Goal: Task Accomplishment & Management: Manage account settings

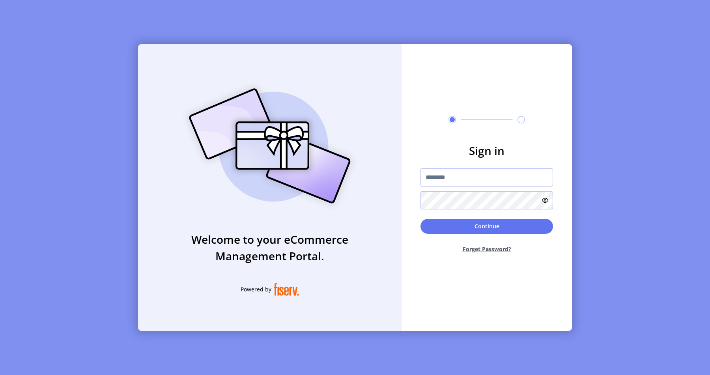
click at [458, 169] on input "text" at bounding box center [487, 177] width 133 height 18
type input "**********"
click at [448, 226] on button "Continue" at bounding box center [487, 226] width 133 height 15
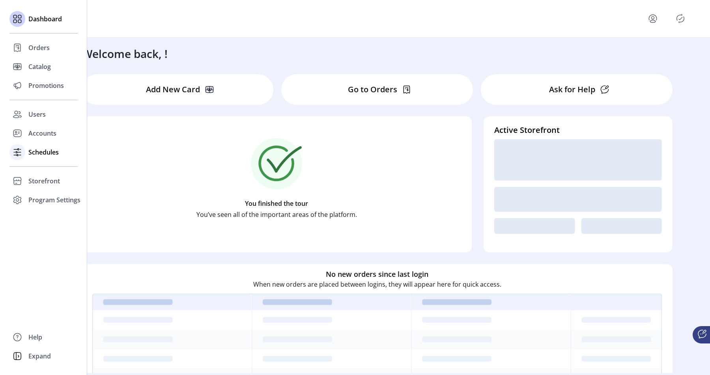
click at [30, 152] on span "Schedules" at bounding box center [43, 152] width 30 height 9
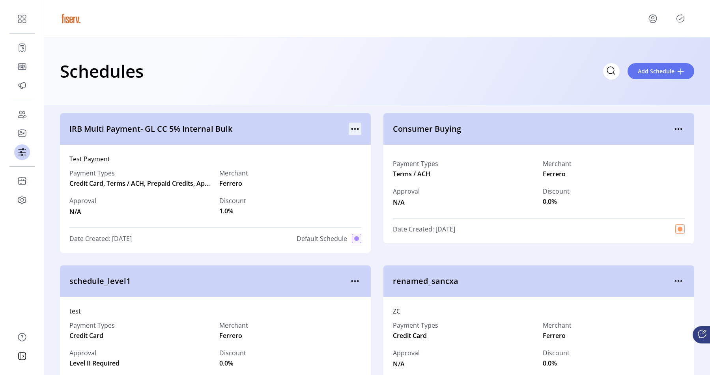
click at [352, 133] on icon "menu" at bounding box center [355, 129] width 13 height 13
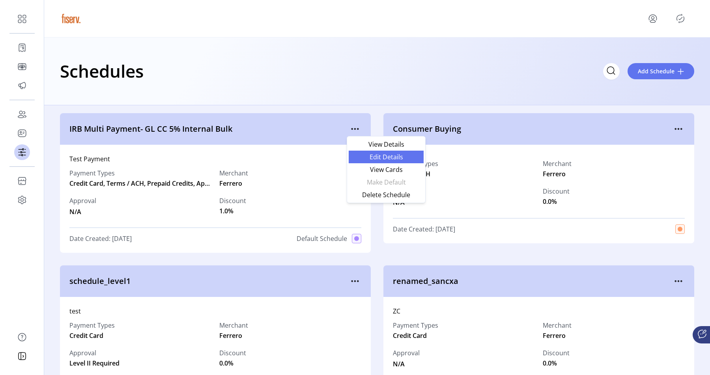
click at [362, 160] on link "Edit Details" at bounding box center [386, 157] width 75 height 13
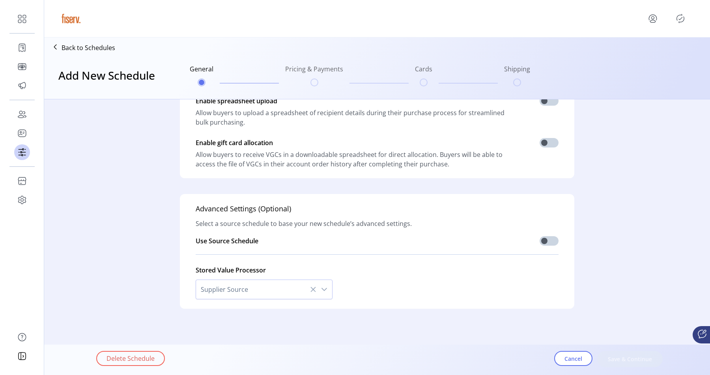
scroll to position [187, 0]
type input "**********"
type textarea "**********"
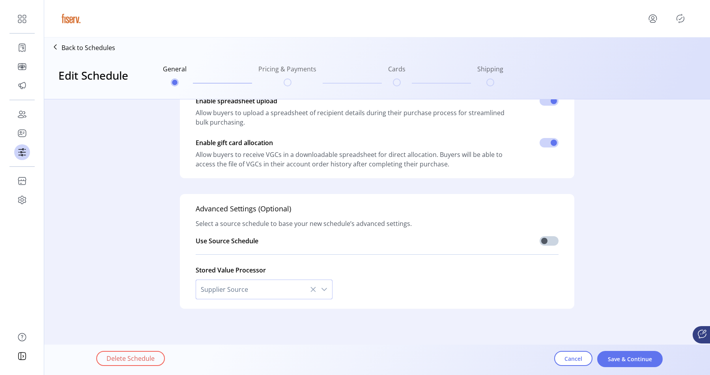
click at [253, 283] on span "Supplier Source" at bounding box center [256, 289] width 120 height 19
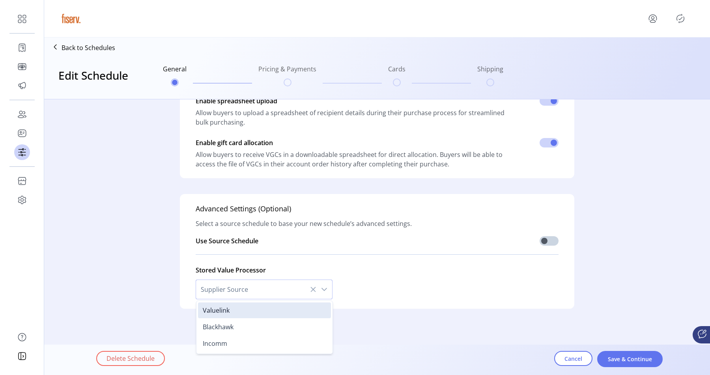
click at [549, 247] on p-inputswitch at bounding box center [549, 242] width 19 height 12
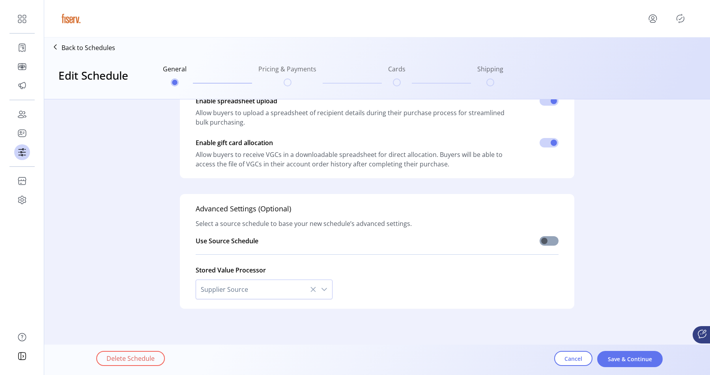
click at [546, 242] on span at bounding box center [549, 240] width 19 height 9
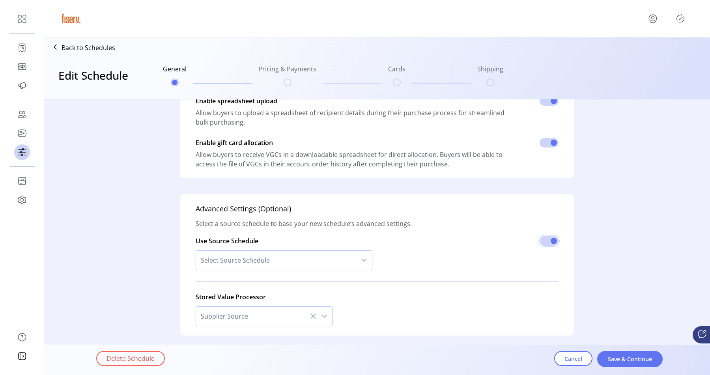
scroll to position [214, 0]
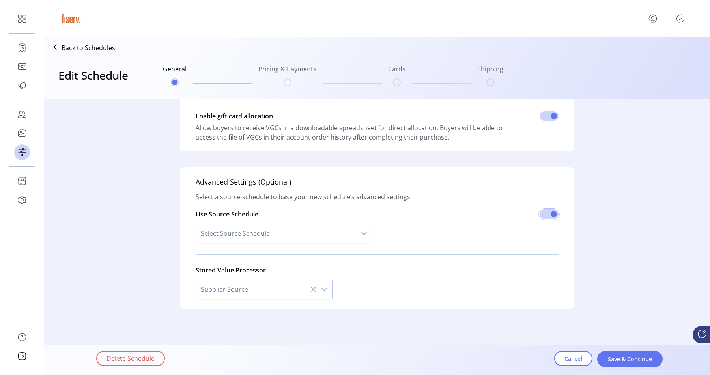
click at [227, 285] on span "Supplier Source" at bounding box center [256, 289] width 120 height 19
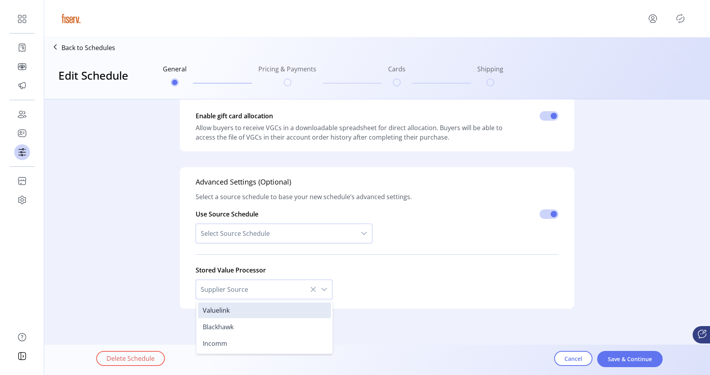
click at [258, 247] on div "Select Source Schedule" at bounding box center [284, 233] width 177 height 29
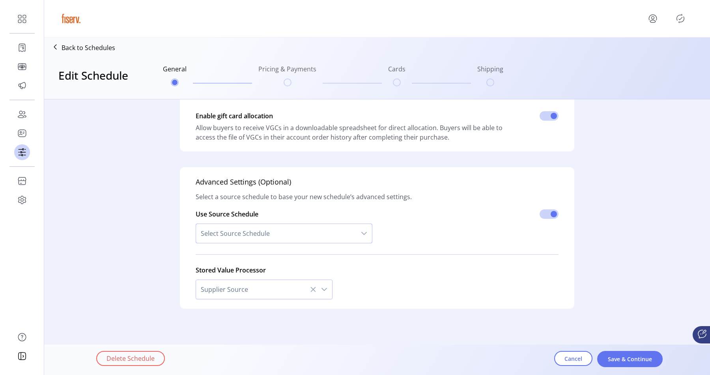
click at [264, 237] on span "Select Source Schedule" at bounding box center [276, 233] width 160 height 19
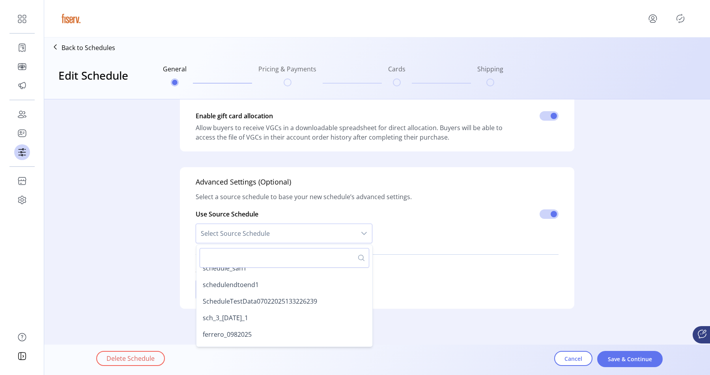
scroll to position [309, 0]
click at [237, 285] on span "schedulendtoend1" at bounding box center [231, 283] width 56 height 9
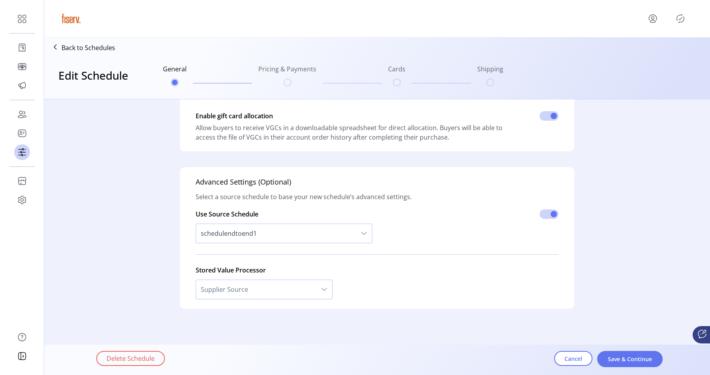
click at [270, 244] on div "schedulendtoend1" at bounding box center [284, 233] width 177 height 29
click at [270, 240] on span "schedulendtoend1" at bounding box center [276, 233] width 160 height 19
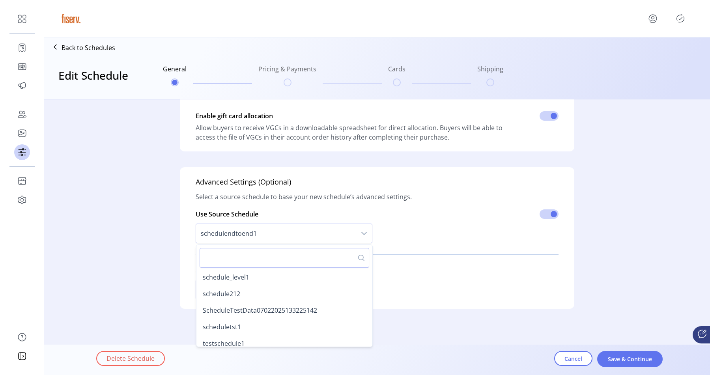
scroll to position [253, 0]
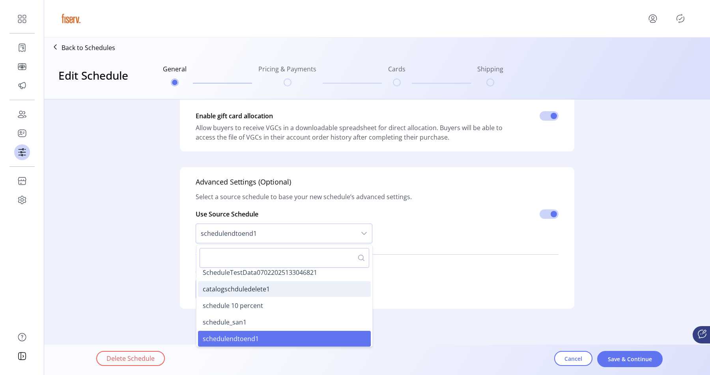
click at [246, 289] on span "catalogschduledelete1" at bounding box center [236, 289] width 67 height 9
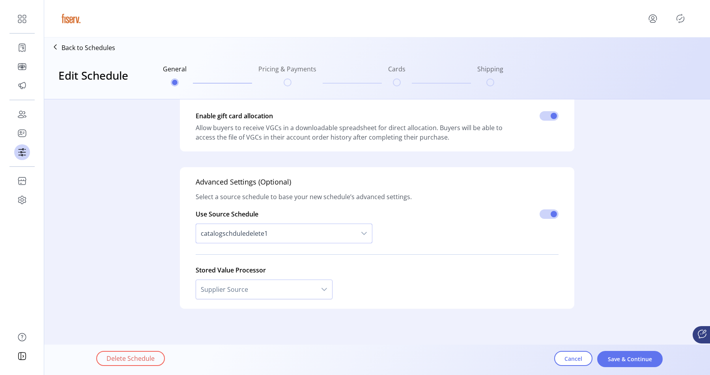
click at [263, 235] on span "catalogschduledelete1" at bounding box center [276, 233] width 160 height 19
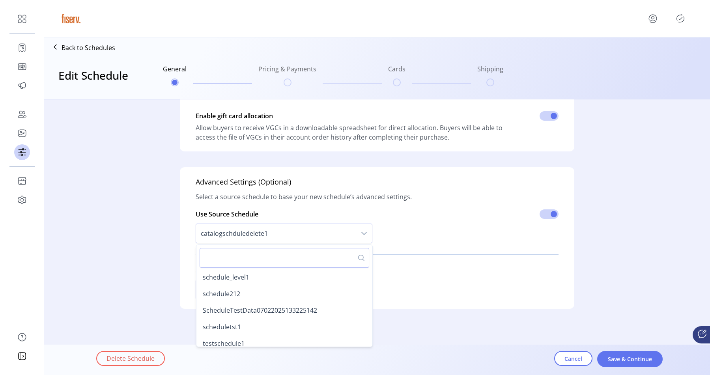
scroll to position [204, 0]
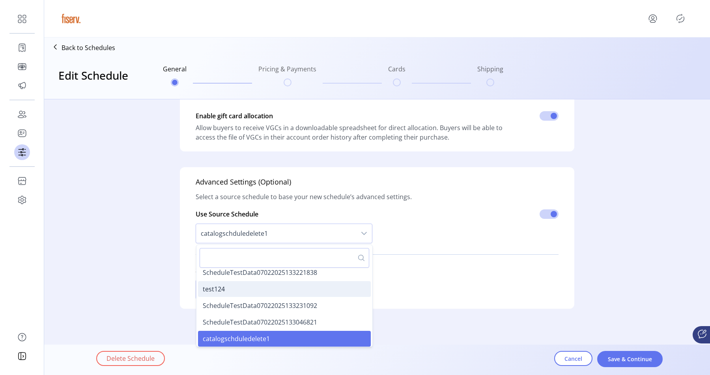
click at [245, 292] on li "test124" at bounding box center [284, 289] width 173 height 16
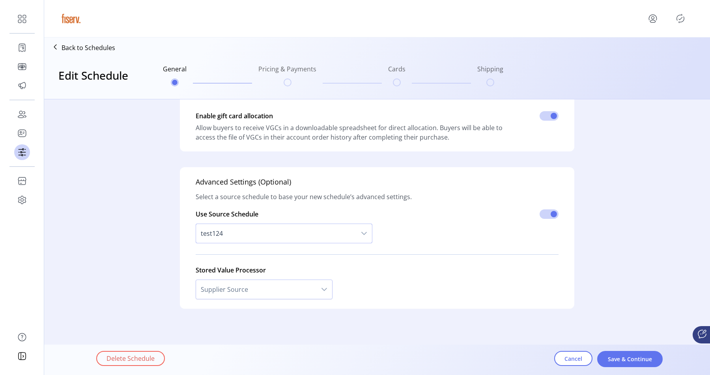
click at [275, 240] on span "test124" at bounding box center [276, 233] width 160 height 19
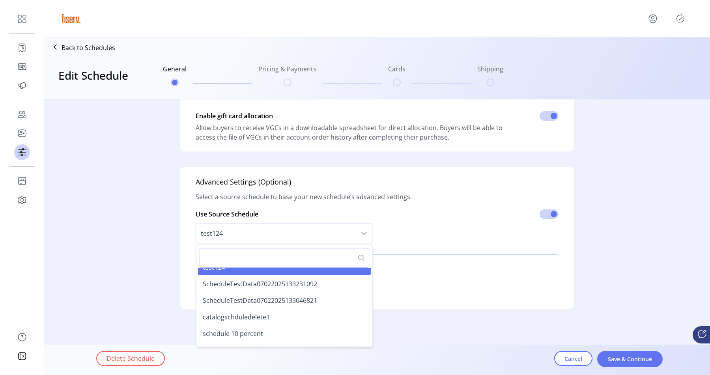
scroll to position [230, 0]
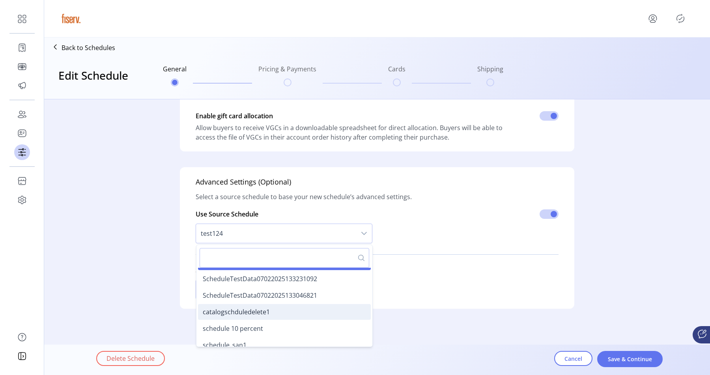
click at [238, 314] on span "catalogschduledelete1" at bounding box center [236, 312] width 67 height 9
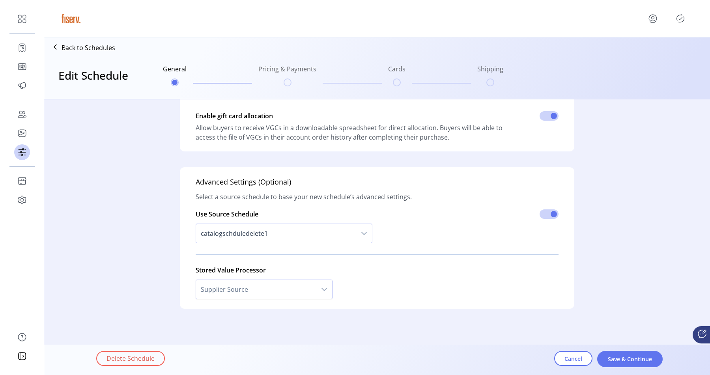
click at [260, 239] on span "catalogschduledelete1" at bounding box center [276, 233] width 160 height 19
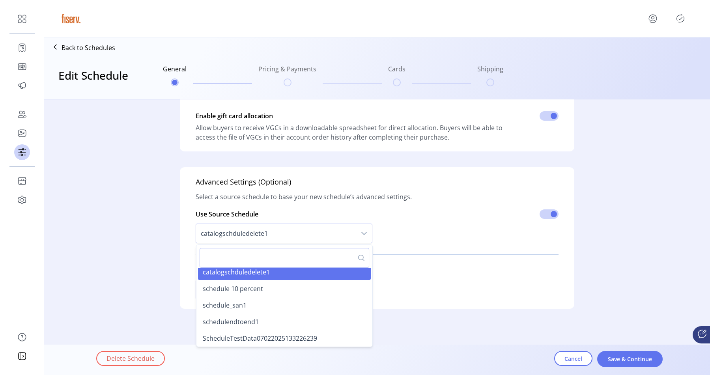
scroll to position [266, 0]
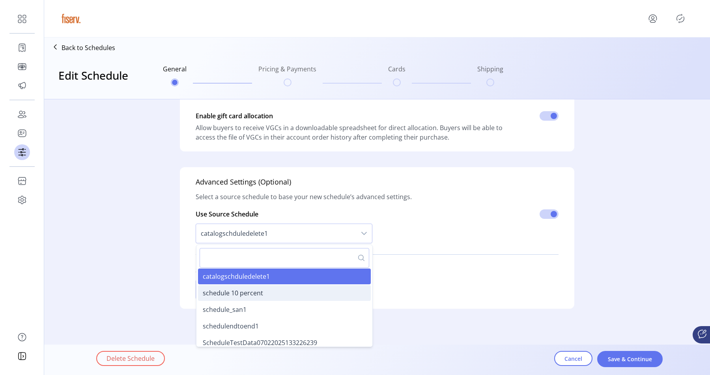
click at [240, 294] on span "schedule 10 percent" at bounding box center [233, 293] width 60 height 9
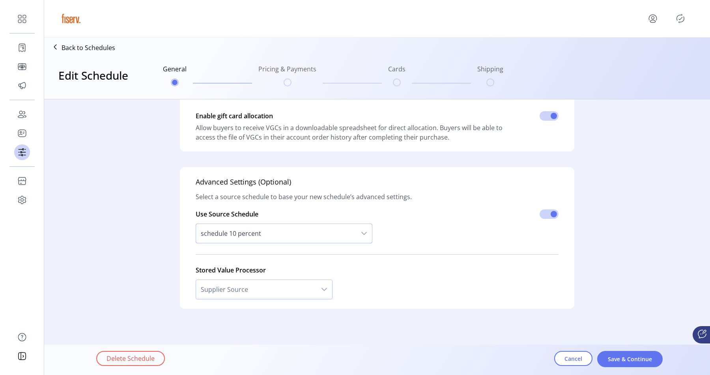
click at [270, 230] on span "schedule 10 percent" at bounding box center [276, 233] width 160 height 19
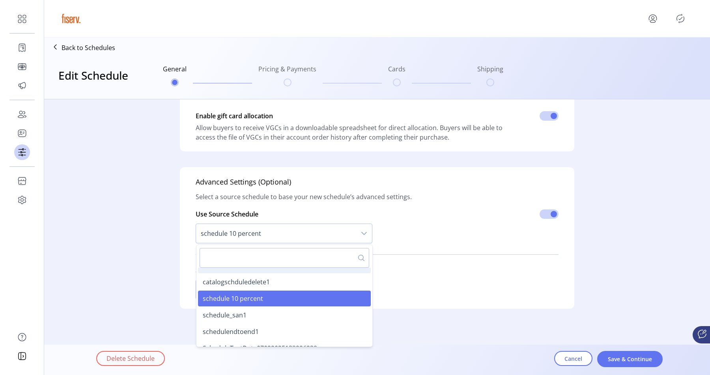
scroll to position [261, 0]
click at [226, 315] on span "schedule_san1" at bounding box center [225, 315] width 44 height 9
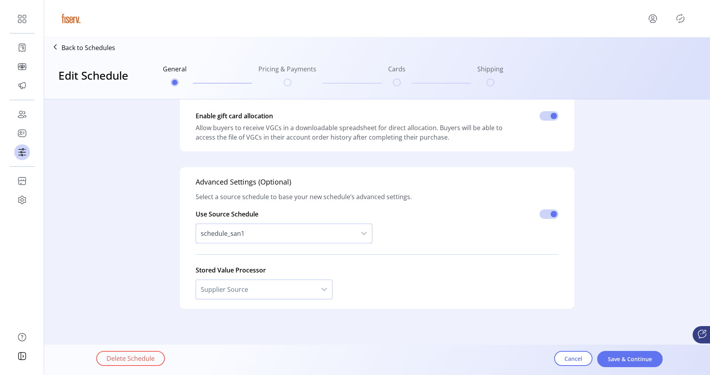
click at [257, 236] on span "schedule_san1" at bounding box center [276, 233] width 160 height 19
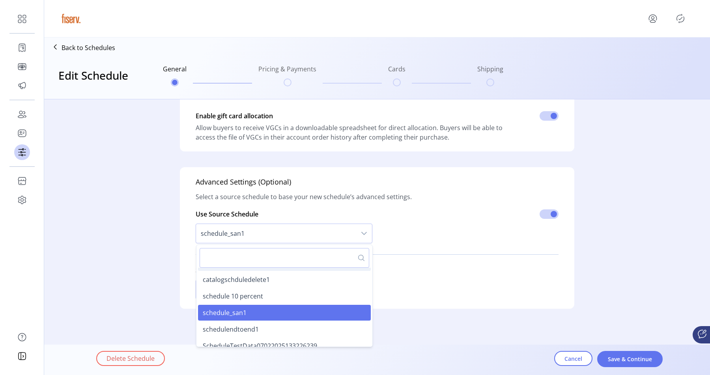
scroll to position [275, 0]
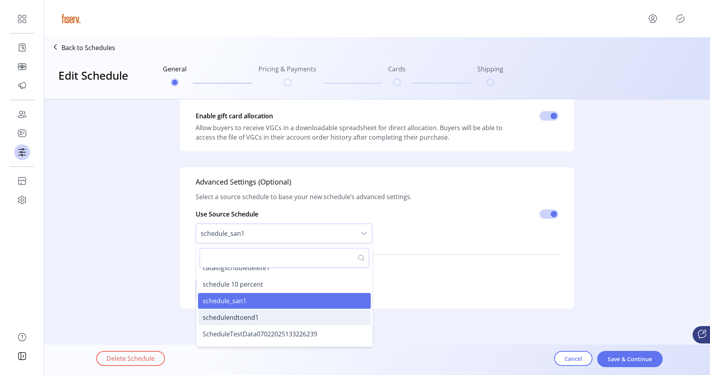
click at [232, 316] on span "schedulendtoend1" at bounding box center [231, 317] width 56 height 9
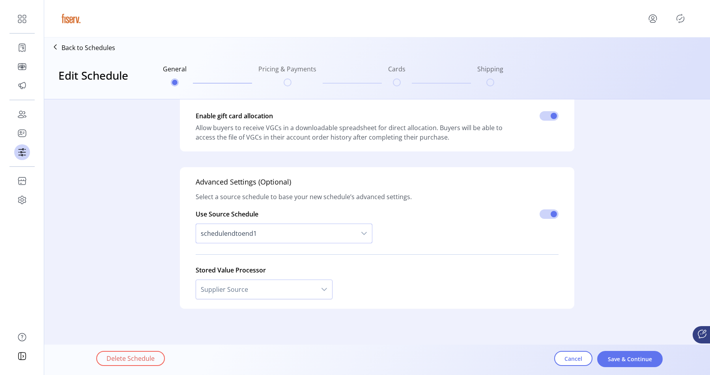
click at [262, 235] on span "schedulendtoend1" at bounding box center [276, 233] width 160 height 19
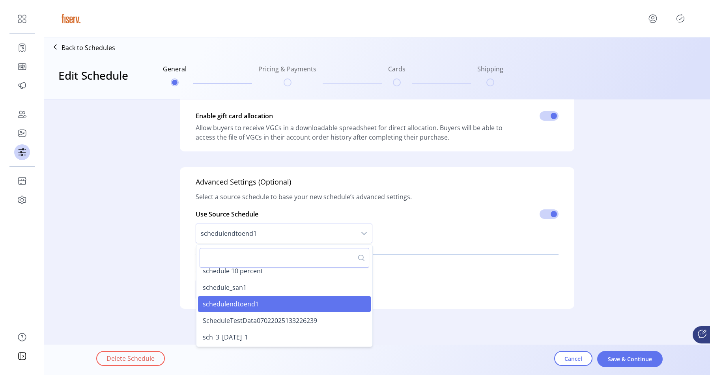
scroll to position [298, 0]
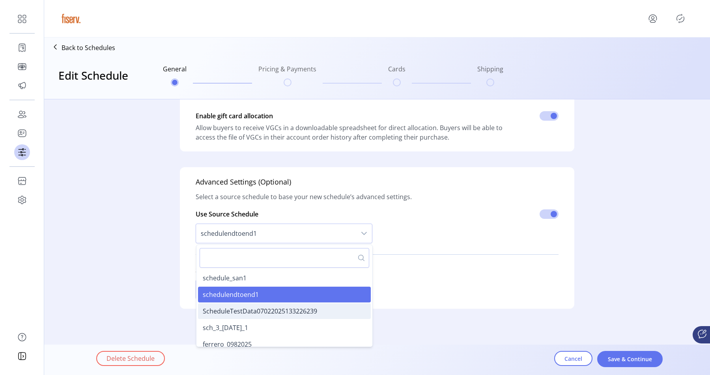
click at [231, 313] on span "ScheduleTestData07022025133226239" at bounding box center [260, 311] width 114 height 9
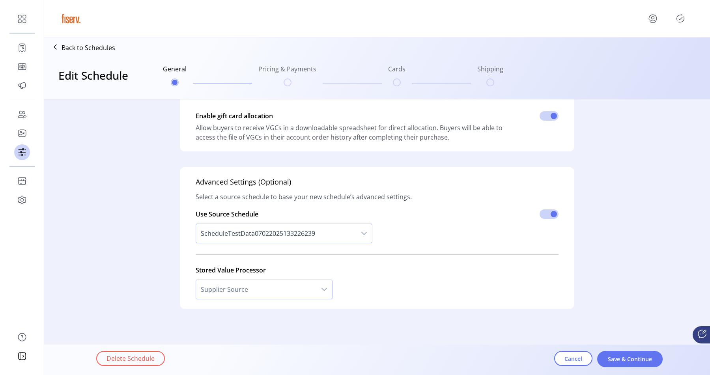
click at [251, 240] on span "ScheduleTestData07022025133226239" at bounding box center [276, 233] width 160 height 19
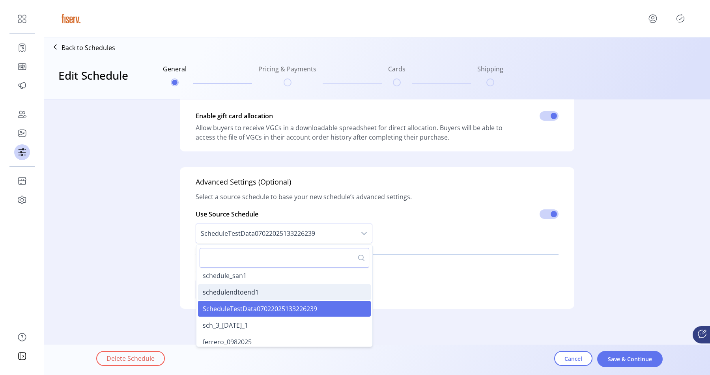
scroll to position [301, 0]
click at [232, 320] on span "sch_3_[DATE]_1" at bounding box center [225, 324] width 45 height 9
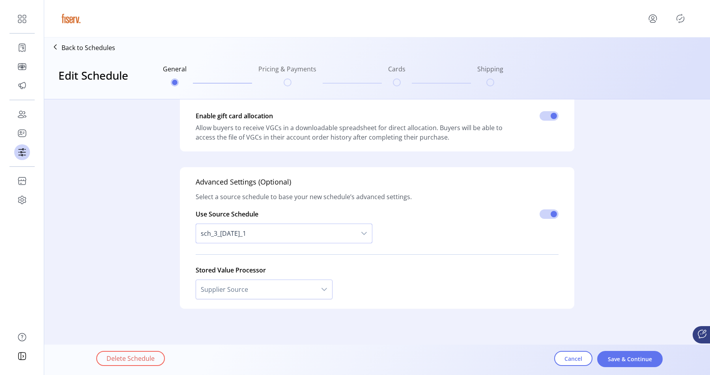
click at [264, 242] on span "sch_3_[DATE]_1" at bounding box center [276, 233] width 160 height 19
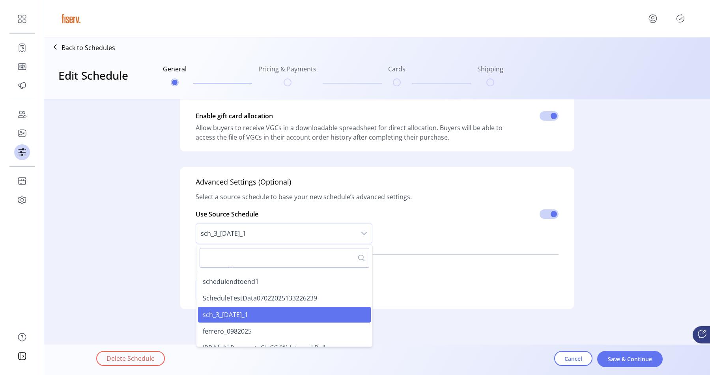
scroll to position [316, 0]
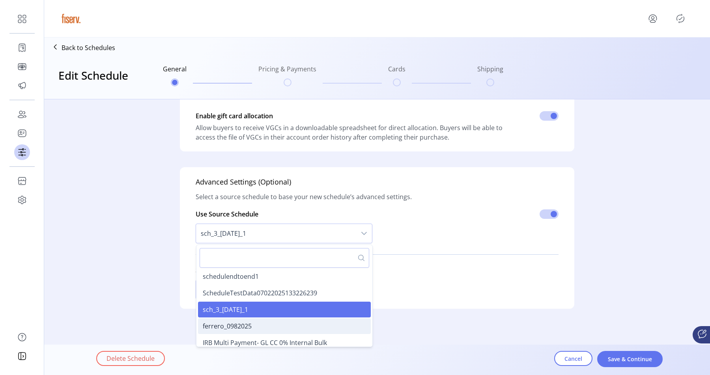
click at [227, 329] on span "ferrero_0982025" at bounding box center [227, 326] width 49 height 9
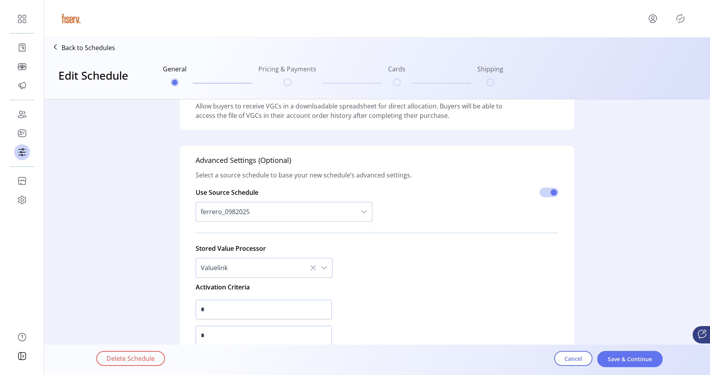
scroll to position [241, 0]
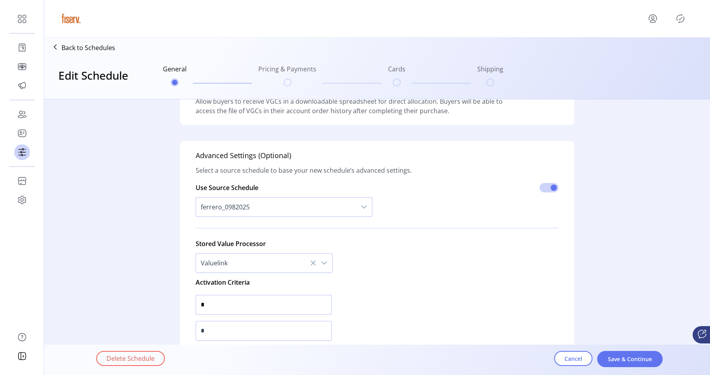
click at [230, 304] on input "*" at bounding box center [264, 305] width 136 height 20
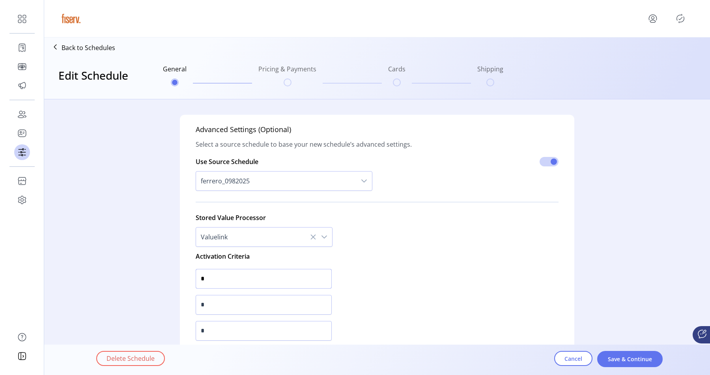
scroll to position [271, 0]
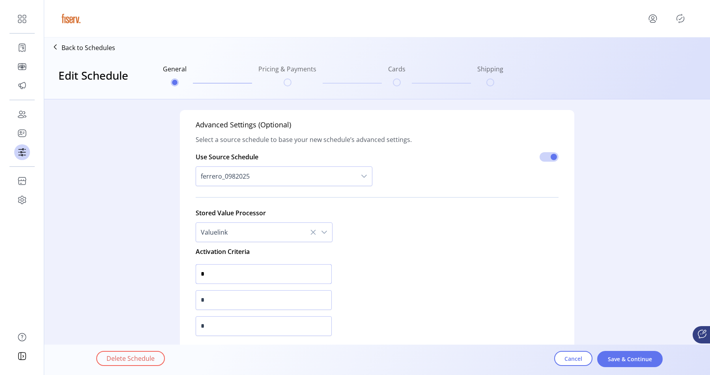
type input "*"
click at [223, 301] on input "*" at bounding box center [264, 300] width 136 height 20
click at [238, 299] on input "*" at bounding box center [264, 300] width 136 height 20
click at [220, 273] on input "*" at bounding box center [264, 274] width 136 height 20
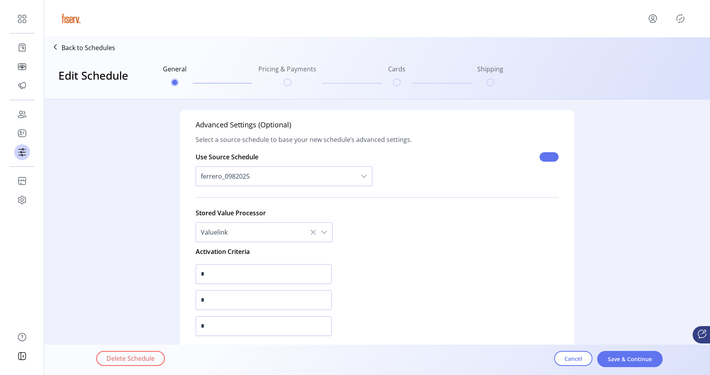
click at [542, 155] on span at bounding box center [549, 156] width 19 height 9
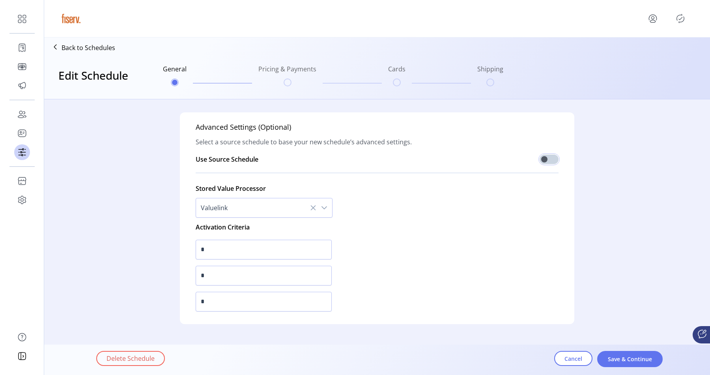
scroll to position [285, 0]
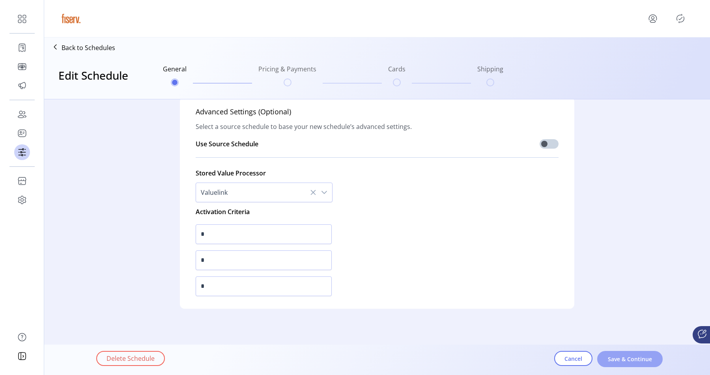
click at [625, 361] on span "Save & Continue" at bounding box center [630, 359] width 45 height 8
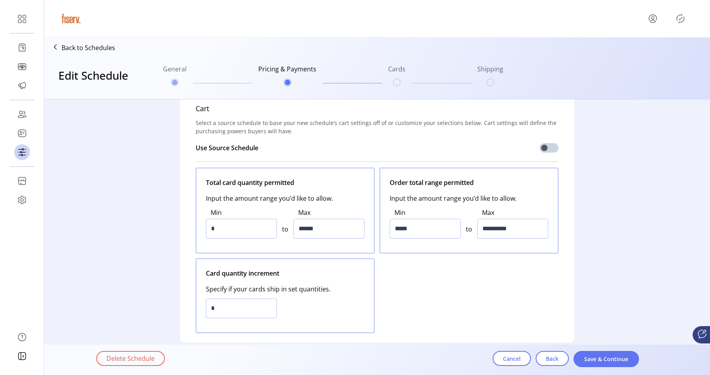
scroll to position [7, 0]
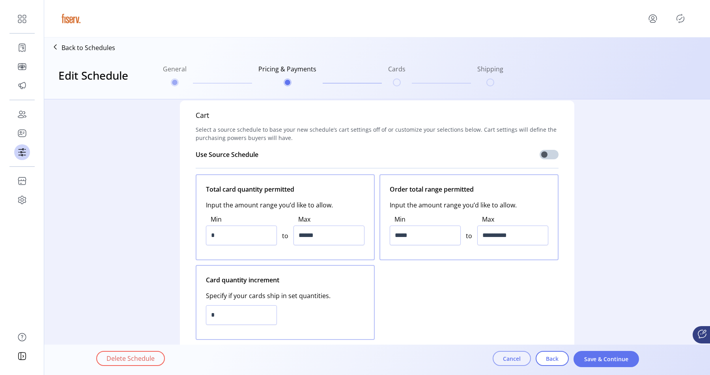
click at [504, 356] on span "Cancel" at bounding box center [512, 359] width 18 height 8
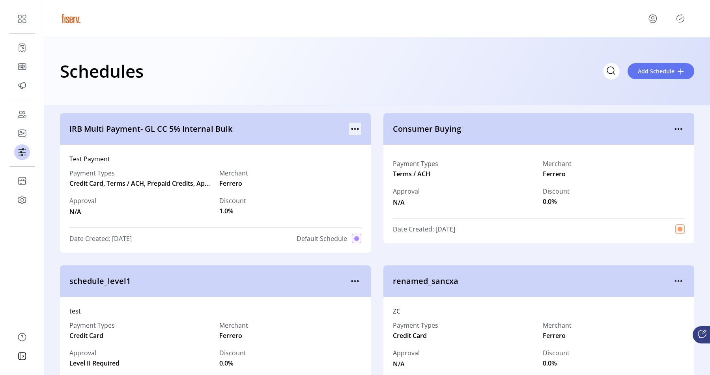
click at [352, 126] on icon "menu" at bounding box center [355, 129] width 13 height 13
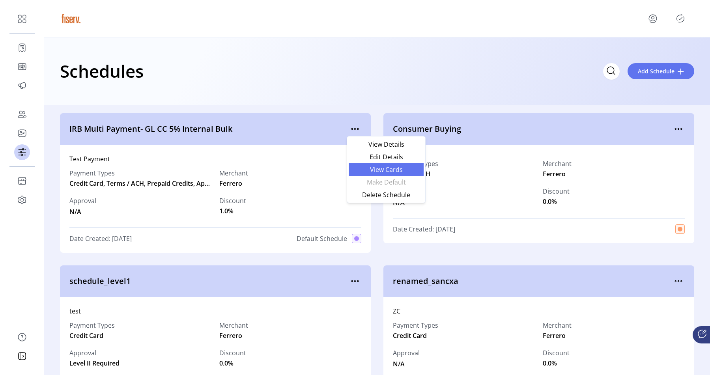
click at [372, 168] on span "View Cards" at bounding box center [387, 170] width 66 height 6
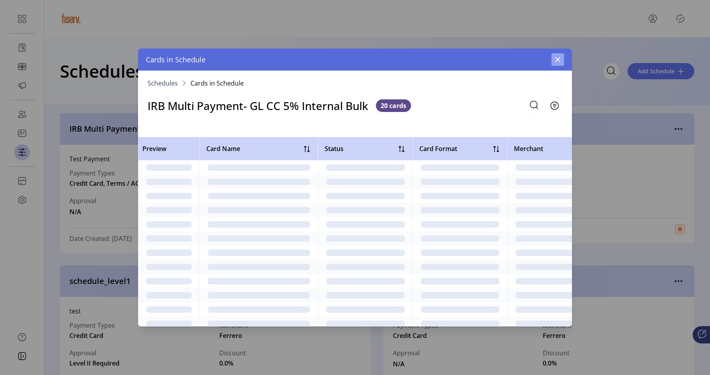
click at [560, 57] on icon "button" at bounding box center [558, 59] width 6 height 6
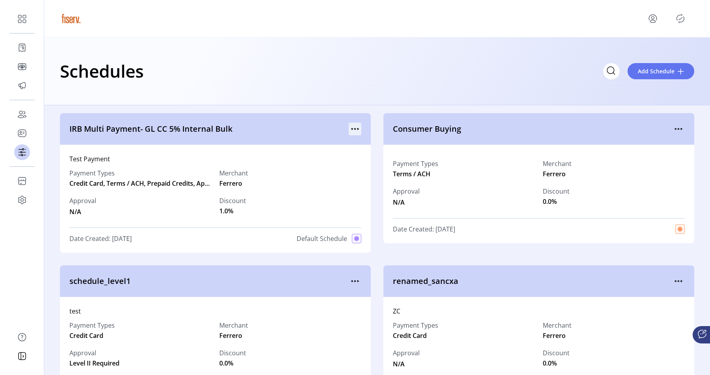
click at [352, 126] on icon "menu" at bounding box center [355, 129] width 13 height 13
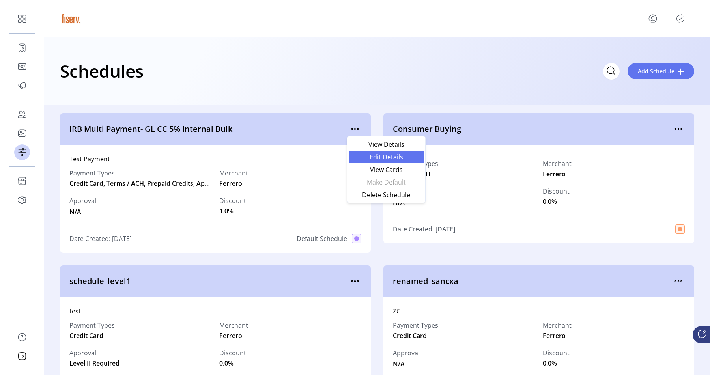
click at [362, 155] on span "Edit Details" at bounding box center [387, 157] width 66 height 6
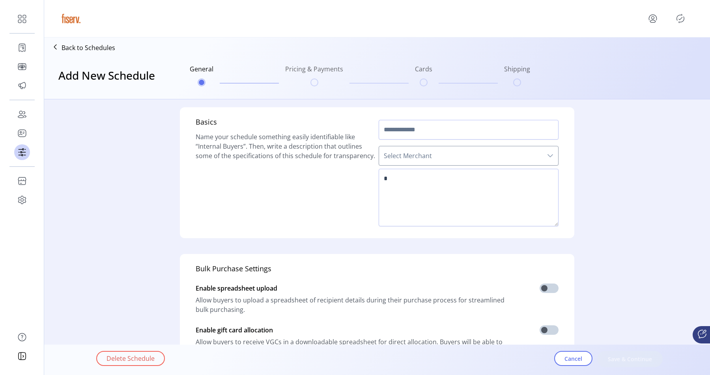
type input "**********"
type textarea "**********"
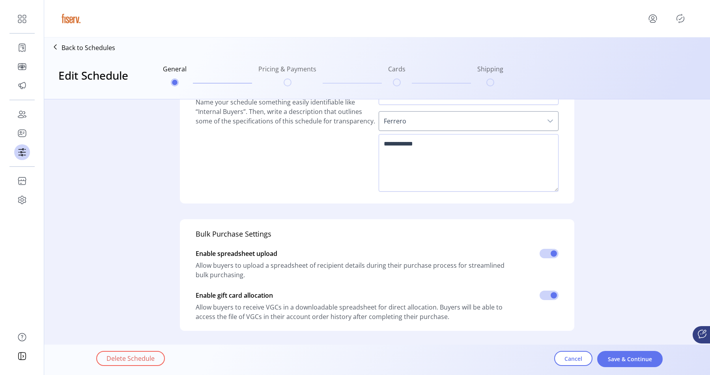
scroll to position [187, 0]
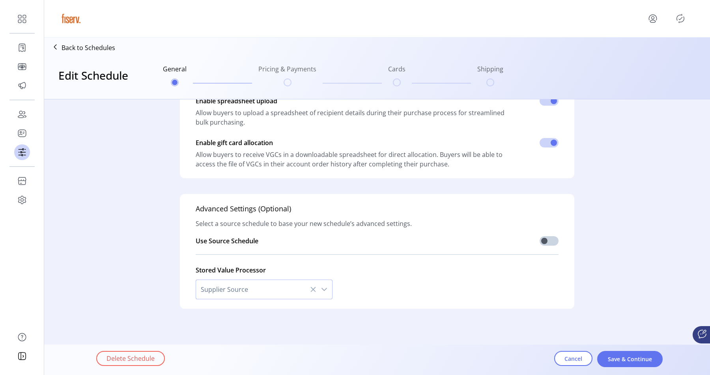
click at [275, 284] on span "Supplier Source" at bounding box center [256, 289] width 120 height 19
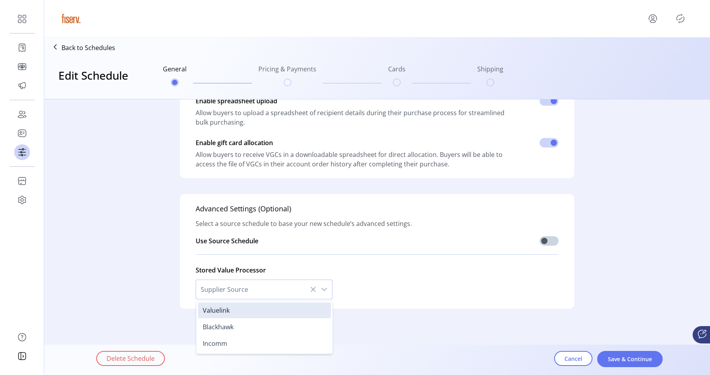
click at [360, 250] on p-divider at bounding box center [377, 254] width 363 height 13
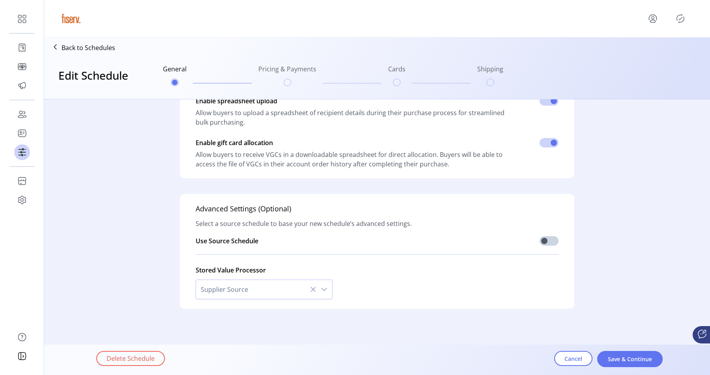
click at [557, 238] on div "Advanced Settings (Optional) Select a source schedule to base your new schedule…" at bounding box center [377, 251] width 395 height 115
click at [552, 238] on span at bounding box center [549, 240] width 19 height 9
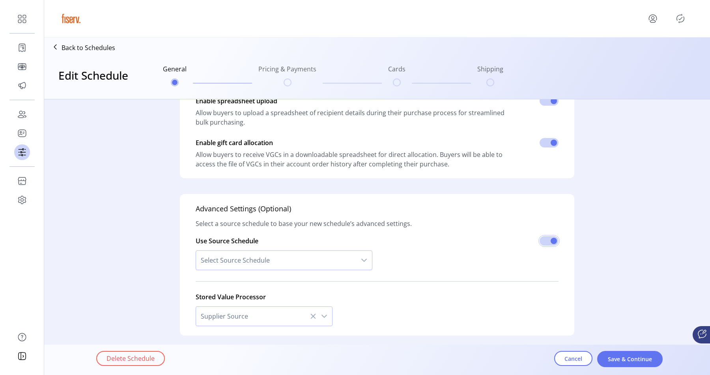
click at [276, 260] on span "Select Source Schedule" at bounding box center [276, 260] width 160 height 19
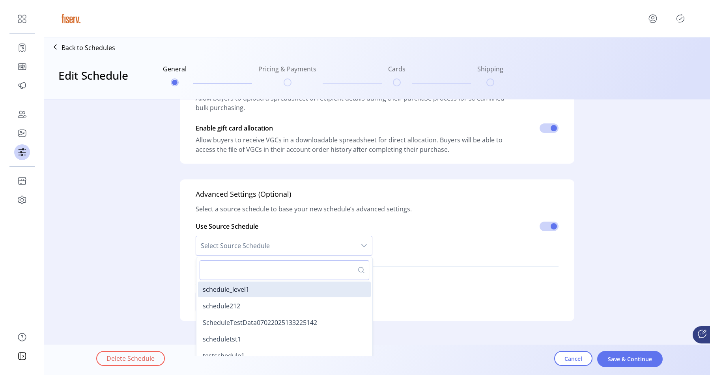
scroll to position [214, 0]
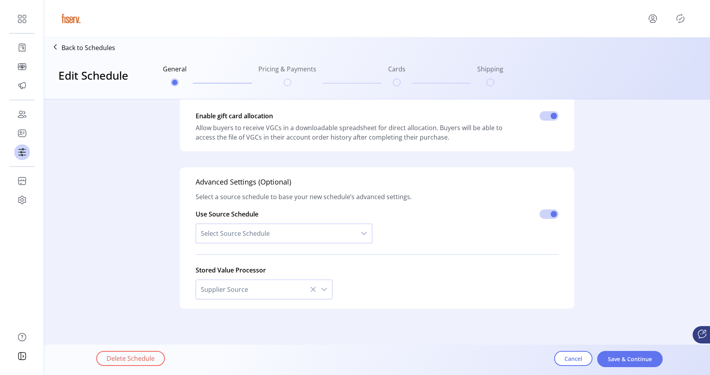
click at [284, 238] on span "Select Source Schedule" at bounding box center [276, 233] width 160 height 19
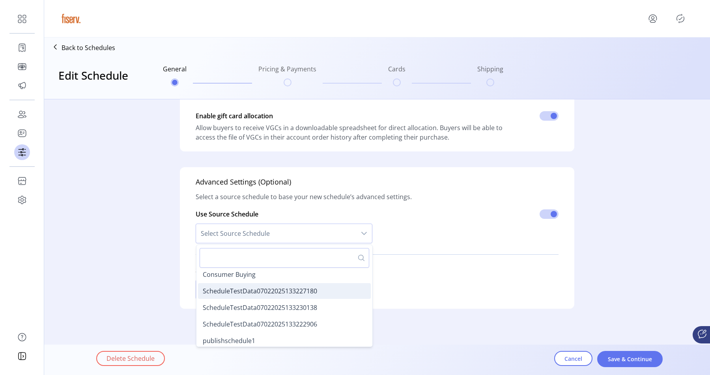
scroll to position [748, 0]
click at [260, 275] on li "Consumer Buying" at bounding box center [284, 275] width 173 height 16
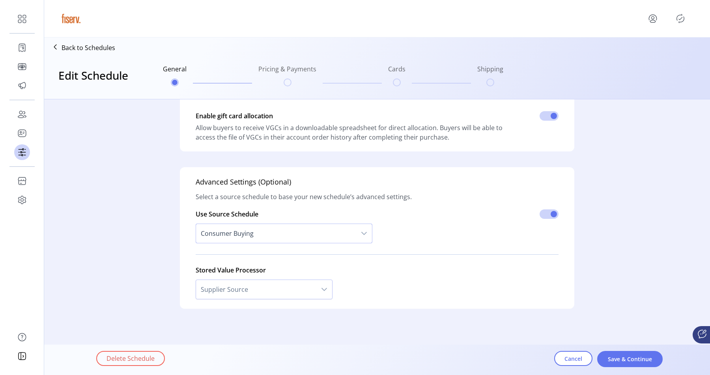
click at [289, 242] on span "Consumer Buying" at bounding box center [276, 233] width 160 height 19
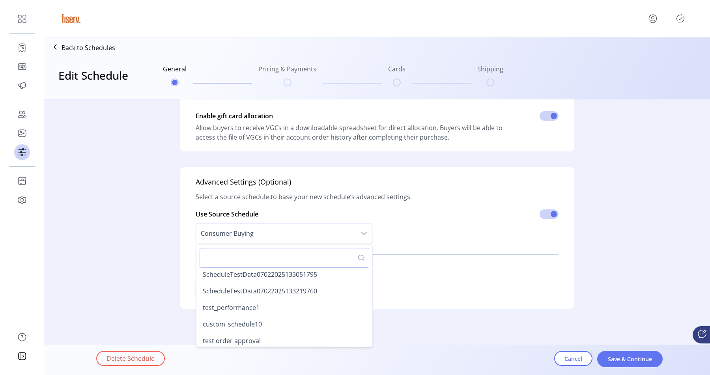
scroll to position [851, 0]
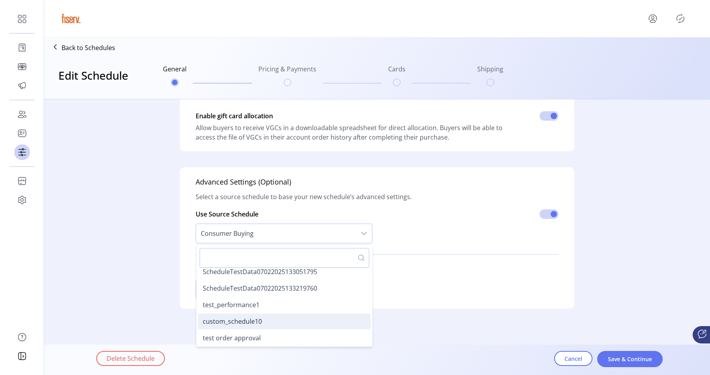
click at [249, 321] on span "custom_schedule10" at bounding box center [232, 321] width 59 height 9
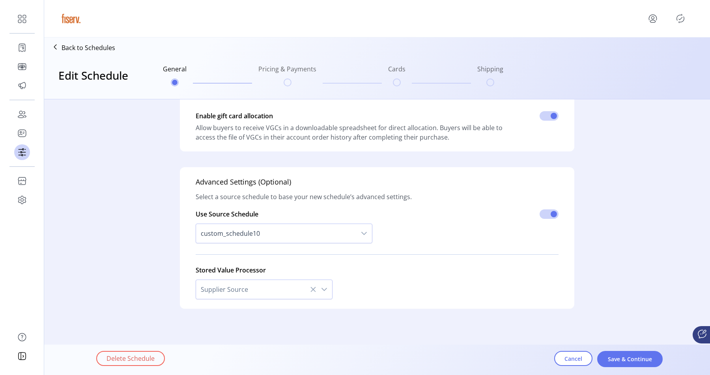
click at [273, 220] on div "custom_schedule10" at bounding box center [284, 233] width 177 height 29
click at [271, 227] on span "custom_schedule10" at bounding box center [276, 233] width 160 height 19
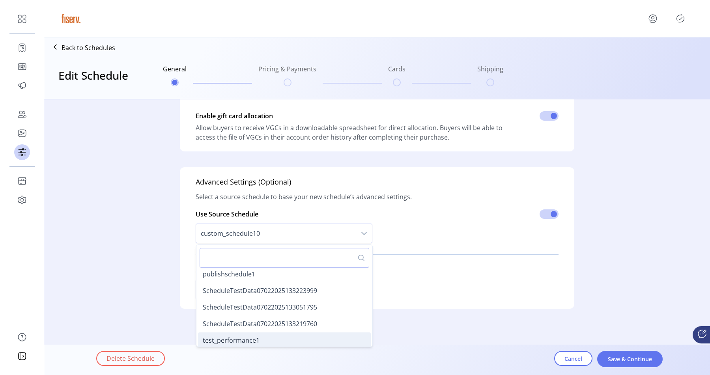
scroll to position [800, 0]
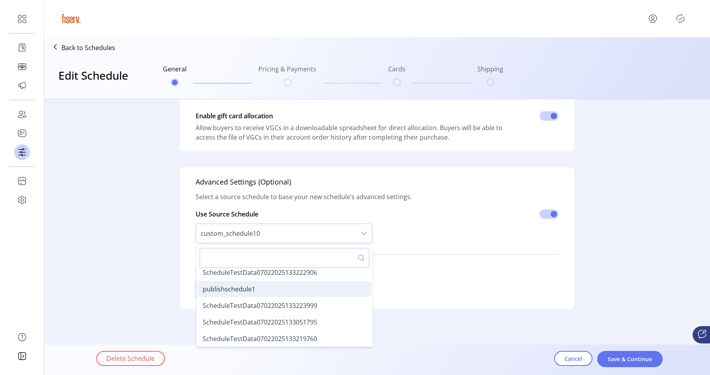
click at [252, 294] on li "publishschedule1" at bounding box center [284, 289] width 173 height 16
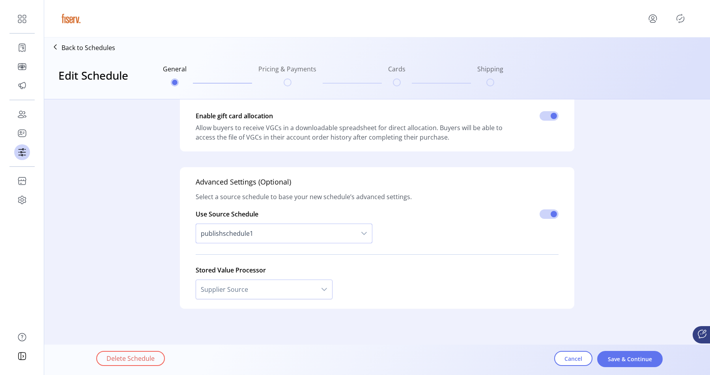
click at [264, 236] on span "publishschedule1" at bounding box center [276, 233] width 160 height 19
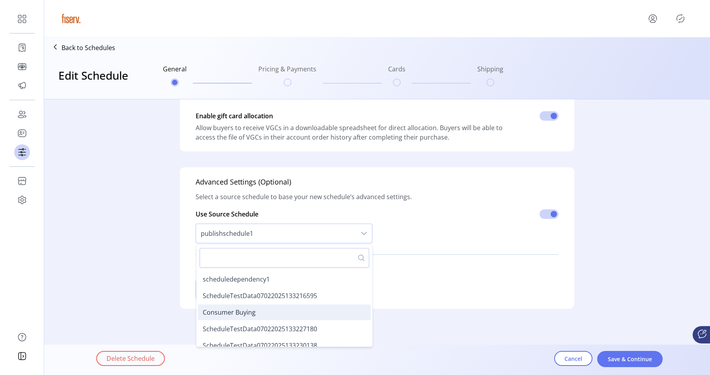
scroll to position [702, 0]
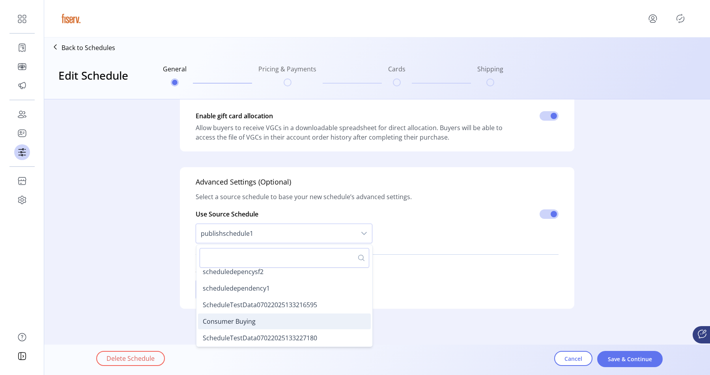
click at [247, 281] on li "scheduledependency1" at bounding box center [284, 289] width 173 height 16
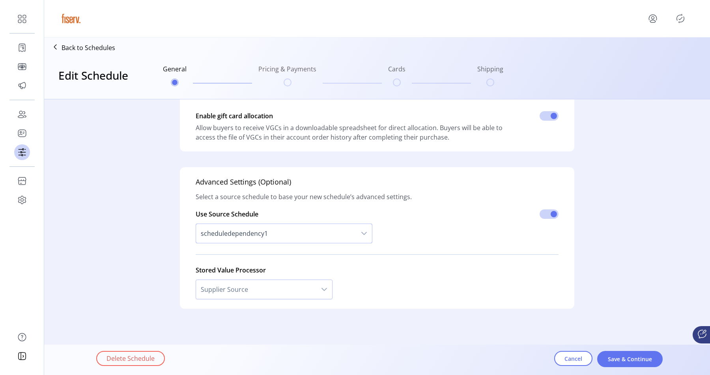
click at [260, 235] on span "scheduledependency1" at bounding box center [276, 233] width 160 height 19
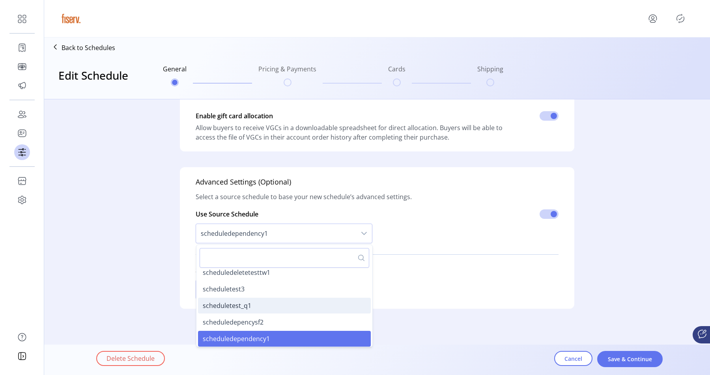
scroll to position [646, 0]
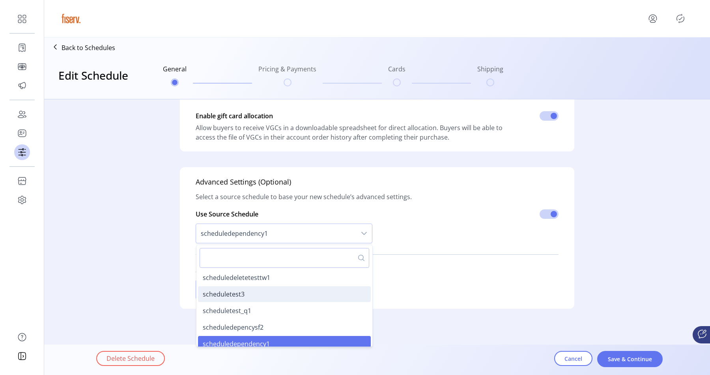
click at [247, 294] on li "scheduletest3" at bounding box center [284, 294] width 173 height 16
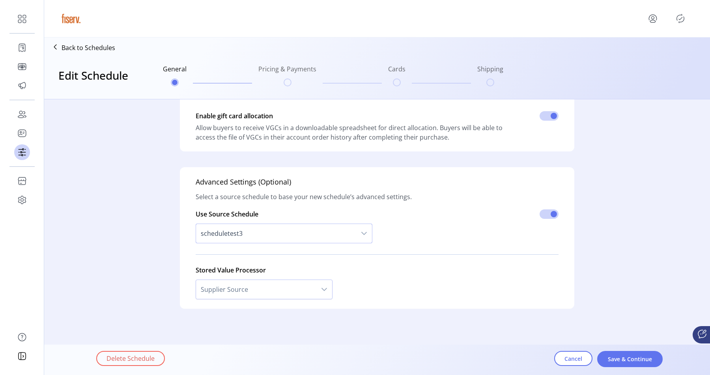
click at [261, 236] on span "scheduletest3" at bounding box center [276, 233] width 160 height 19
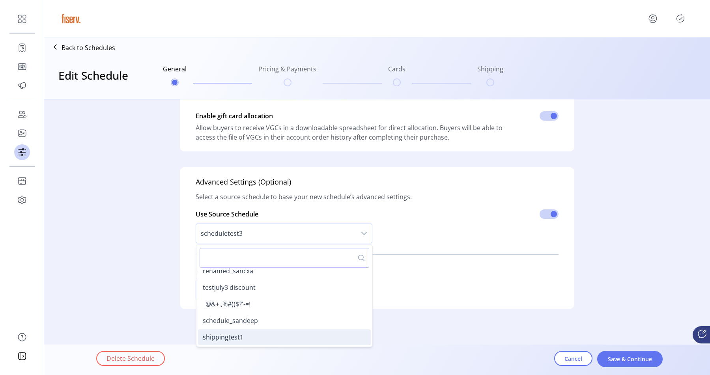
scroll to position [567, 0]
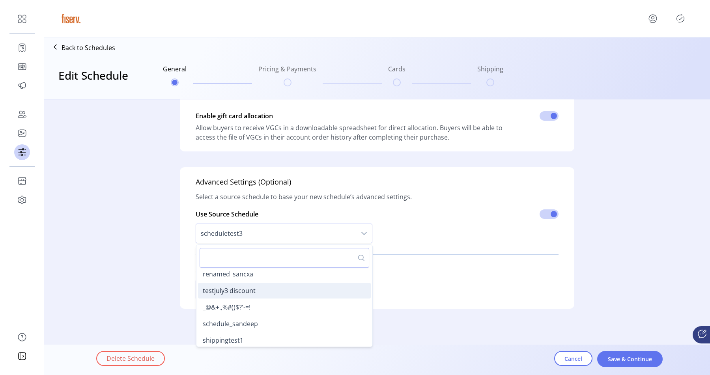
click at [242, 295] on span "testjuly3 discount" at bounding box center [229, 290] width 53 height 9
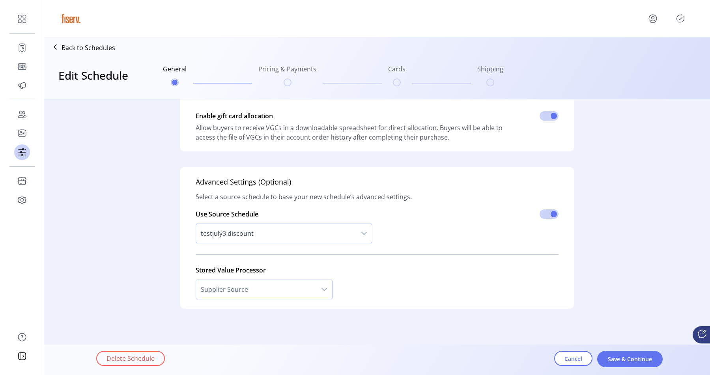
click at [256, 240] on span "testjuly3 discount" at bounding box center [276, 233] width 160 height 19
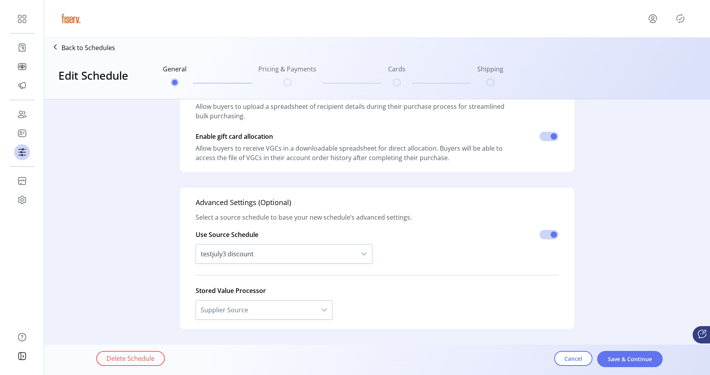
scroll to position [175, 0]
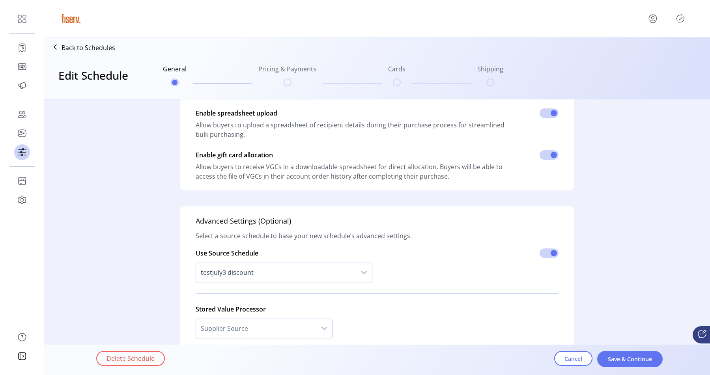
click at [244, 294] on p-divider at bounding box center [377, 293] width 363 height 13
click at [245, 278] on span "testjuly3 discount" at bounding box center [276, 272] width 160 height 19
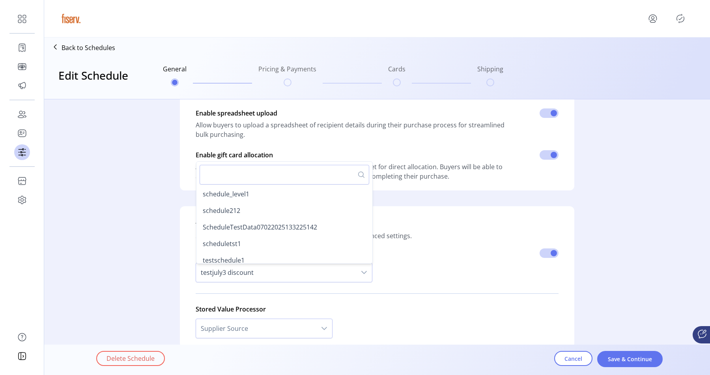
scroll to position [518, 0]
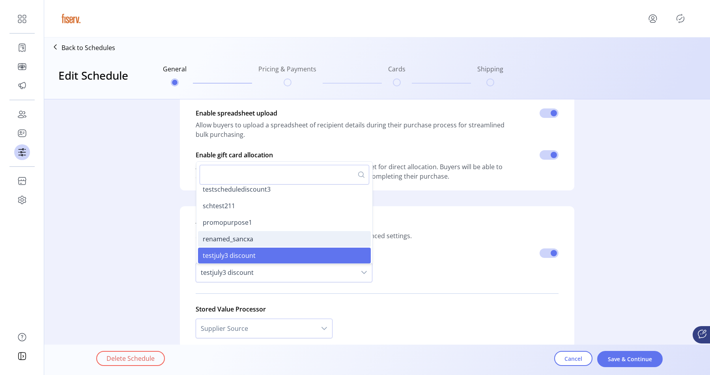
click at [249, 240] on span "renamed_sancxa" at bounding box center [228, 239] width 51 height 9
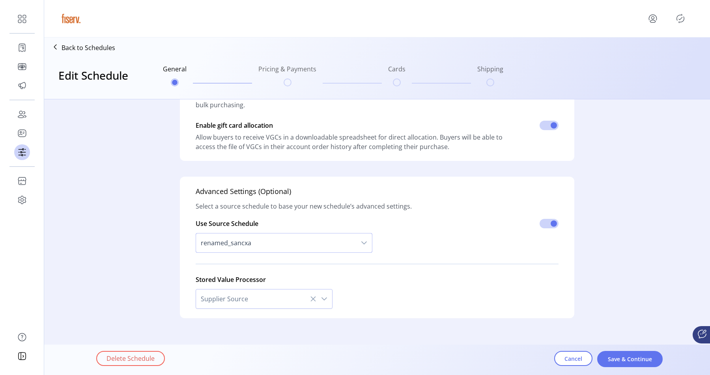
scroll to position [214, 0]
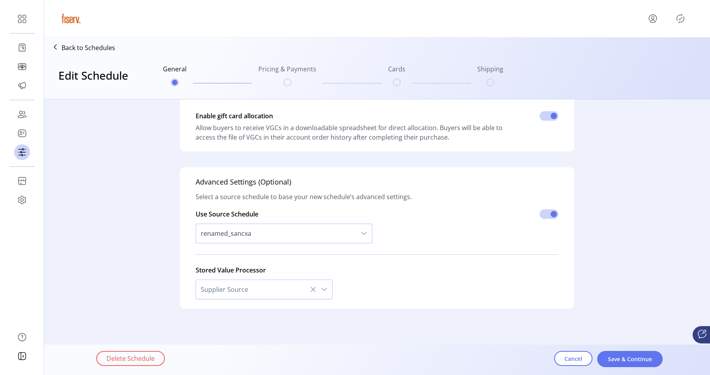
click at [256, 232] on span "renamed_sancxa" at bounding box center [276, 233] width 160 height 19
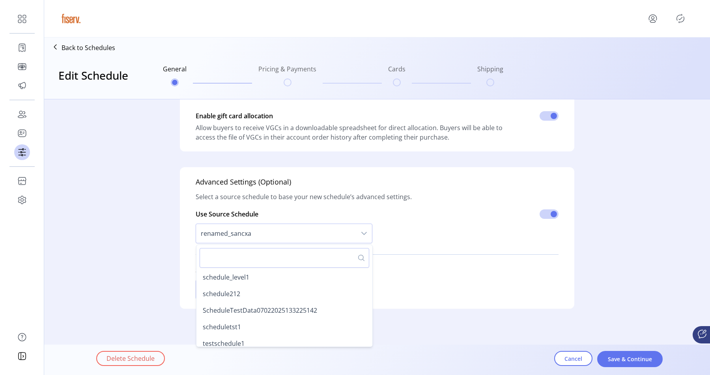
scroll to position [502, 0]
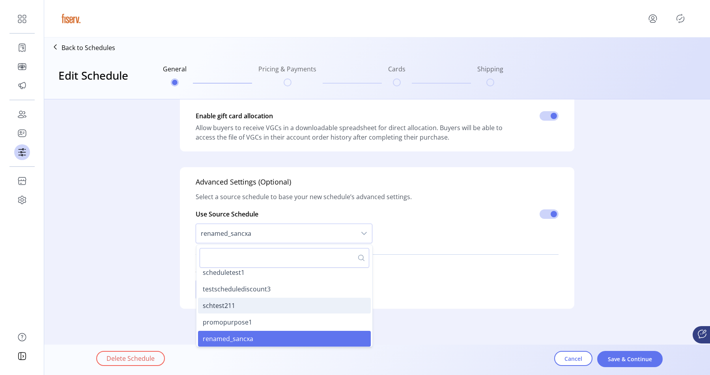
click at [237, 302] on li "schtest211" at bounding box center [284, 306] width 173 height 16
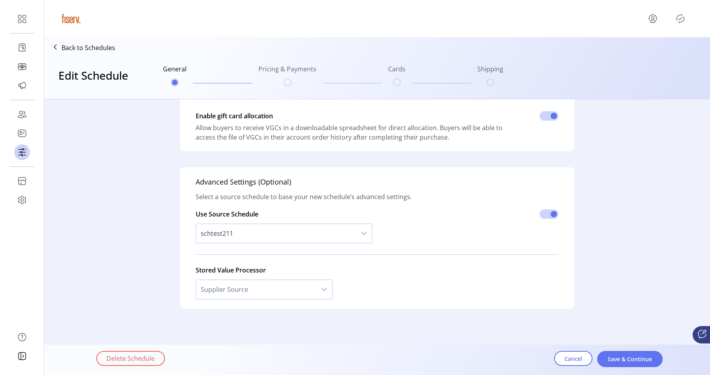
click at [250, 236] on span "schtest211" at bounding box center [276, 233] width 160 height 19
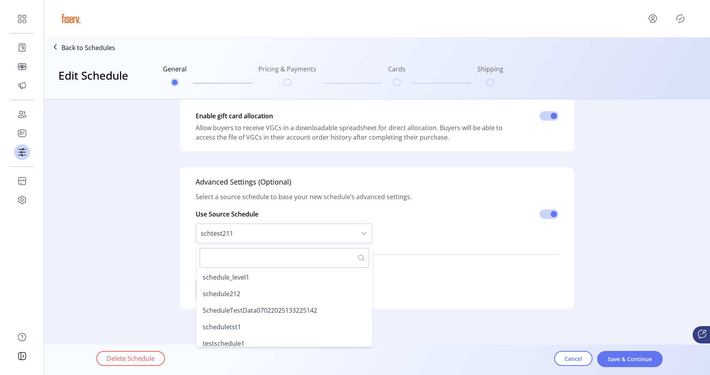
scroll to position [469, 0]
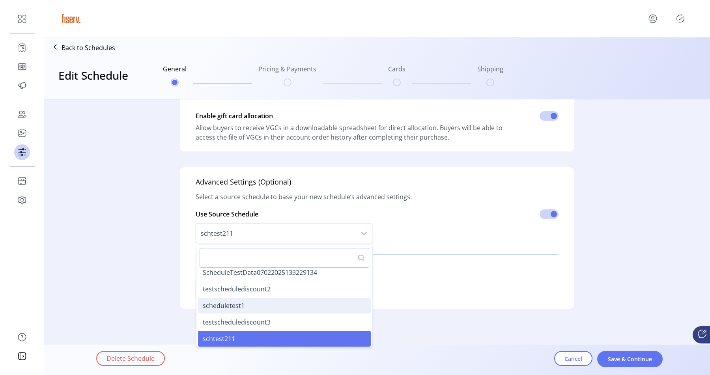
click at [239, 303] on span "scheduletest1" at bounding box center [224, 305] width 42 height 9
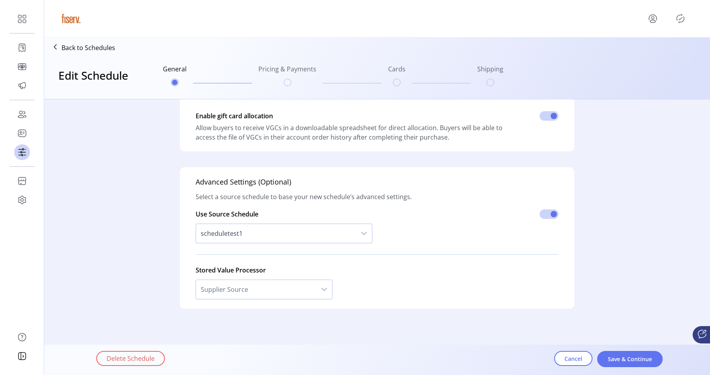
click at [246, 218] on div "Use Source Schedule scheduletest1" at bounding box center [284, 229] width 177 height 39
click at [243, 228] on span "scheduletest1" at bounding box center [276, 233] width 160 height 19
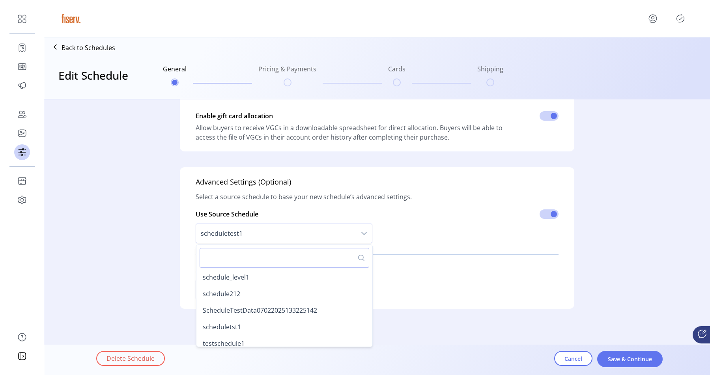
scroll to position [436, 0]
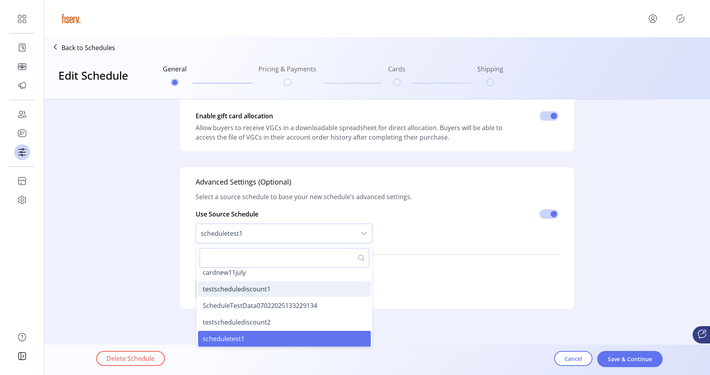
click at [232, 290] on span "testschedulediscount1" at bounding box center [237, 289] width 68 height 9
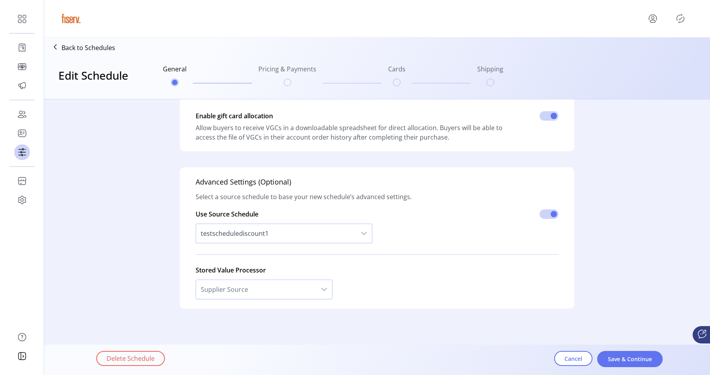
click at [244, 242] on span "testschedulediscount1" at bounding box center [276, 233] width 160 height 19
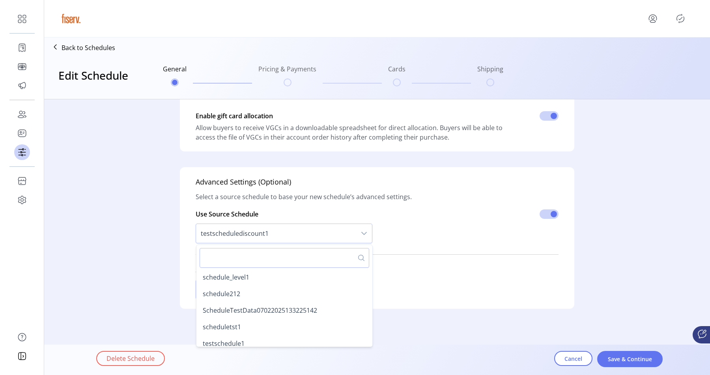
scroll to position [386, 0]
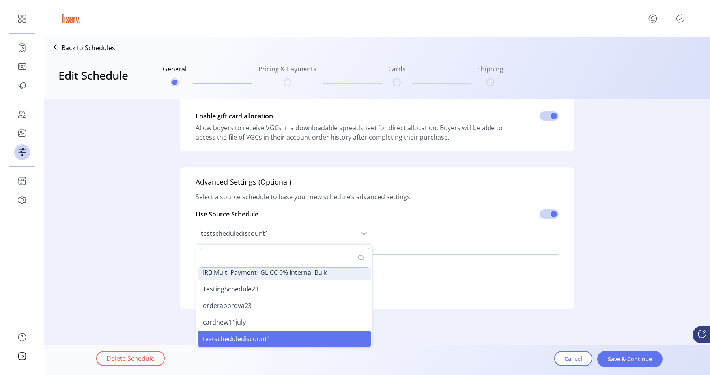
click at [231, 277] on li "IRB Multi Payment- GL CC 0% Internal Bulk" at bounding box center [284, 273] width 173 height 16
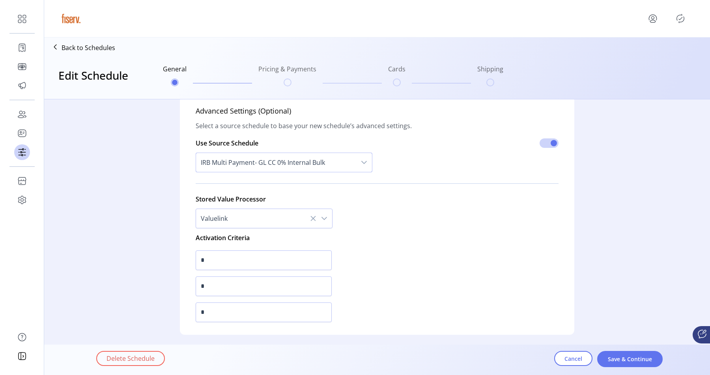
scroll to position [285, 0]
click at [604, 353] on button "Save & Continue" at bounding box center [630, 359] width 66 height 16
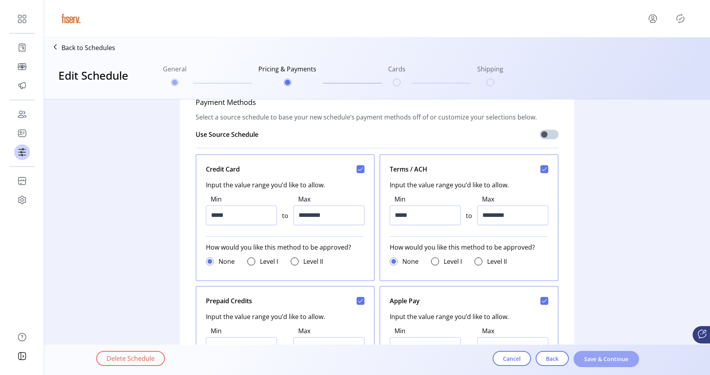
click at [593, 360] on span "Save & Continue" at bounding box center [606, 359] width 45 height 8
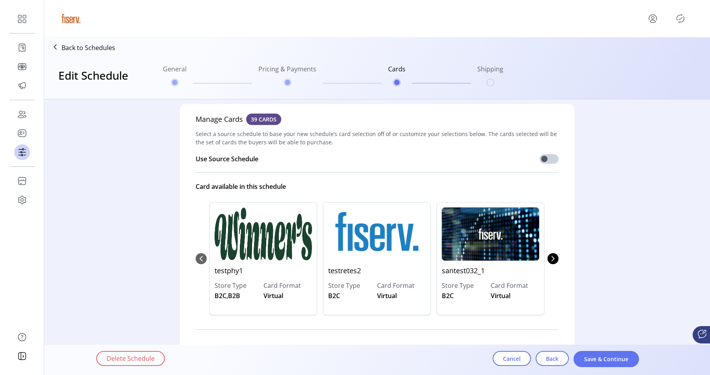
scroll to position [2, 0]
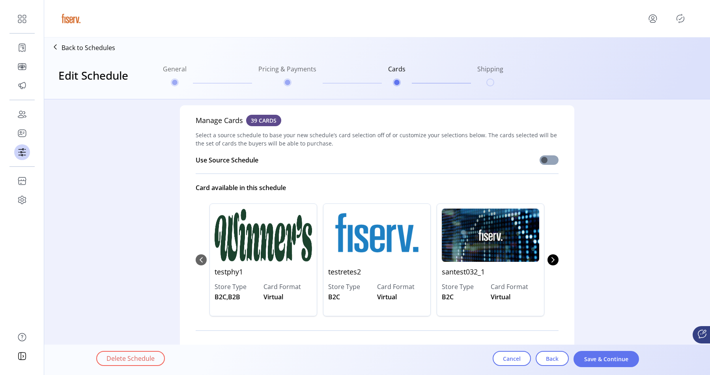
click at [545, 159] on span at bounding box center [549, 159] width 19 height 9
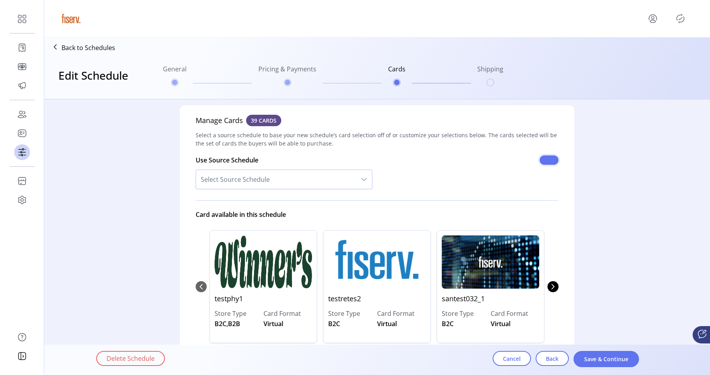
scroll to position [4, 2]
click at [258, 183] on span "Select Source Schedule" at bounding box center [276, 179] width 160 height 19
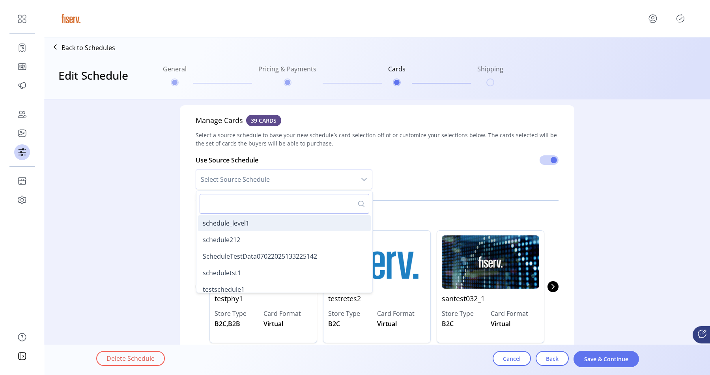
click at [243, 225] on span "schedule_level1" at bounding box center [226, 223] width 47 height 9
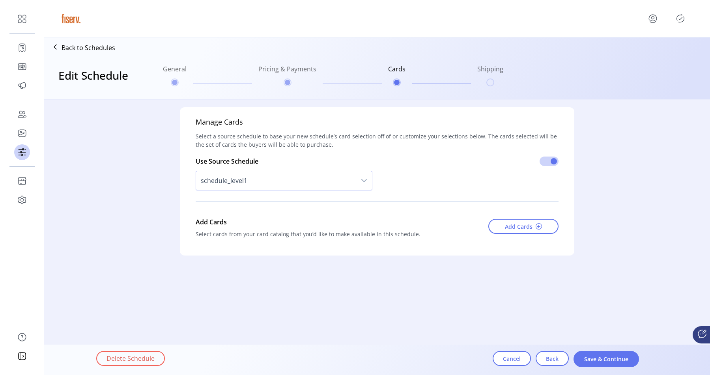
scroll to position [0, 0]
click at [273, 186] on span "schedule_level1" at bounding box center [276, 180] width 160 height 19
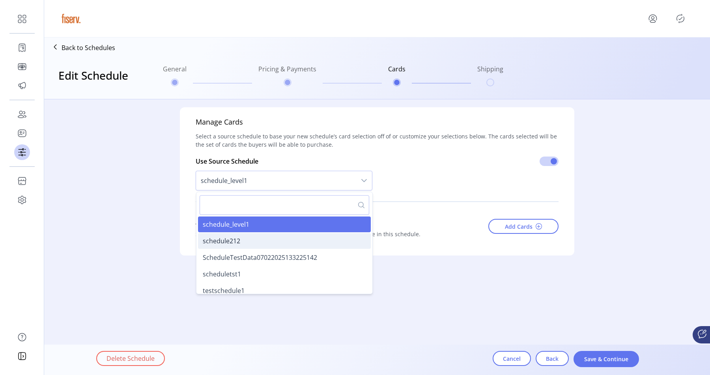
click at [239, 242] on span "schedule212" at bounding box center [221, 241] width 37 height 9
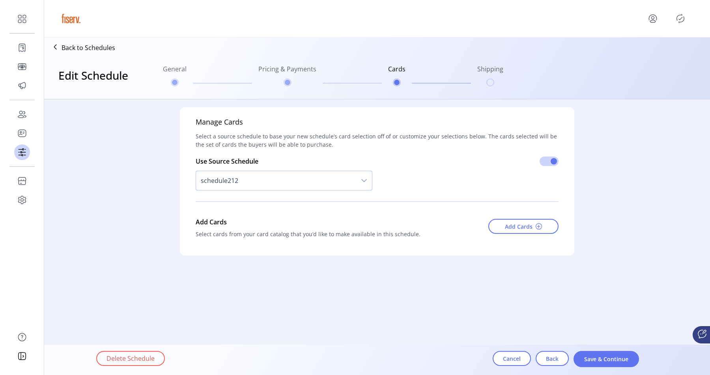
click at [266, 186] on span "schedule212" at bounding box center [276, 180] width 160 height 19
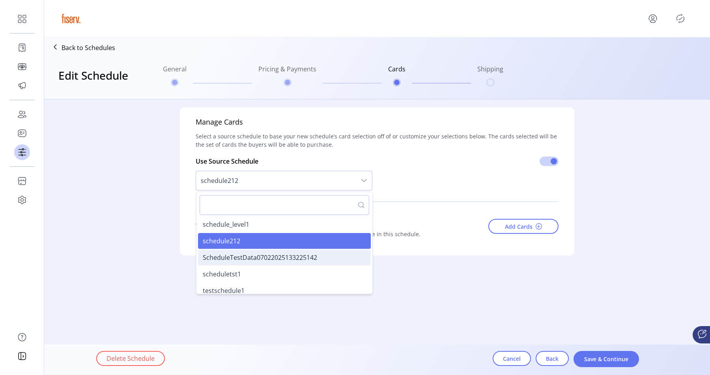
click at [238, 251] on li "ScheduleTestData07022025133225142" at bounding box center [284, 258] width 173 height 16
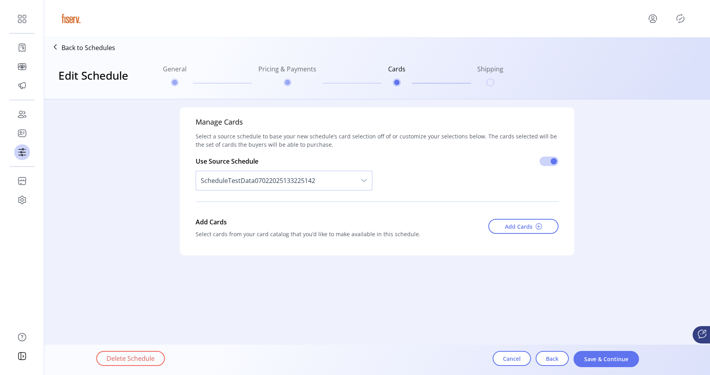
click at [264, 178] on span "ScheduleTestData07022025133225142" at bounding box center [276, 180] width 160 height 19
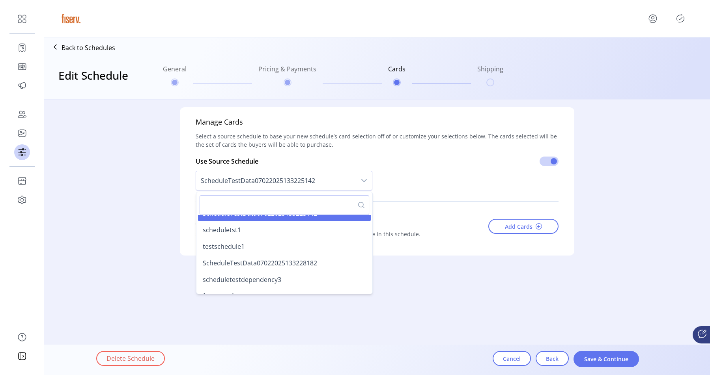
scroll to position [47, 0]
click at [241, 238] on li "testschedule1" at bounding box center [284, 244] width 173 height 16
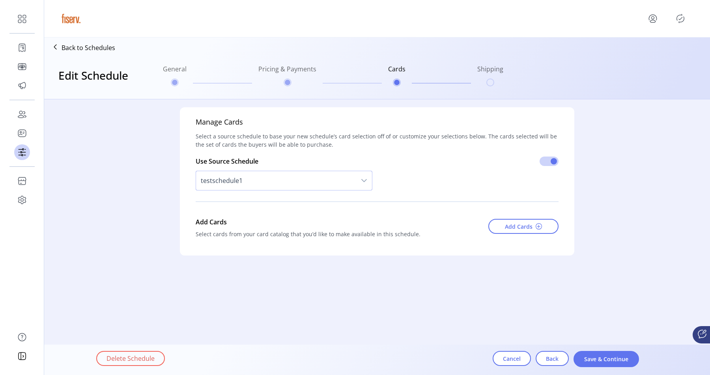
click at [264, 181] on span "testschedule1" at bounding box center [276, 180] width 160 height 19
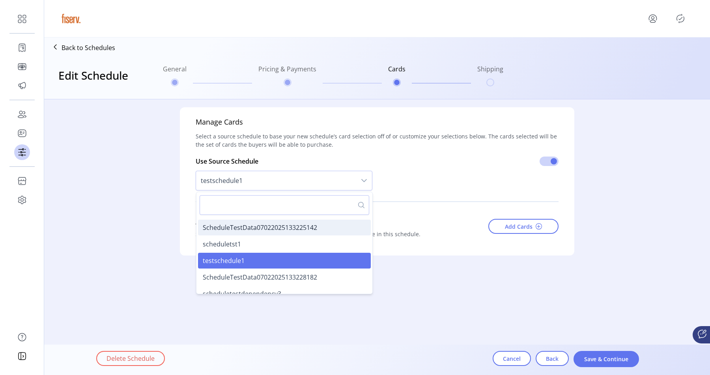
scroll to position [33, 0]
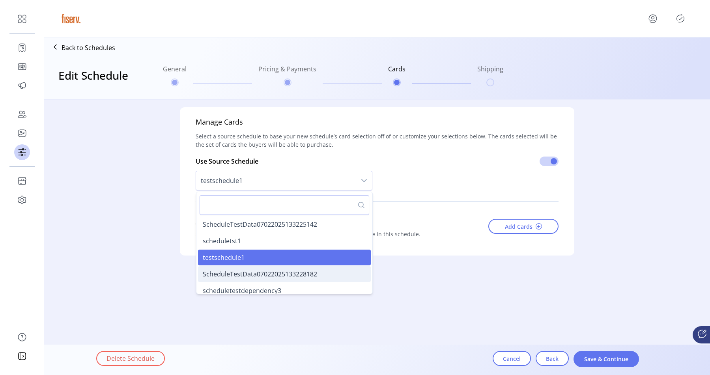
click at [230, 275] on span "ScheduleTestData07022025133228182" at bounding box center [260, 274] width 114 height 9
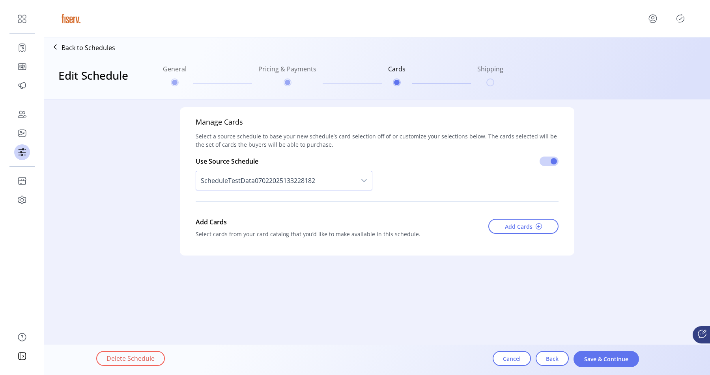
click at [255, 183] on span "ScheduleTestData07022025133228182" at bounding box center [276, 180] width 160 height 19
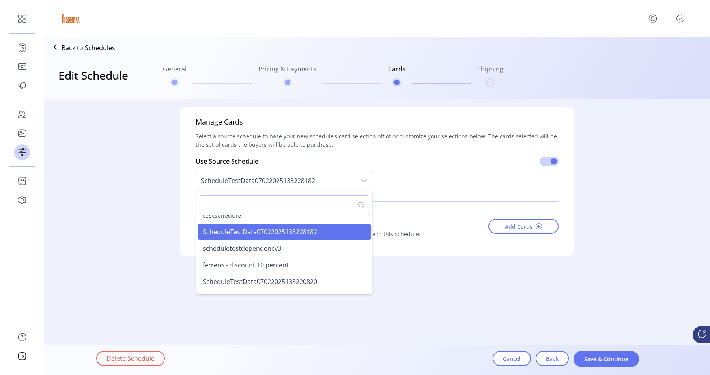
scroll to position [78, 0]
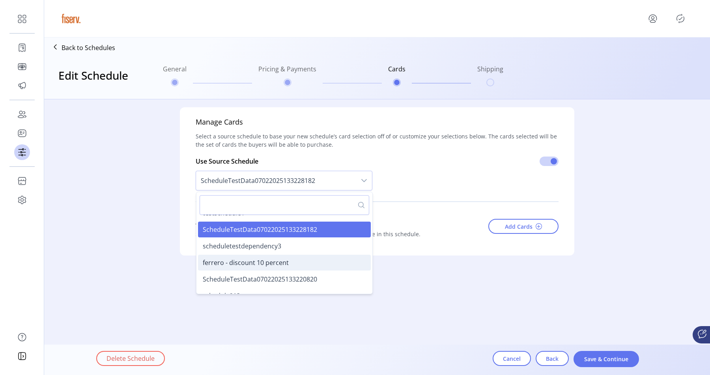
click at [241, 265] on span "ferrero - discount 10 percent" at bounding box center [246, 262] width 86 height 9
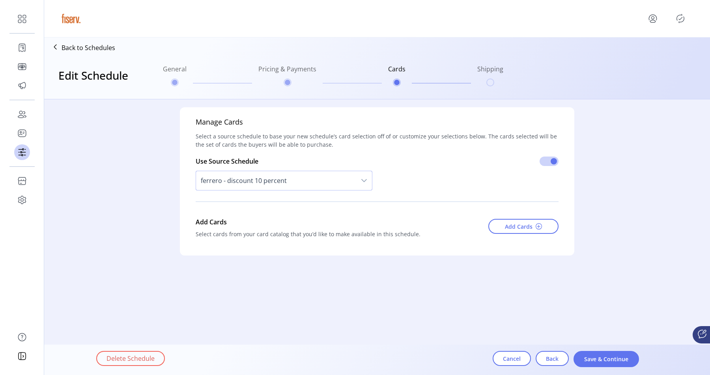
click at [269, 192] on div "ferrero - discount 10 percent" at bounding box center [284, 180] width 177 height 29
click at [270, 181] on span "ferrero - discount 10 percent" at bounding box center [276, 180] width 160 height 19
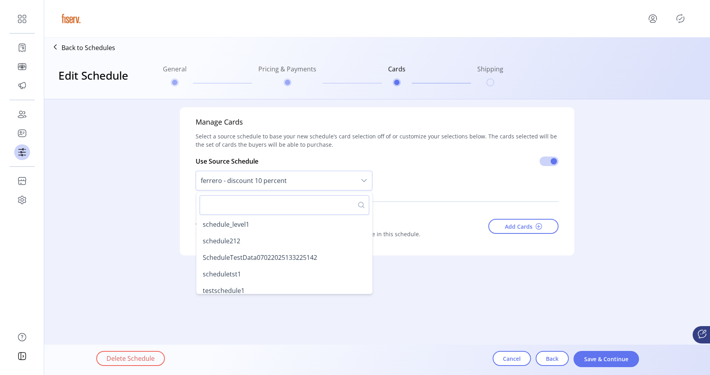
scroll to position [54, 0]
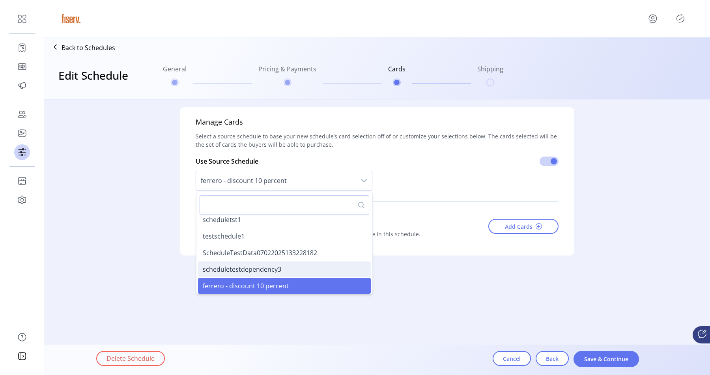
click at [245, 270] on span "scheduletestdependency3" at bounding box center [242, 269] width 79 height 9
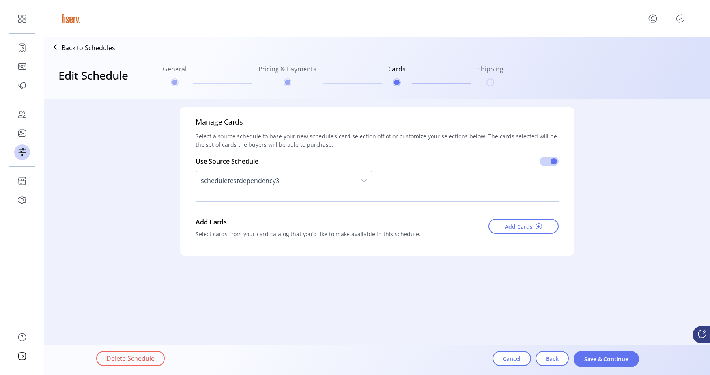
click at [266, 187] on span "scheduletestdependency3" at bounding box center [276, 180] width 160 height 19
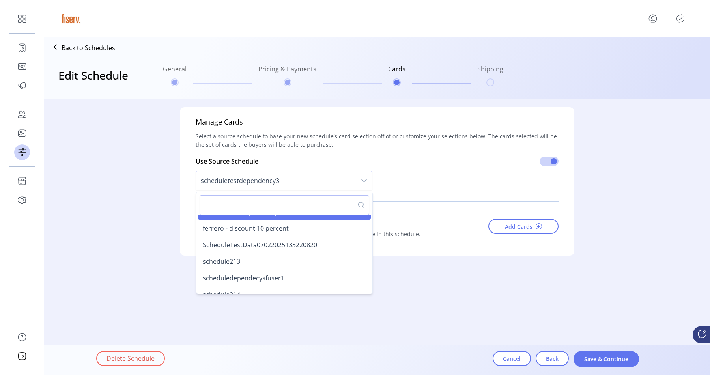
scroll to position [113, 0]
click at [246, 231] on span "ferrero - discount 10 percent" at bounding box center [246, 227] width 86 height 9
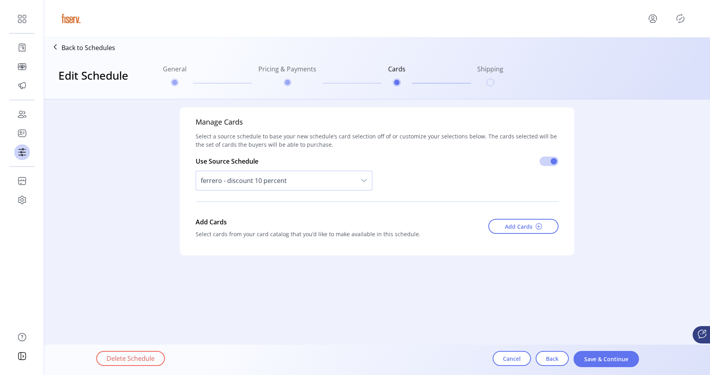
click at [267, 182] on span "ferrero - discount 10 percent" at bounding box center [276, 180] width 160 height 19
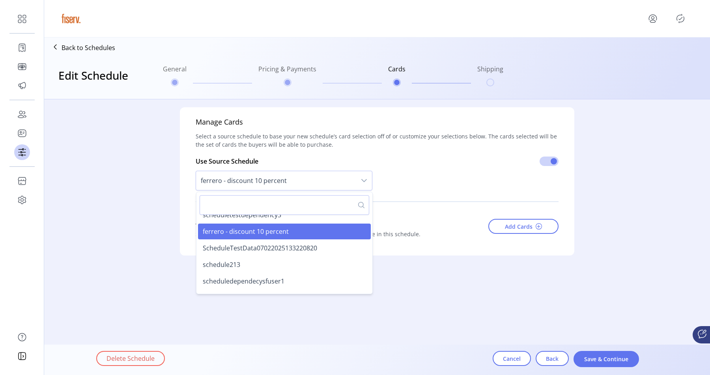
scroll to position [110, 0]
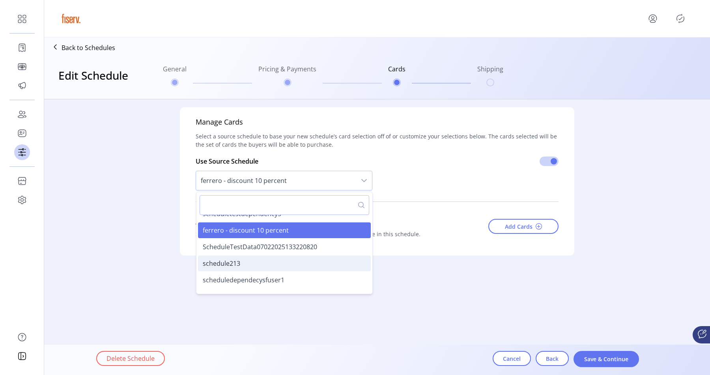
click at [232, 267] on span "schedule213" at bounding box center [221, 263] width 37 height 9
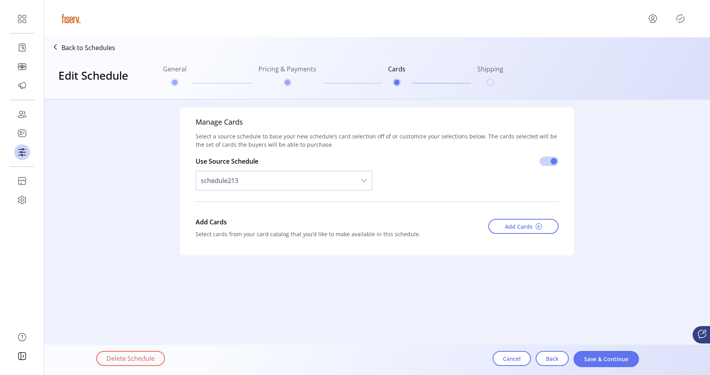
click at [279, 160] on div "Use Source Schedule schedule213" at bounding box center [284, 176] width 177 height 39
click at [266, 182] on span "schedule213" at bounding box center [276, 180] width 160 height 19
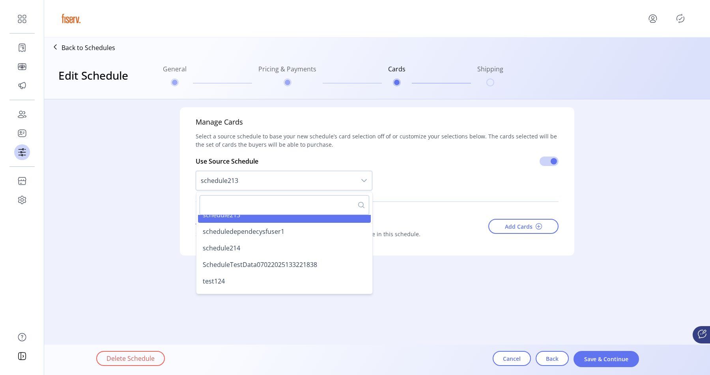
scroll to position [163, 0]
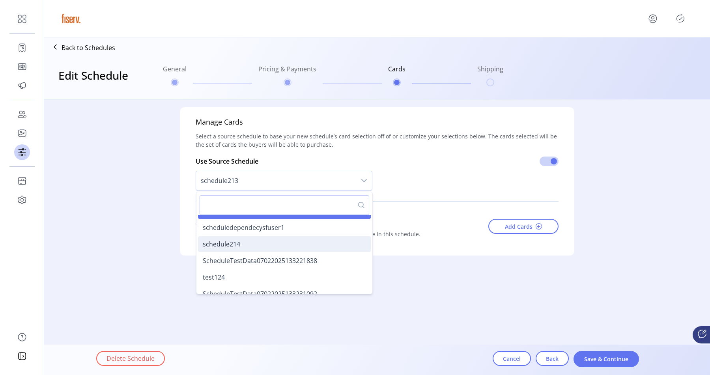
click at [241, 236] on li "schedule214" at bounding box center [284, 244] width 173 height 16
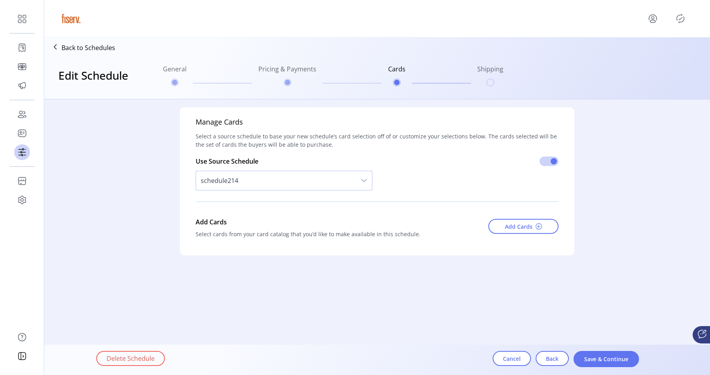
click at [264, 183] on span "schedule214" at bounding box center [276, 180] width 160 height 19
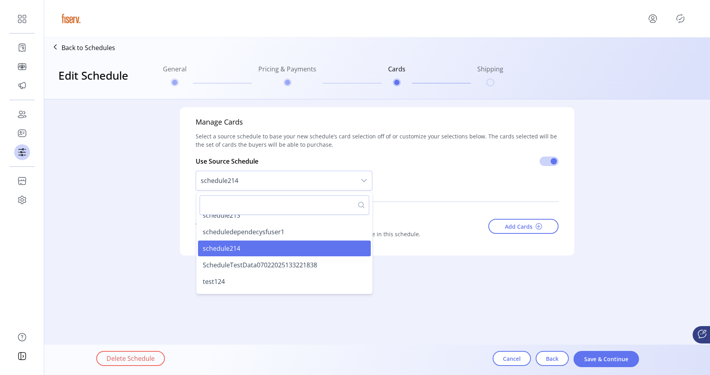
scroll to position [166, 0]
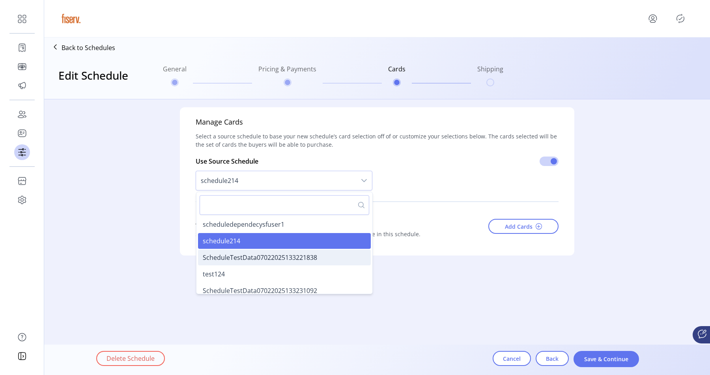
click at [240, 260] on span "ScheduleTestData07022025133221838" at bounding box center [260, 257] width 114 height 9
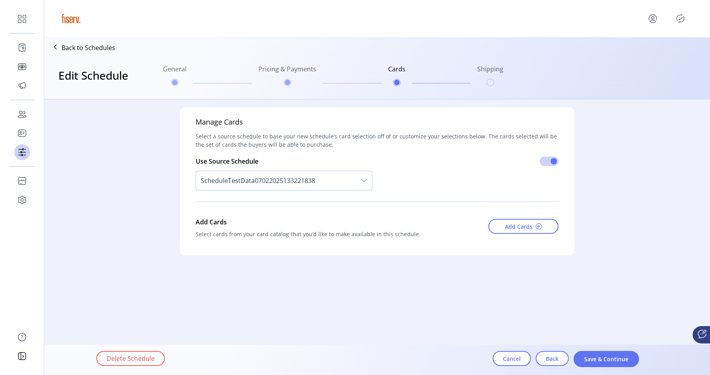
click at [271, 180] on span "ScheduleTestData07022025133221838" at bounding box center [276, 180] width 160 height 19
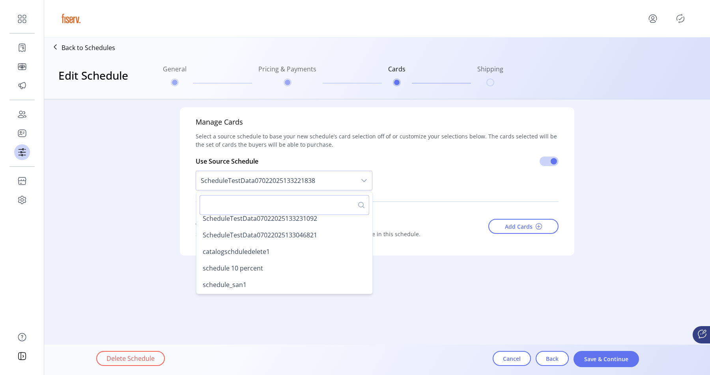
scroll to position [241, 0]
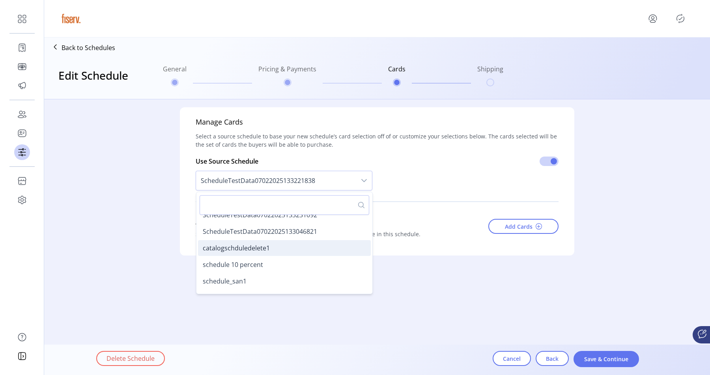
click at [238, 248] on span "catalogschduledelete1" at bounding box center [236, 248] width 67 height 9
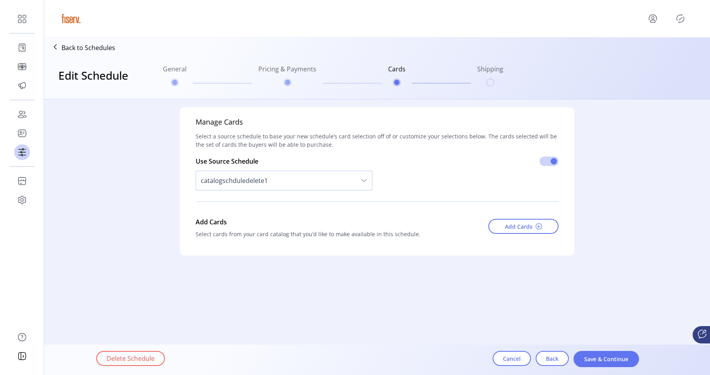
click at [262, 182] on span "catalogschduledelete1" at bounding box center [276, 180] width 160 height 19
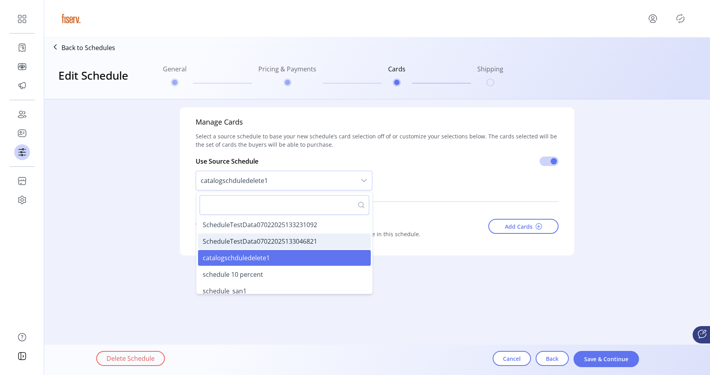
scroll to position [240, 0]
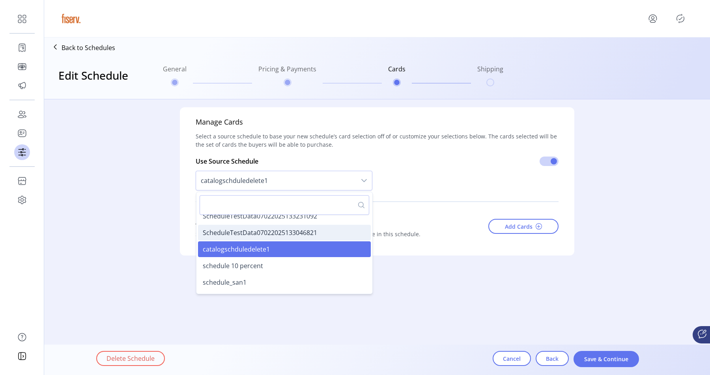
click at [241, 262] on span "schedule 10 percent" at bounding box center [233, 266] width 60 height 9
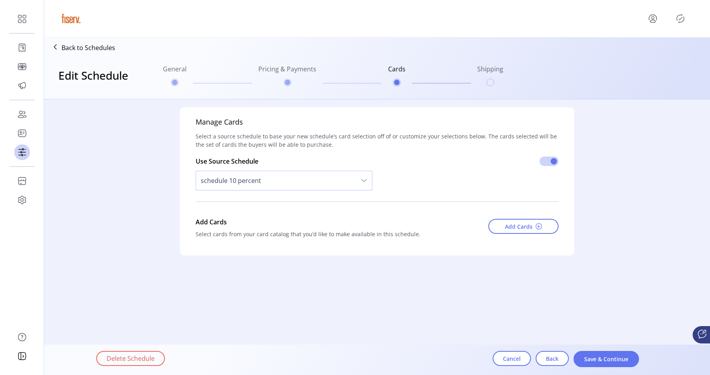
click at [271, 193] on div "schedule 10 percent" at bounding box center [284, 180] width 177 height 29
click at [266, 185] on span "schedule 10 percent" at bounding box center [276, 180] width 160 height 19
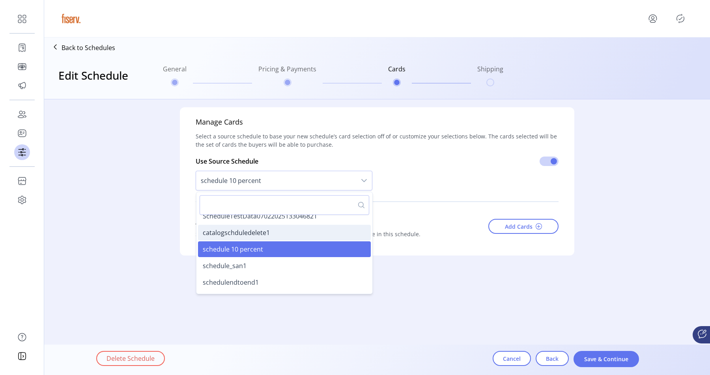
scroll to position [268, 0]
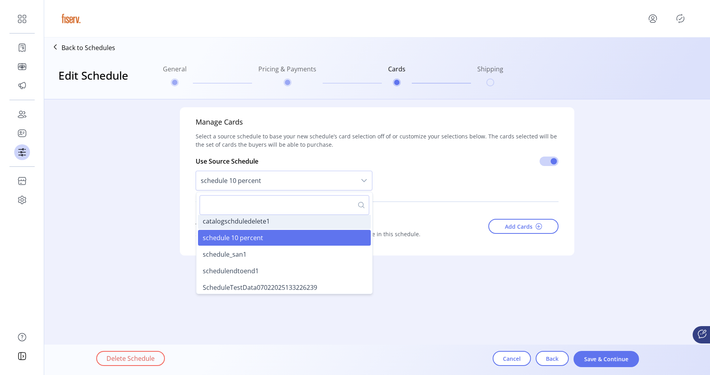
click at [234, 264] on li "schedulendtoend1" at bounding box center [284, 271] width 173 height 16
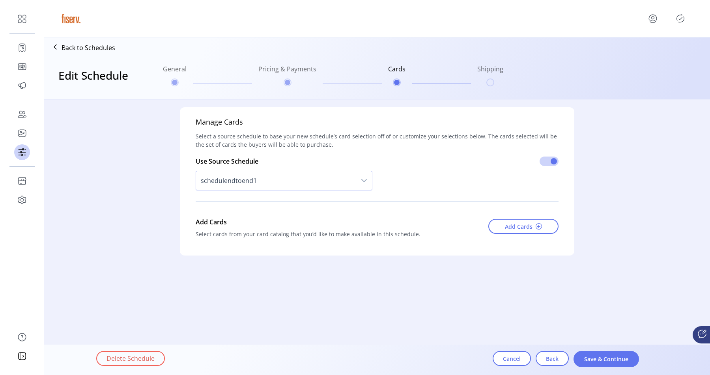
click at [270, 196] on p-divider at bounding box center [377, 201] width 363 height 13
click at [279, 188] on span "schedulendtoend1" at bounding box center [276, 180] width 160 height 19
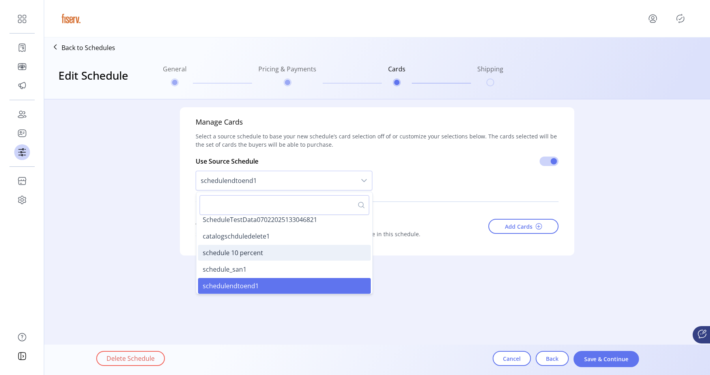
scroll to position [0, 0]
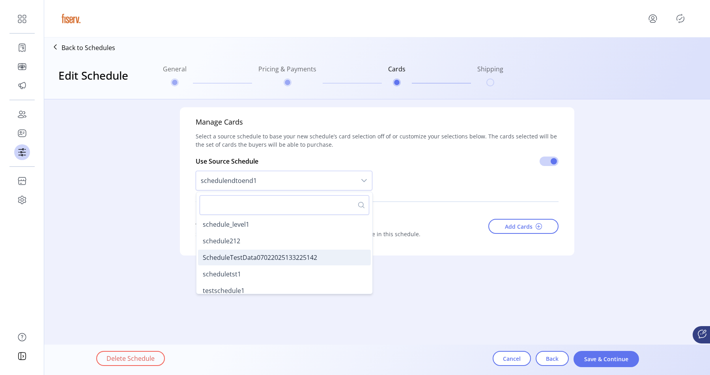
click at [240, 257] on span "ScheduleTestData07022025133225142" at bounding box center [260, 257] width 114 height 9
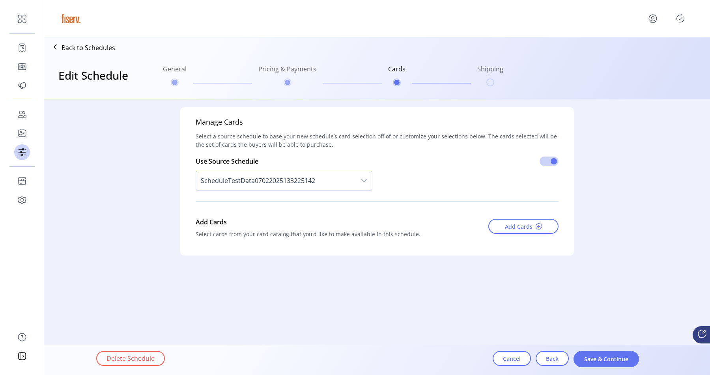
click at [279, 181] on span "ScheduleTestData07022025133225142" at bounding box center [276, 180] width 160 height 19
type input "**"
click at [241, 221] on span "IRB Multi Payment- GL CC 0% Internal Bulk" at bounding box center [265, 224] width 124 height 9
click at [267, 186] on span "IRB Multi Payment- GL CC 0% Internal Bulk" at bounding box center [276, 180] width 160 height 19
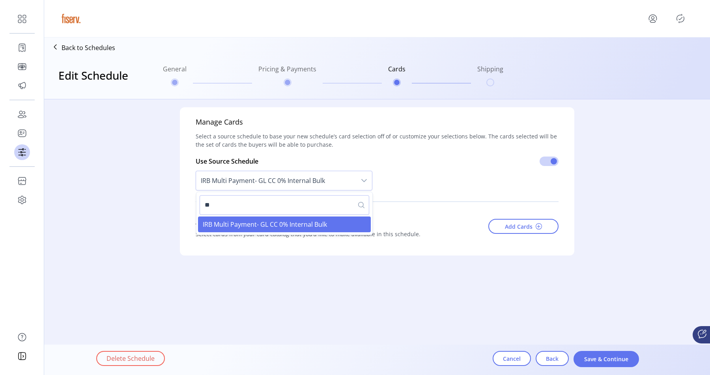
click at [252, 205] on input "**" at bounding box center [285, 205] width 170 height 20
type input "*"
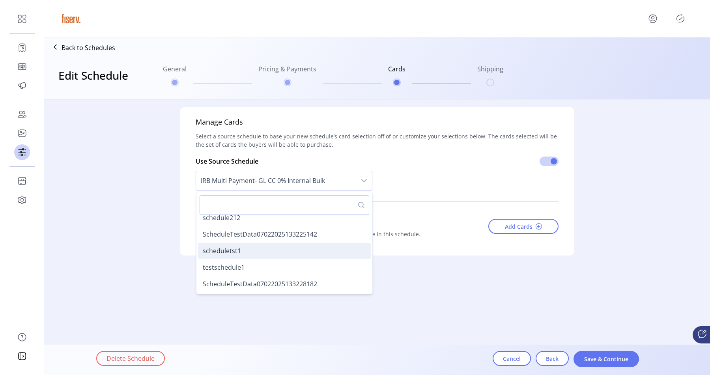
scroll to position [34, 0]
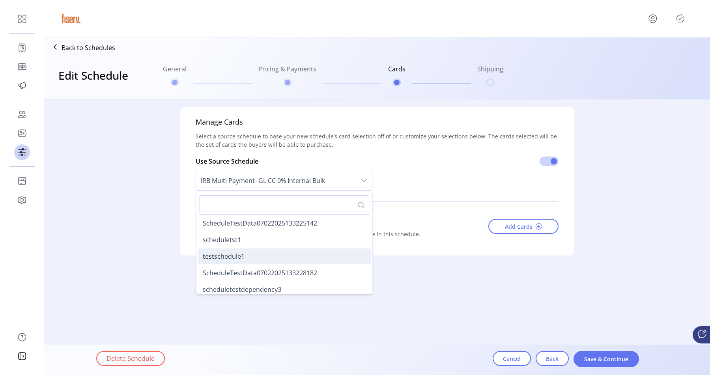
click at [243, 252] on li "testschedule1" at bounding box center [284, 257] width 173 height 16
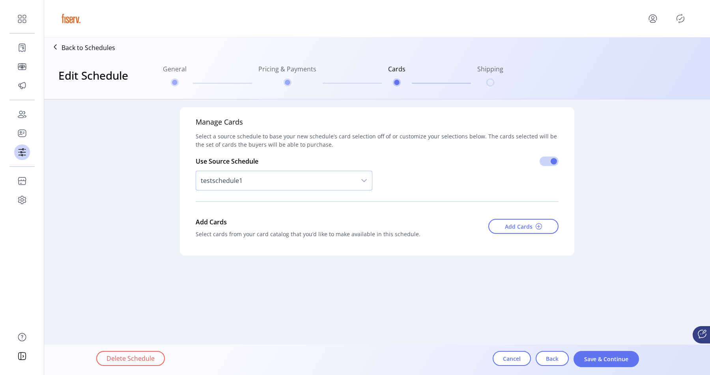
click at [262, 182] on span "testschedule1" at bounding box center [276, 180] width 160 height 19
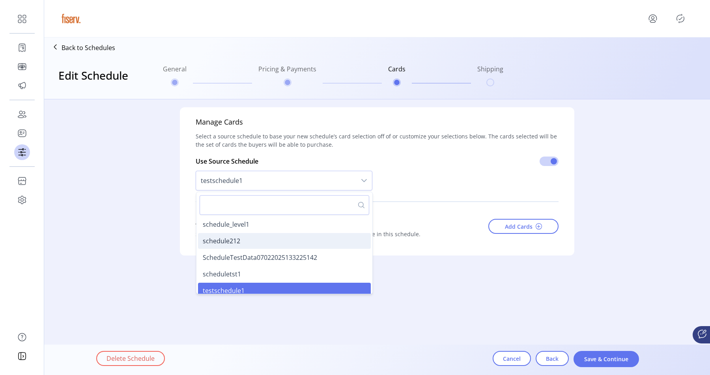
scroll to position [5, 0]
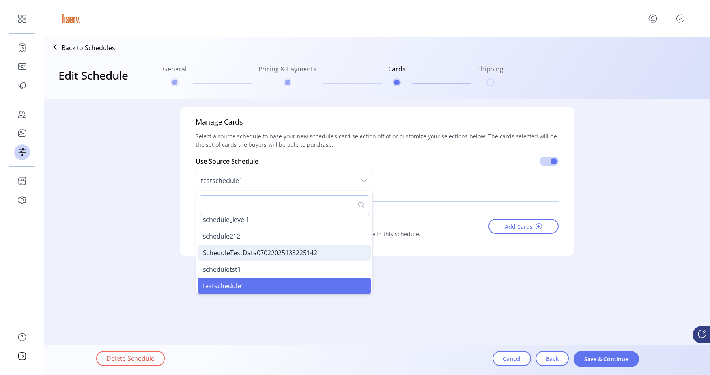
click at [240, 247] on li "ScheduleTestData07022025133225142" at bounding box center [284, 253] width 173 height 16
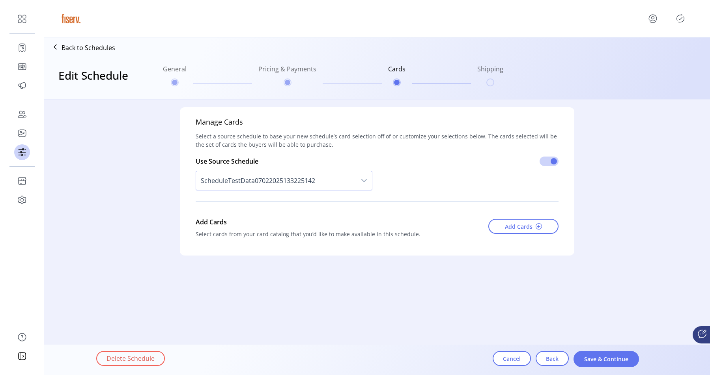
click at [258, 182] on span "ScheduleTestData07022025133225142" at bounding box center [276, 180] width 160 height 19
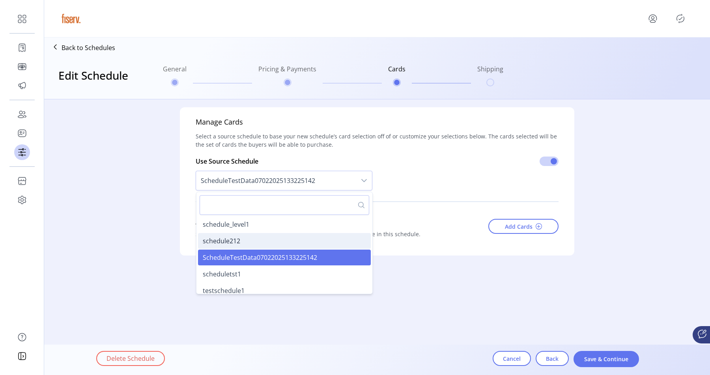
click at [240, 237] on li "schedule212" at bounding box center [284, 241] width 173 height 16
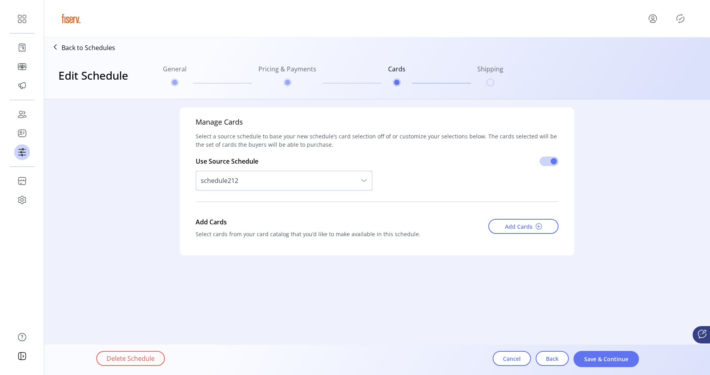
click at [260, 171] on span "schedule212" at bounding box center [276, 180] width 160 height 19
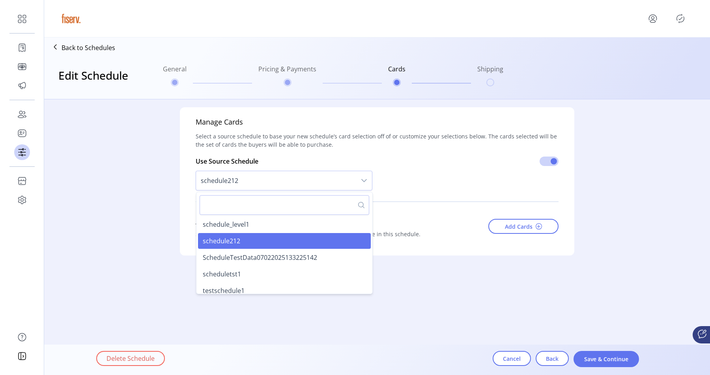
click at [255, 176] on span "schedule212" at bounding box center [276, 180] width 160 height 19
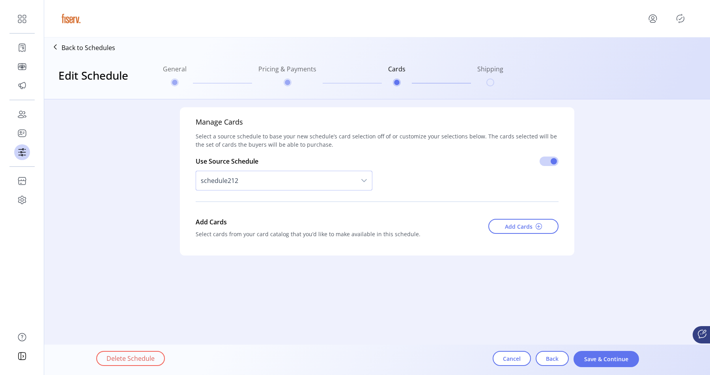
click at [255, 176] on span "schedule212" at bounding box center [276, 180] width 160 height 19
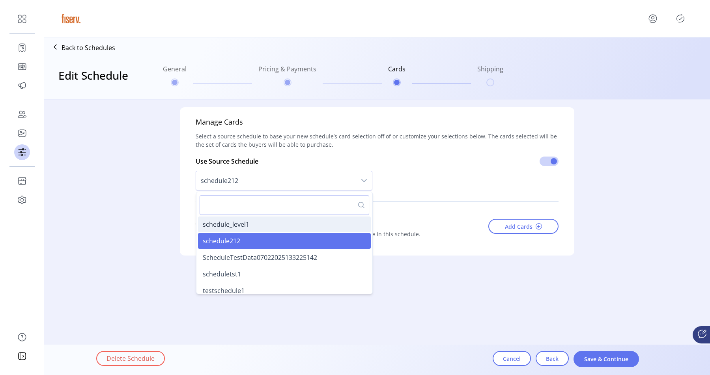
click at [234, 231] on li "schedule_level1" at bounding box center [284, 225] width 173 height 16
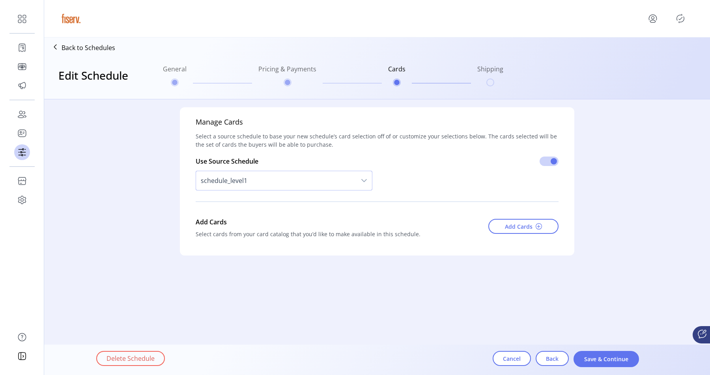
click at [254, 180] on span "schedule_level1" at bounding box center [276, 180] width 160 height 19
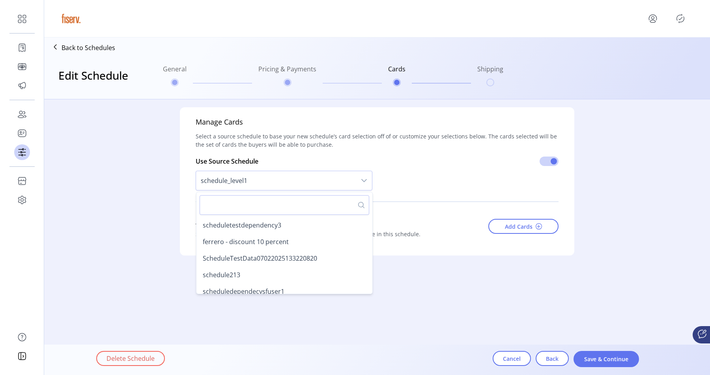
scroll to position [100, 0]
click at [233, 270] on span "schedule213" at bounding box center [221, 273] width 37 height 9
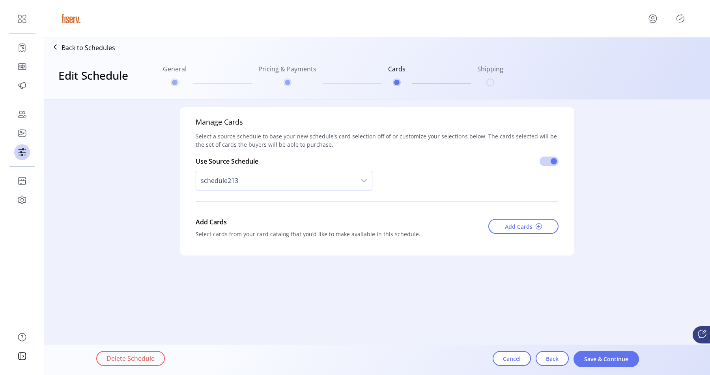
click at [265, 185] on span "schedule213" at bounding box center [276, 180] width 160 height 19
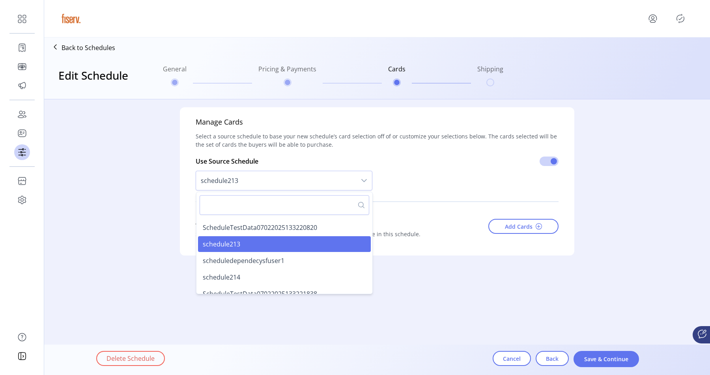
scroll to position [133, 0]
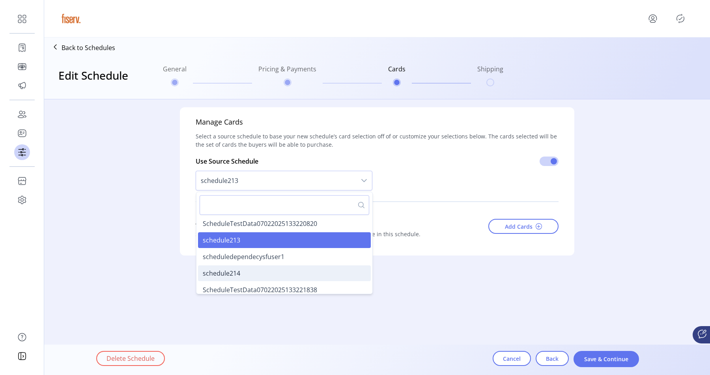
click at [240, 271] on span "schedule214" at bounding box center [221, 273] width 37 height 9
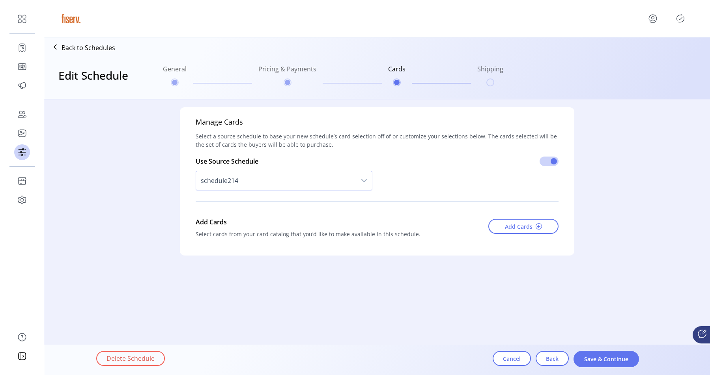
click at [263, 177] on span "schedule214" at bounding box center [276, 180] width 160 height 19
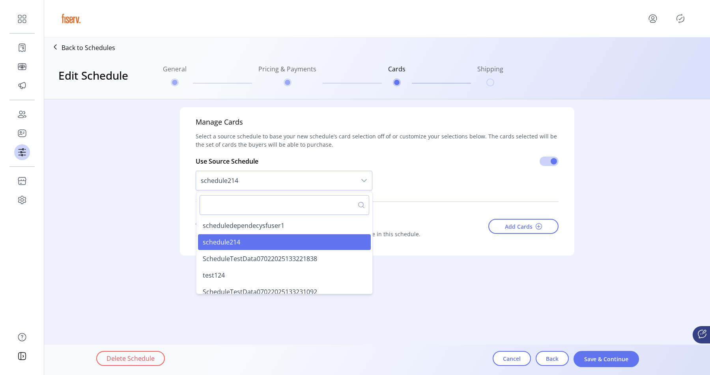
scroll to position [168, 0]
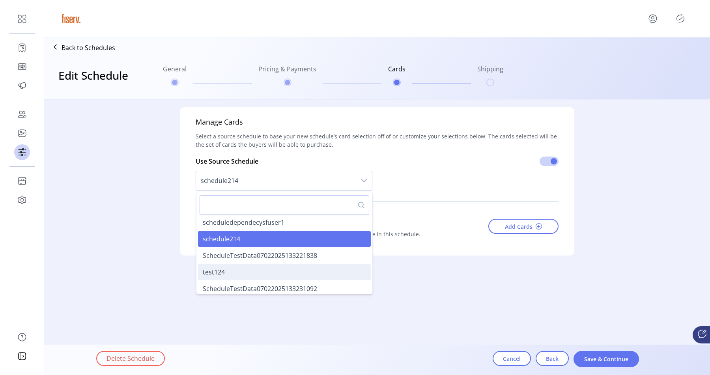
click at [245, 271] on li "test124" at bounding box center [284, 272] width 173 height 16
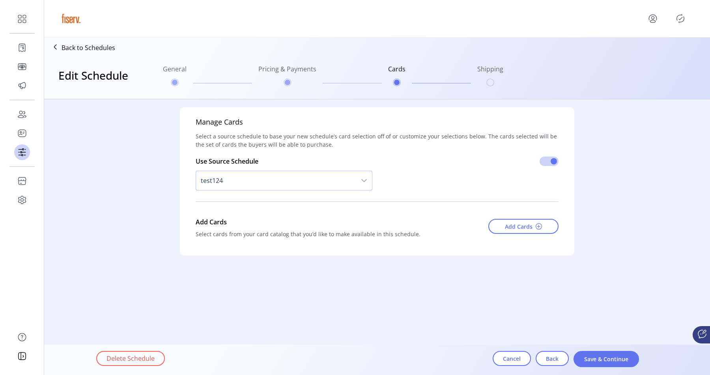
click at [267, 180] on span "test124" at bounding box center [276, 180] width 160 height 19
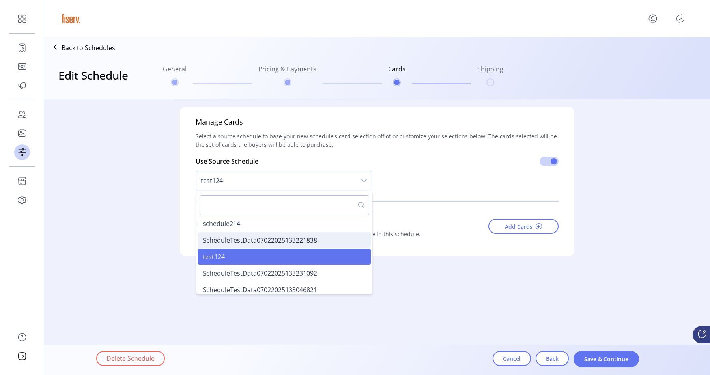
scroll to position [187, 0]
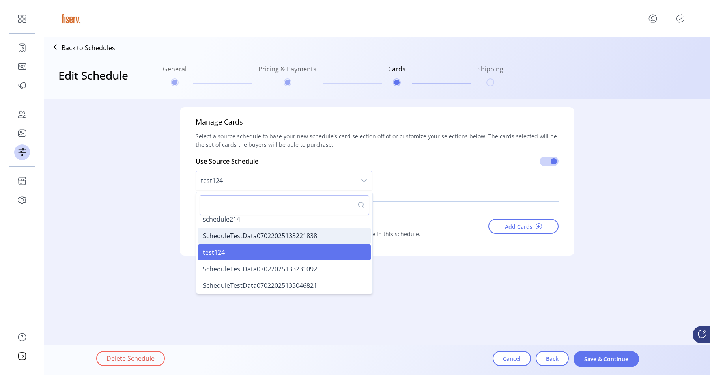
click at [255, 263] on li "ScheduleTestData07022025133231092" at bounding box center [284, 269] width 173 height 16
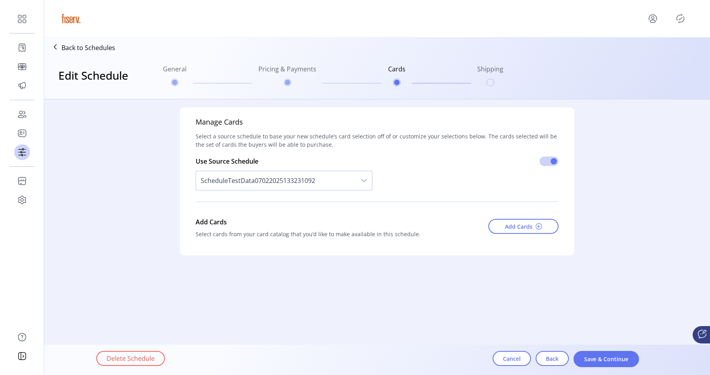
click at [276, 165] on div "Use Source Schedule ScheduleTestData07022025133231092" at bounding box center [284, 176] width 177 height 39
click at [272, 180] on span "ScheduleTestData07022025133231092" at bounding box center [276, 180] width 160 height 19
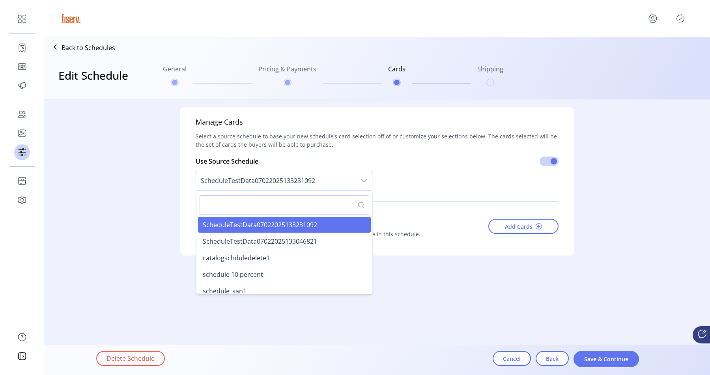
scroll to position [233, 0]
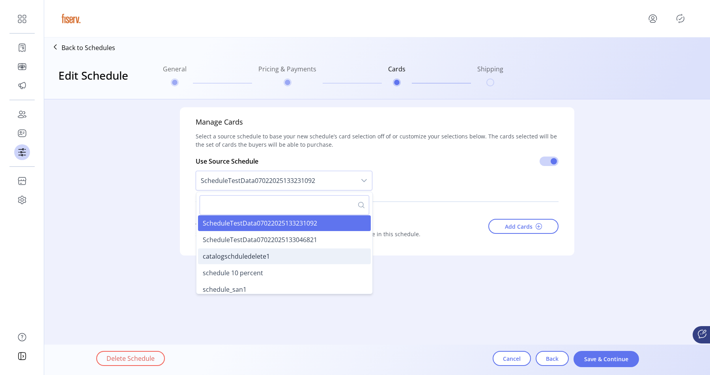
click at [249, 254] on span "catalogschduledelete1" at bounding box center [236, 256] width 67 height 9
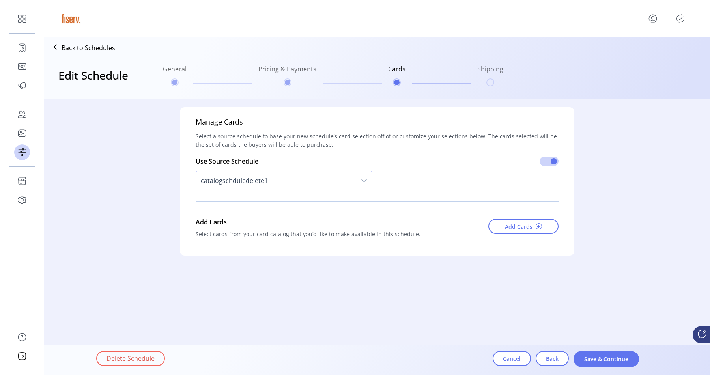
click at [274, 187] on span "catalogschduledelete1" at bounding box center [276, 180] width 160 height 19
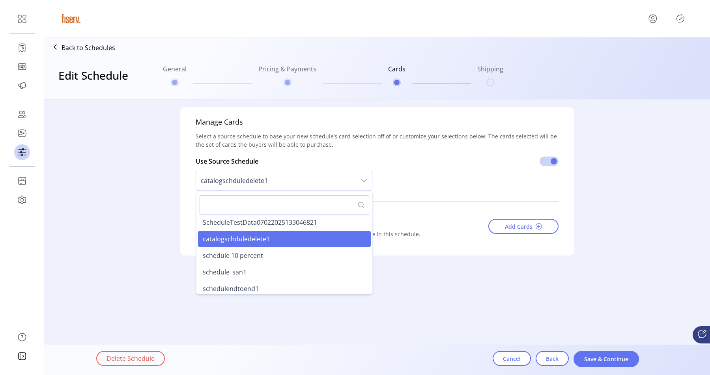
scroll to position [251, 0]
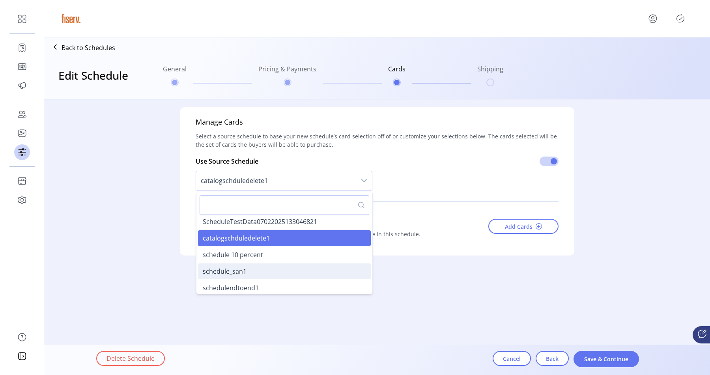
click at [243, 267] on span "schedule_san1" at bounding box center [225, 271] width 44 height 9
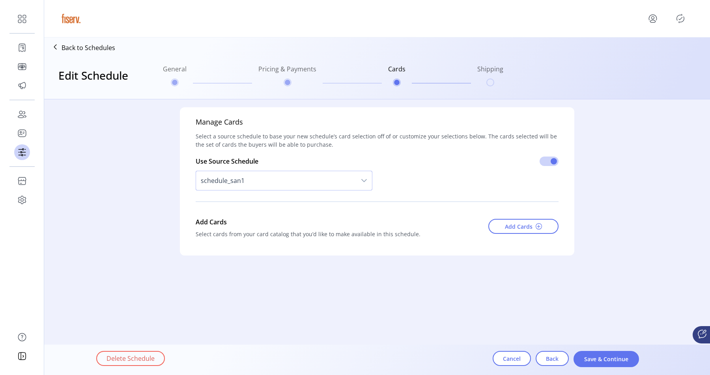
click at [268, 182] on span "schedule_san1" at bounding box center [276, 180] width 160 height 19
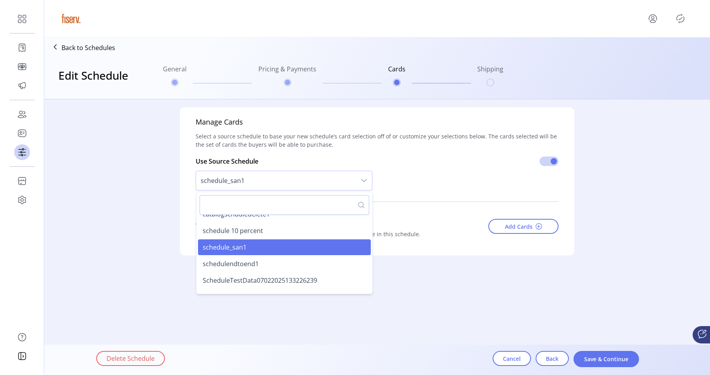
scroll to position [278, 0]
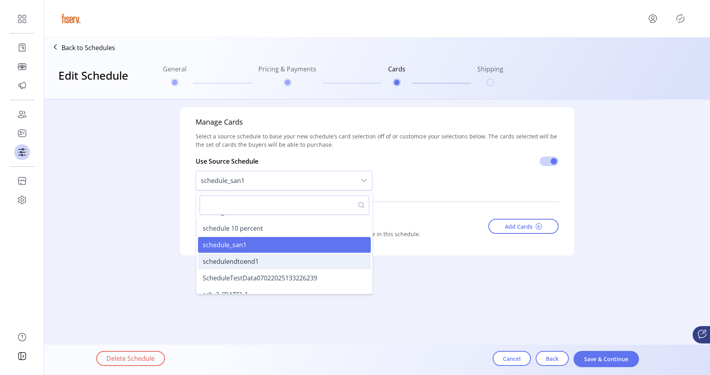
click at [244, 257] on span "schedulendtoend1" at bounding box center [231, 261] width 56 height 9
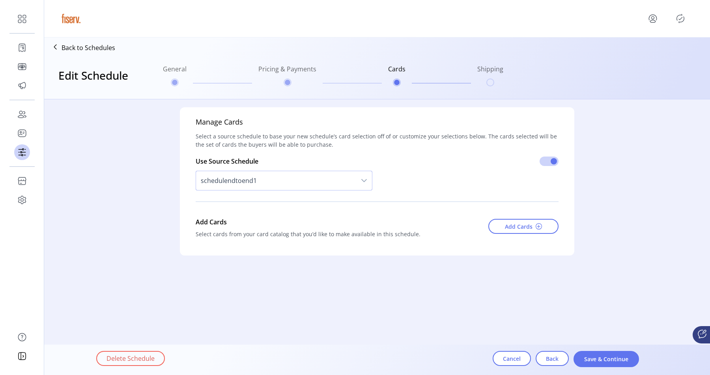
click at [267, 180] on span "schedulendtoend1" at bounding box center [276, 180] width 160 height 19
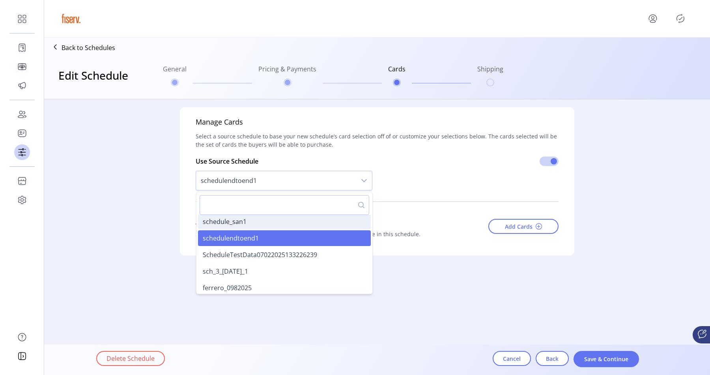
scroll to position [305, 0]
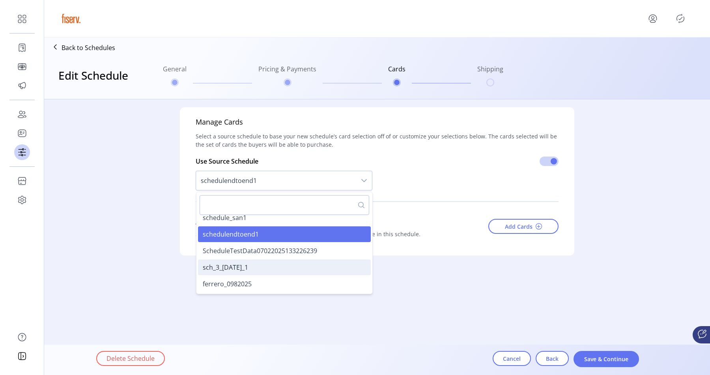
click at [241, 262] on li "sch_3_[DATE]_1" at bounding box center [284, 268] width 173 height 16
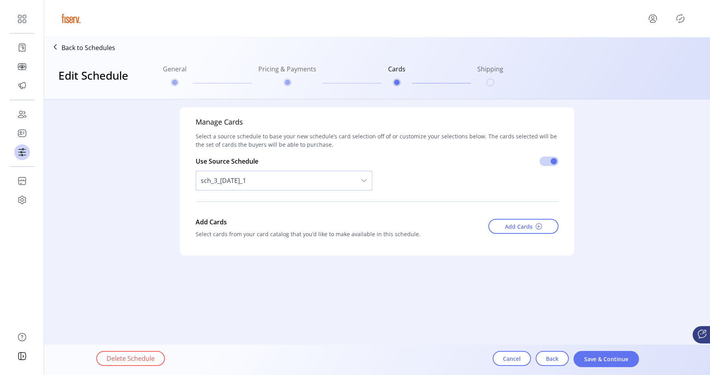
click at [261, 182] on span "sch_3_[DATE]_1" at bounding box center [276, 180] width 160 height 19
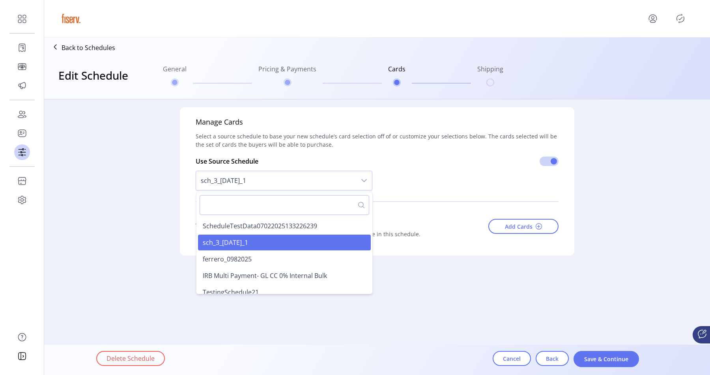
scroll to position [333, 0]
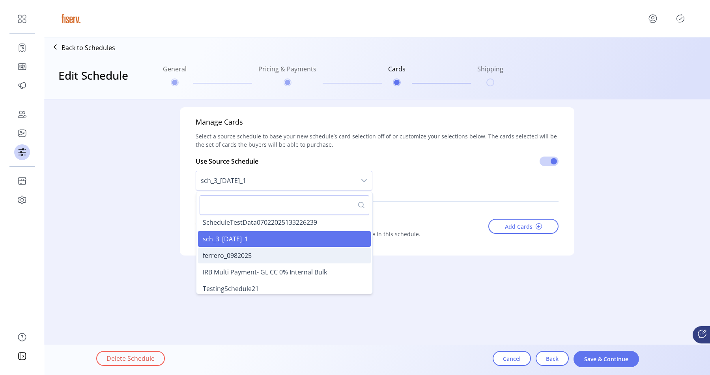
click at [237, 250] on li "ferrero_0982025" at bounding box center [284, 256] width 173 height 16
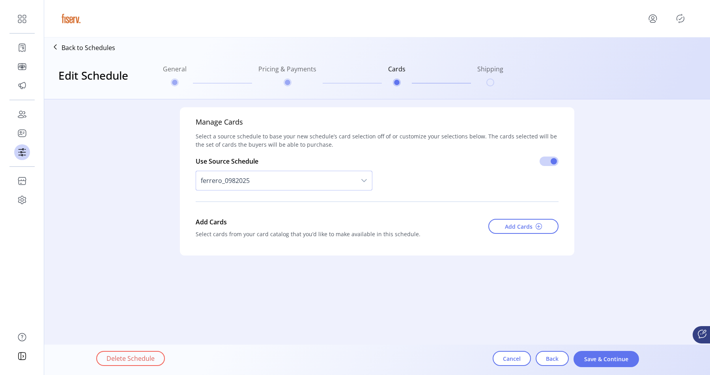
click at [253, 172] on span "ferrero_0982025" at bounding box center [276, 180] width 160 height 19
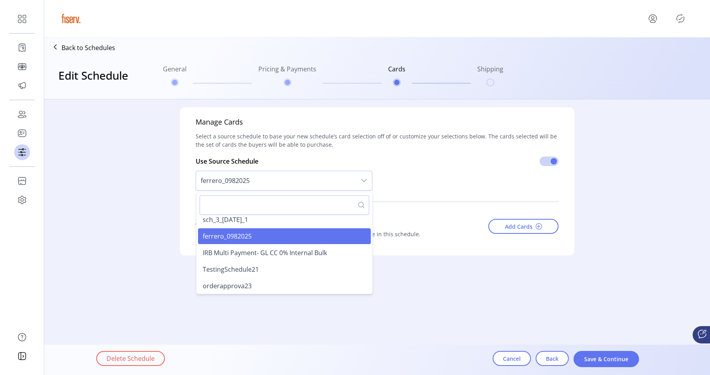
scroll to position [353, 0]
click at [226, 267] on span "TestingSchedule21" at bounding box center [231, 269] width 56 height 9
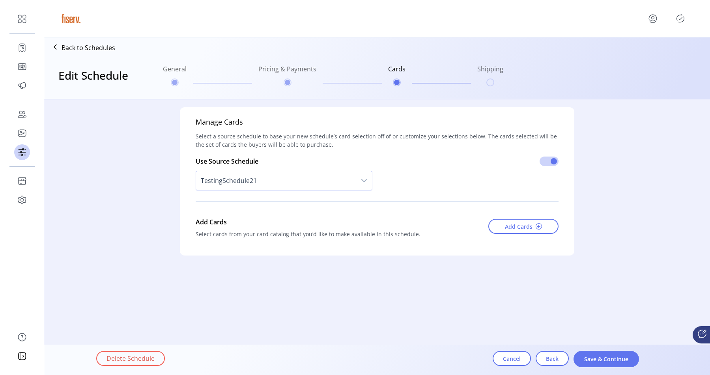
click at [262, 185] on span "TestingSchedule21" at bounding box center [276, 180] width 160 height 19
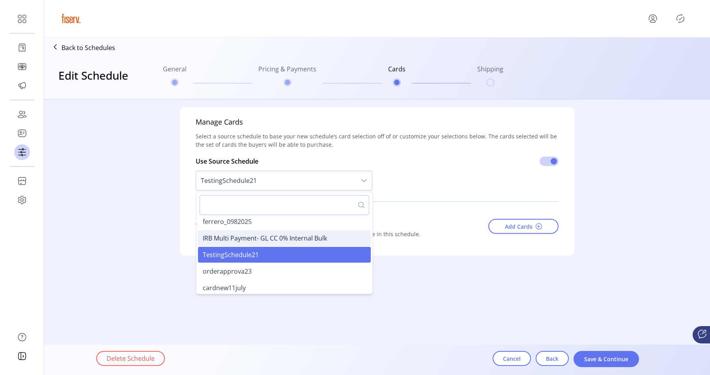
scroll to position [374, 0]
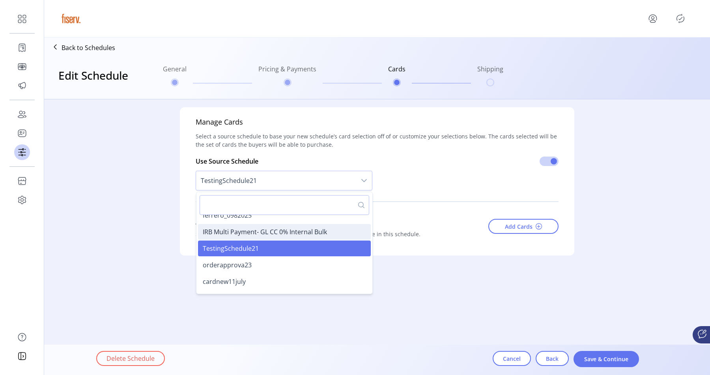
click at [238, 264] on span "orderapprova23" at bounding box center [227, 265] width 49 height 9
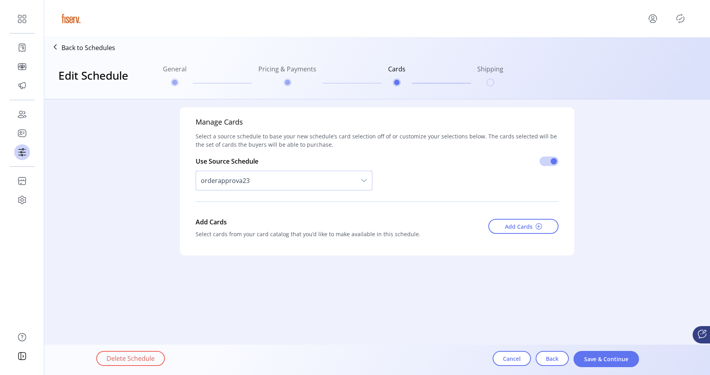
click at [266, 175] on span "orderapprova23" at bounding box center [276, 180] width 160 height 19
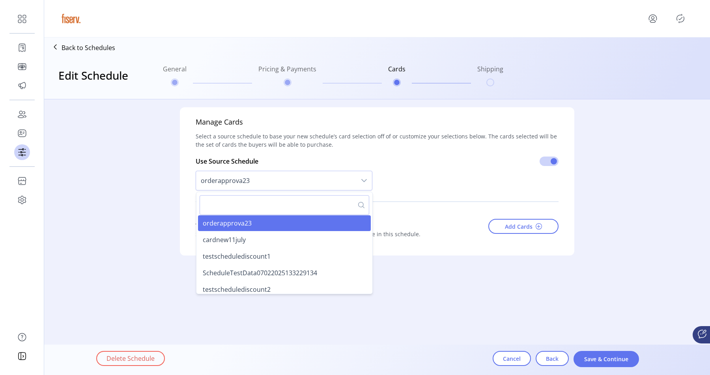
scroll to position [416, 0]
click at [249, 237] on li "cardnew11july" at bounding box center [284, 239] width 173 height 16
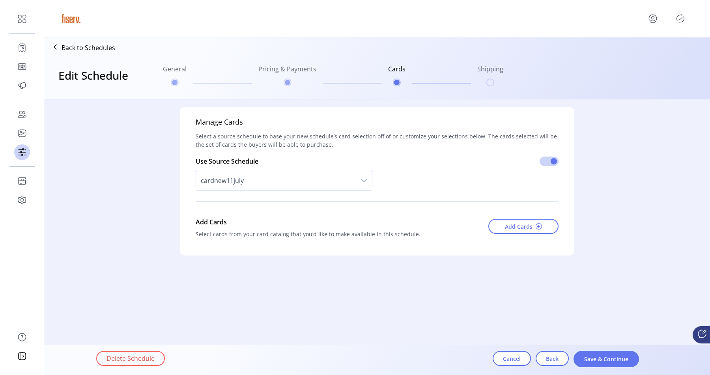
click at [257, 180] on span "cardnew11july" at bounding box center [276, 180] width 160 height 19
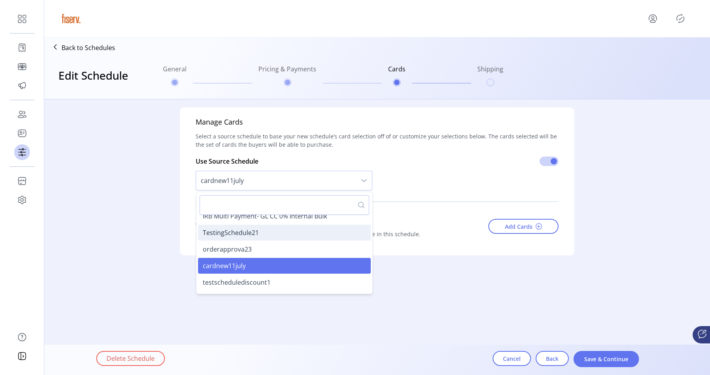
scroll to position [401, 0]
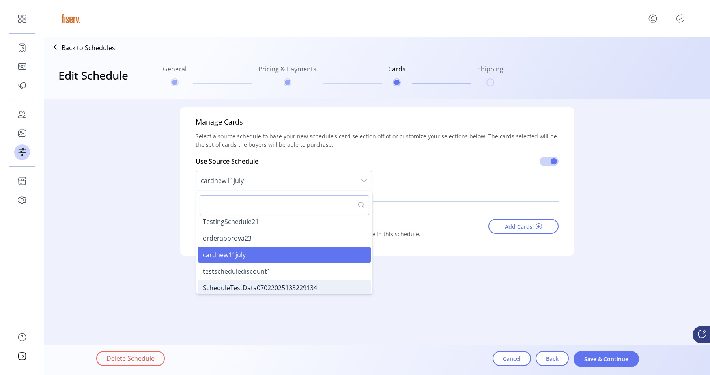
click at [234, 281] on li "ScheduleTestData07022025133229134" at bounding box center [284, 288] width 173 height 16
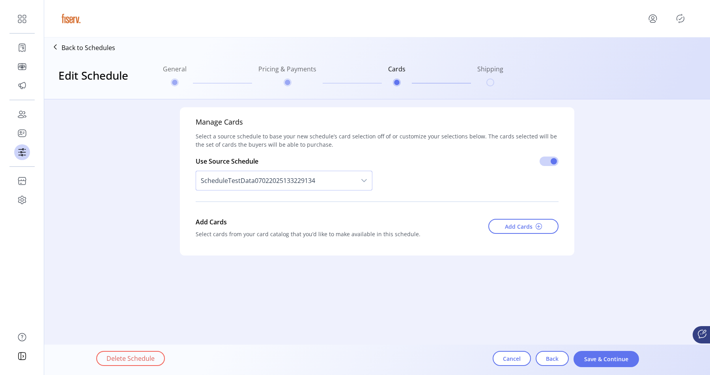
click at [267, 180] on span "ScheduleTestData07022025133229134" at bounding box center [276, 180] width 160 height 19
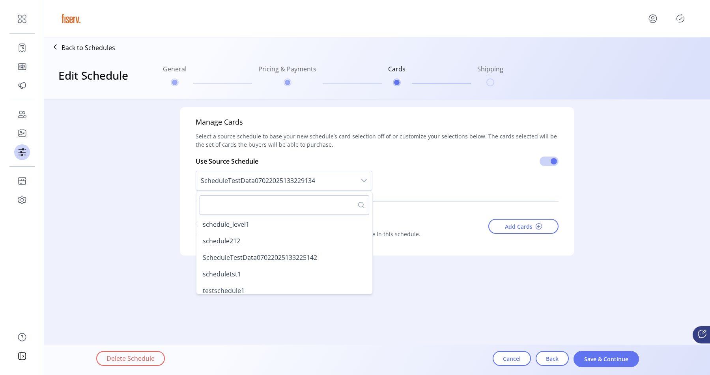
scroll to position [402, 0]
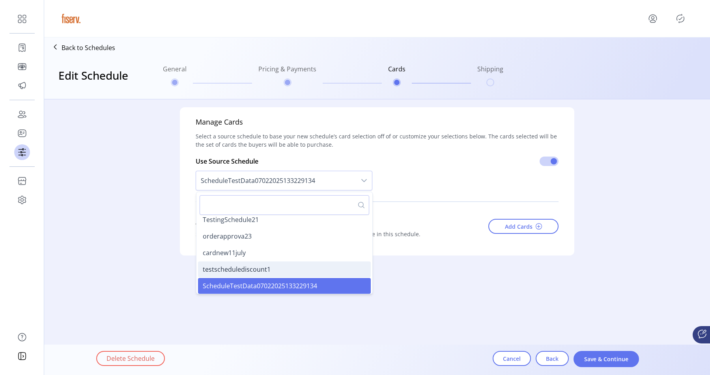
click at [234, 269] on span "testschedulediscount1" at bounding box center [237, 269] width 68 height 9
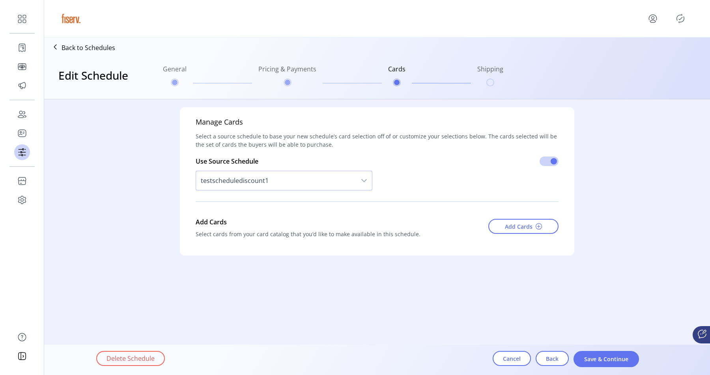
click at [264, 186] on span "testschedulediscount1" at bounding box center [276, 180] width 160 height 19
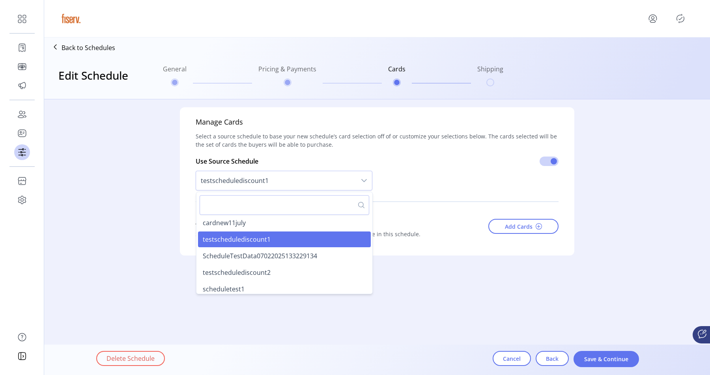
scroll to position [434, 0]
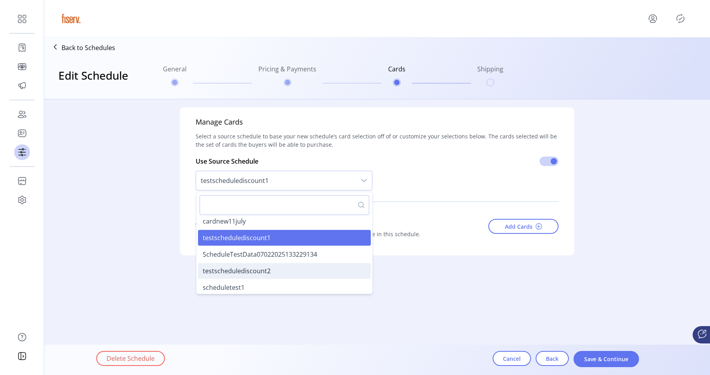
click at [240, 270] on span "testschedulediscount2" at bounding box center [237, 271] width 68 height 9
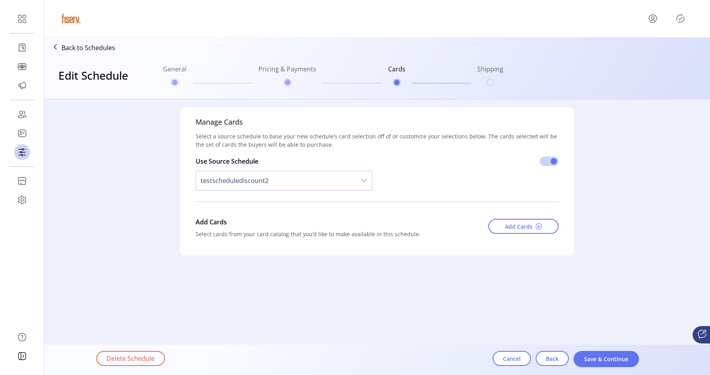
click at [274, 191] on div "testschedulediscount2" at bounding box center [284, 180] width 177 height 29
click at [271, 187] on span "testschedulediscount2" at bounding box center [276, 180] width 160 height 19
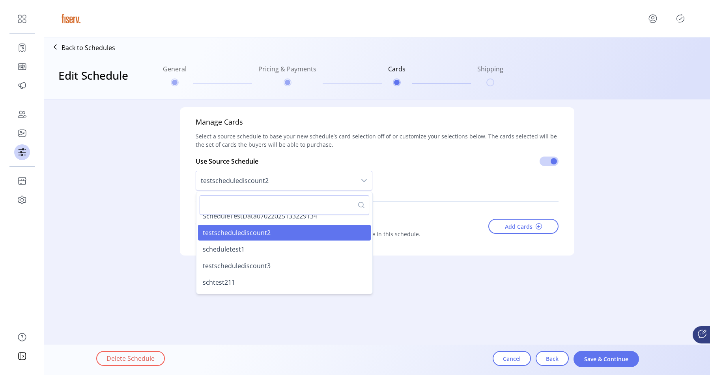
scroll to position [475, 0]
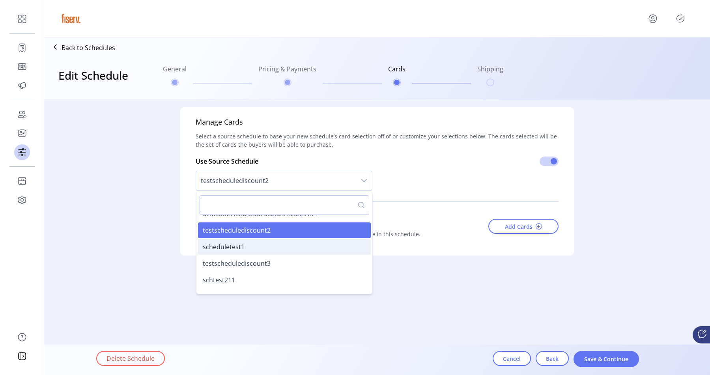
click at [237, 247] on span "scheduletest1" at bounding box center [224, 247] width 42 height 9
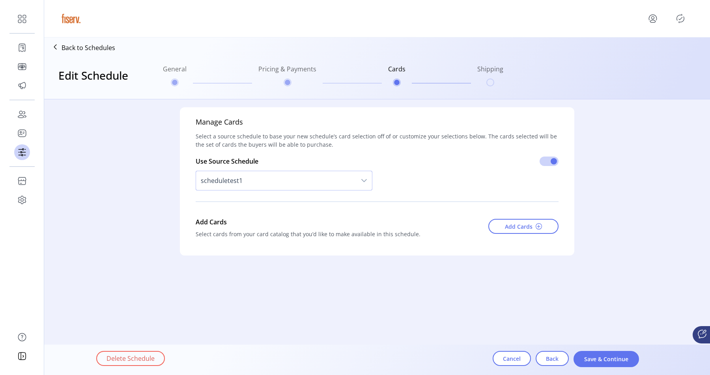
click at [271, 180] on span "scheduletest1" at bounding box center [276, 180] width 160 height 19
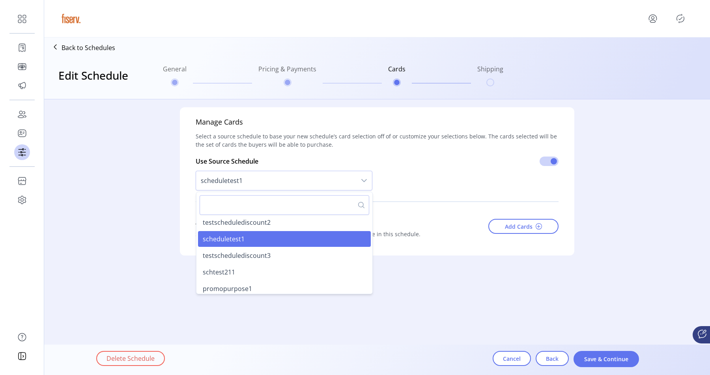
scroll to position [490, 0]
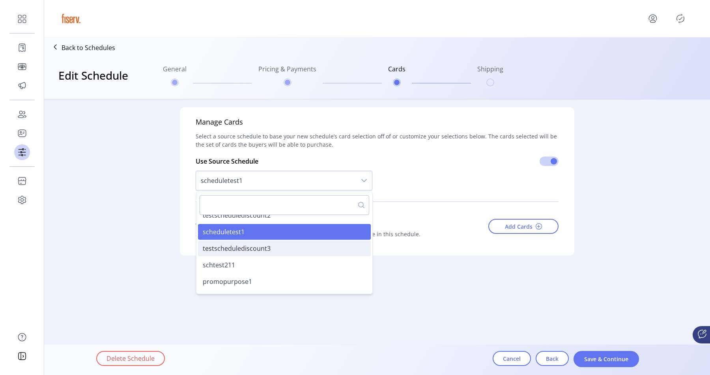
click at [243, 249] on span "testschedulediscount3" at bounding box center [237, 248] width 68 height 9
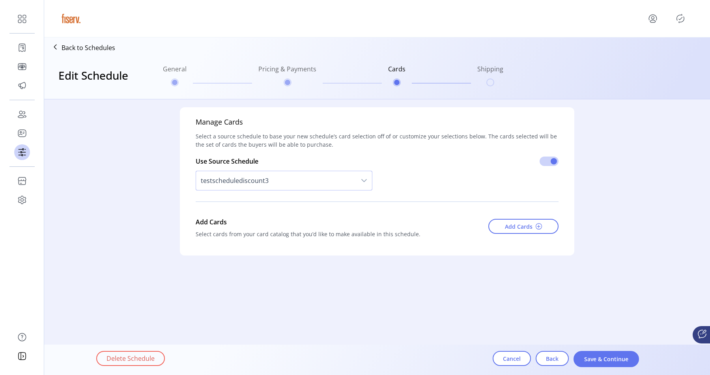
click at [265, 180] on span "testschedulediscount3" at bounding box center [276, 180] width 160 height 19
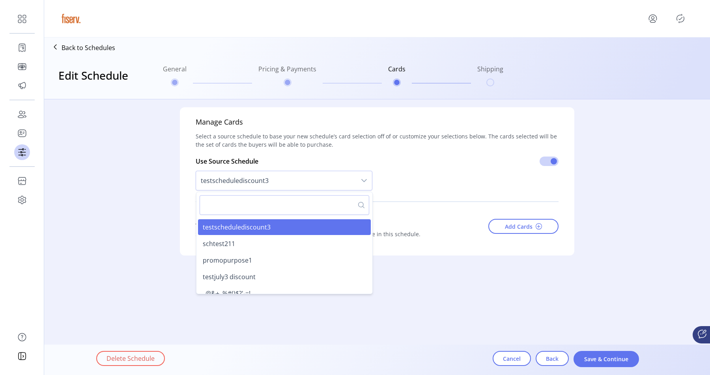
scroll to position [509, 0]
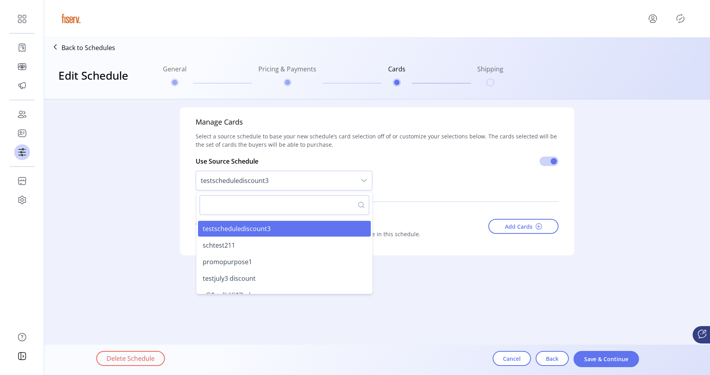
click at [239, 241] on li "schtest211" at bounding box center [284, 246] width 173 height 16
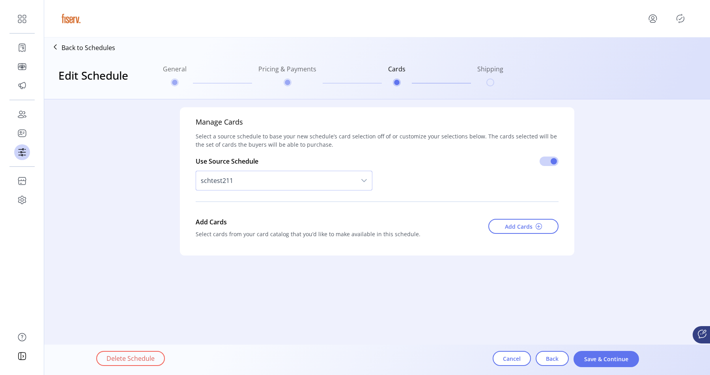
click at [264, 180] on span "schtest211" at bounding box center [276, 180] width 160 height 19
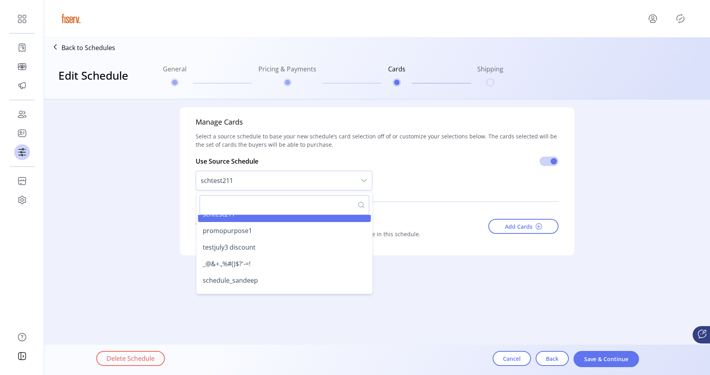
scroll to position [547, 0]
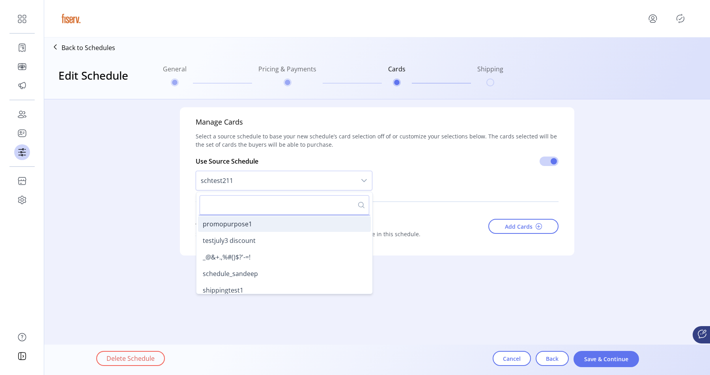
click at [247, 225] on span "promopurpose1" at bounding box center [227, 224] width 49 height 9
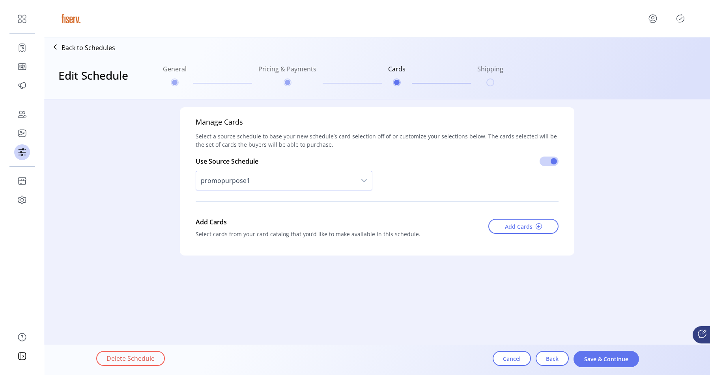
click at [262, 189] on span "promopurpose1" at bounding box center [276, 180] width 160 height 19
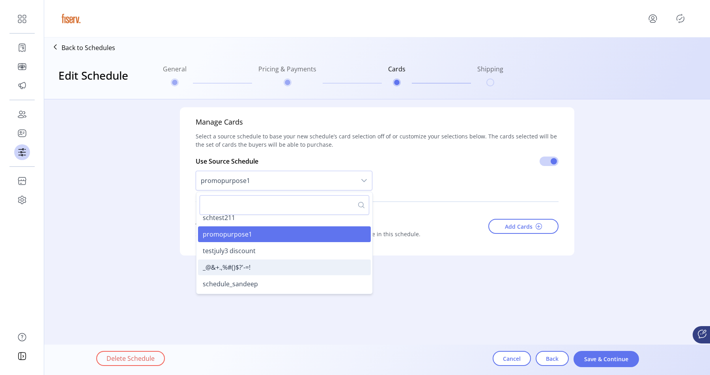
scroll to position [539, 0]
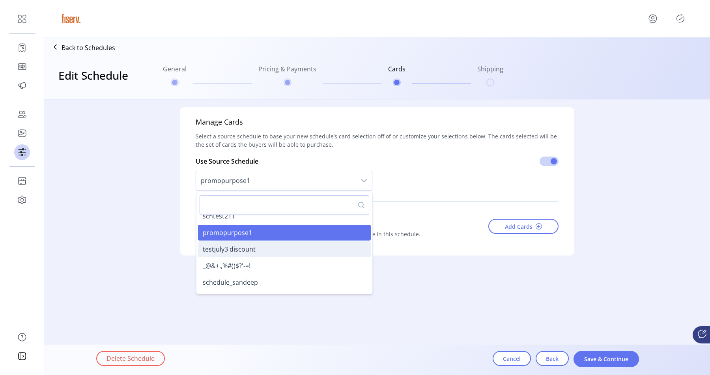
click at [240, 244] on li "testjuly3 discount" at bounding box center [284, 249] width 173 height 16
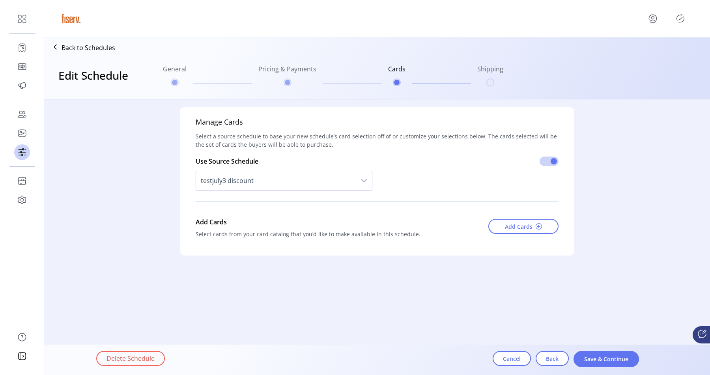
click at [260, 169] on div "testjuly3 discount" at bounding box center [284, 180] width 177 height 29
click at [257, 177] on span "testjuly3 discount" at bounding box center [276, 180] width 160 height 19
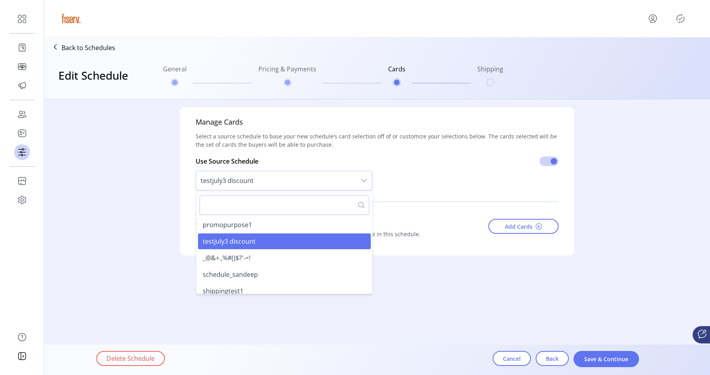
scroll to position [547, 0]
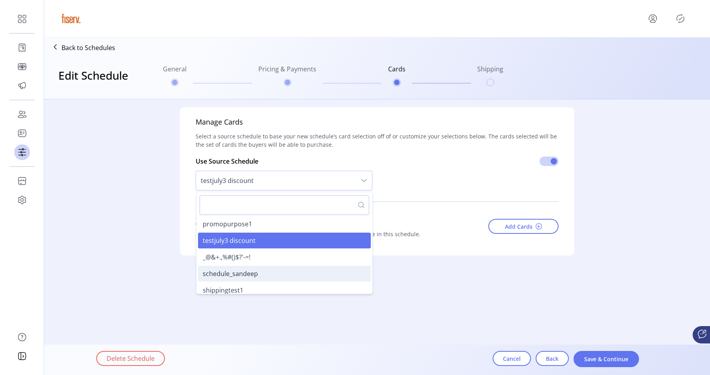
click at [235, 276] on span "schedule_sandeep" at bounding box center [230, 274] width 55 height 9
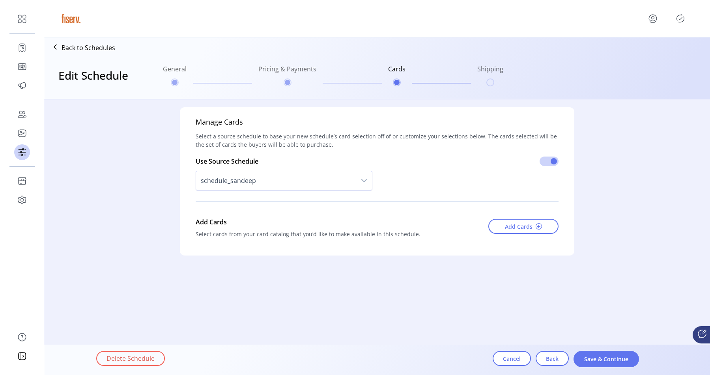
click at [256, 193] on div "schedule_sandeep" at bounding box center [284, 180] width 177 height 29
click at [257, 189] on span "schedule_sandeep" at bounding box center [276, 180] width 160 height 19
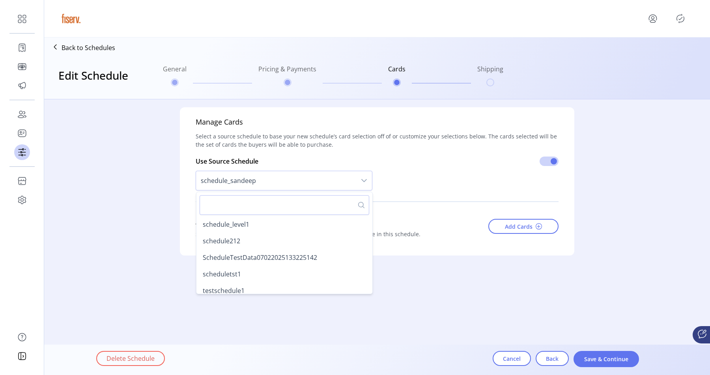
scroll to position [535, 0]
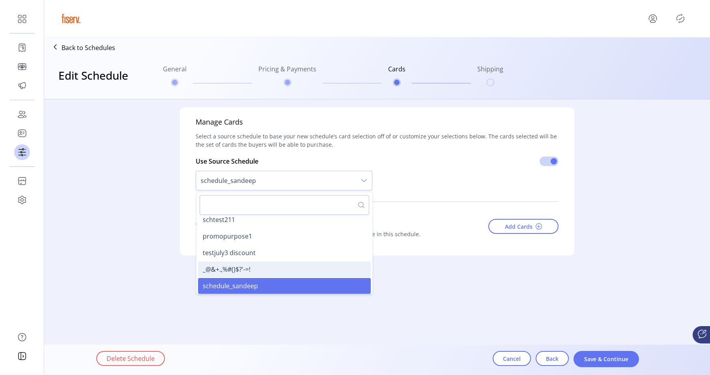
click at [230, 265] on span "_@&+.,%#()$?'-=!" at bounding box center [227, 269] width 48 height 9
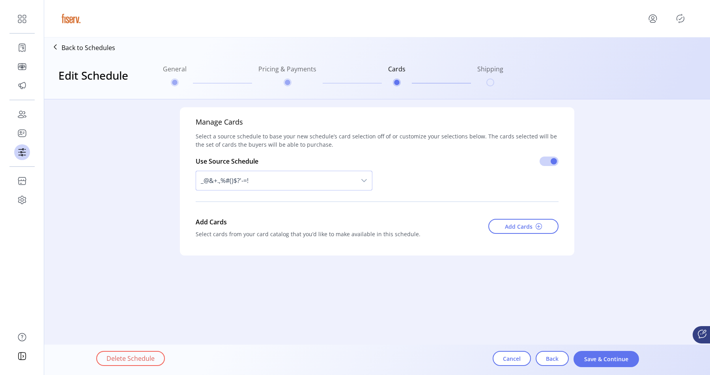
click at [256, 182] on span "_@&+.,%#()$?'-=!" at bounding box center [276, 180] width 160 height 19
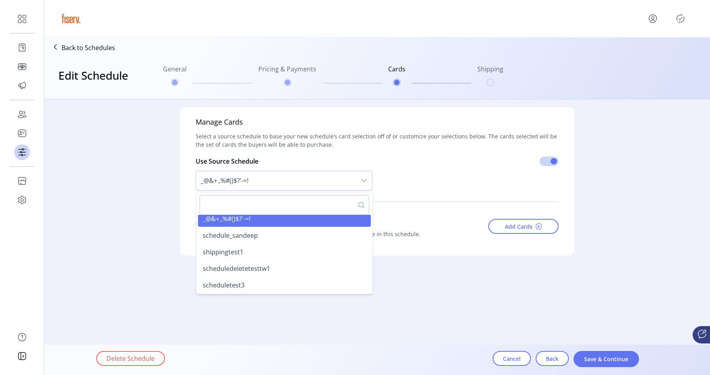
scroll to position [592, 0]
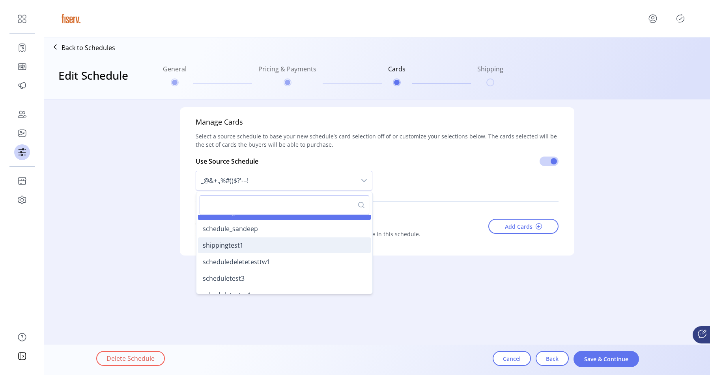
click at [238, 243] on span "shippingtest1" at bounding box center [223, 245] width 41 height 9
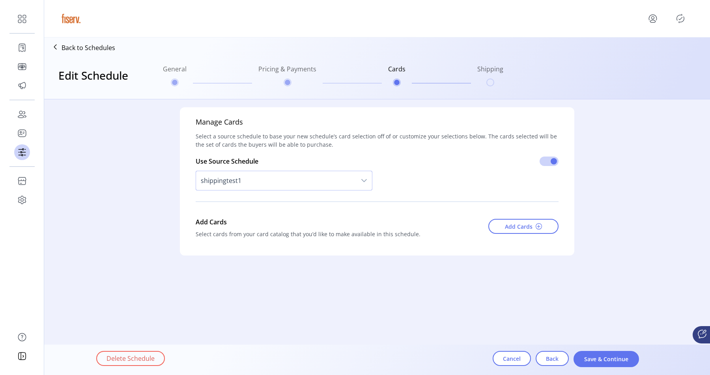
click at [265, 182] on span "shippingtest1" at bounding box center [276, 180] width 160 height 19
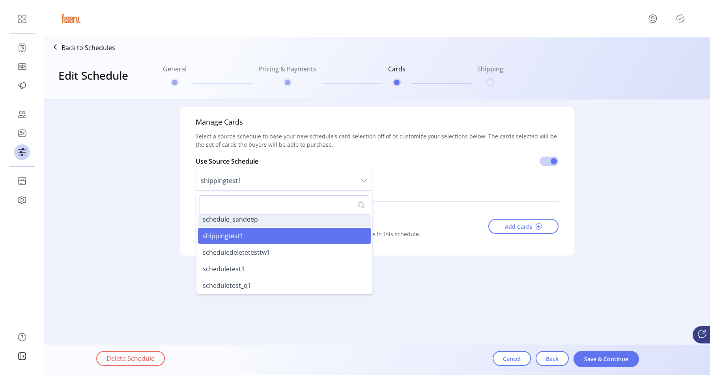
scroll to position [608, 0]
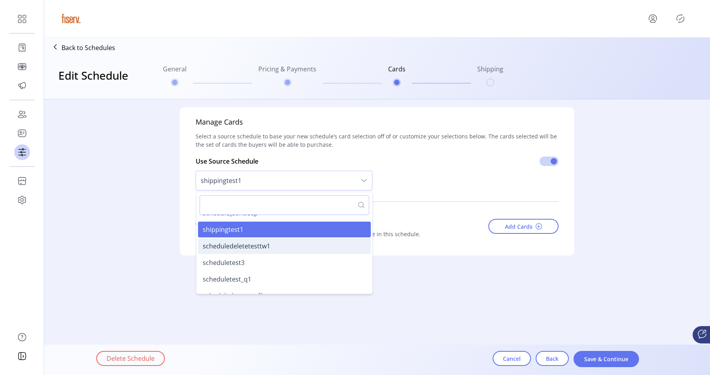
click at [246, 248] on span "scheduledeletetesttw1" at bounding box center [236, 246] width 67 height 9
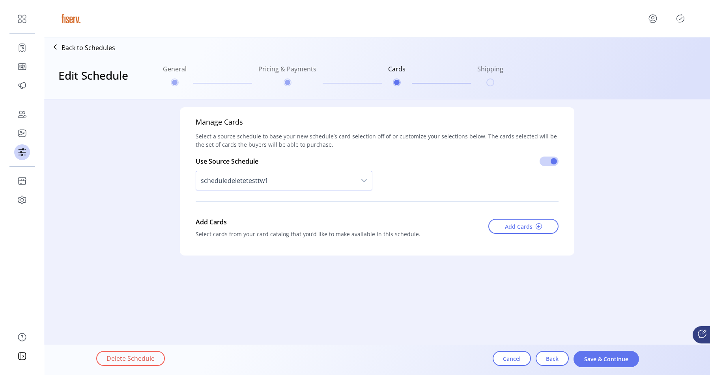
click at [266, 177] on span "scheduledeletetesttw1" at bounding box center [276, 180] width 160 height 19
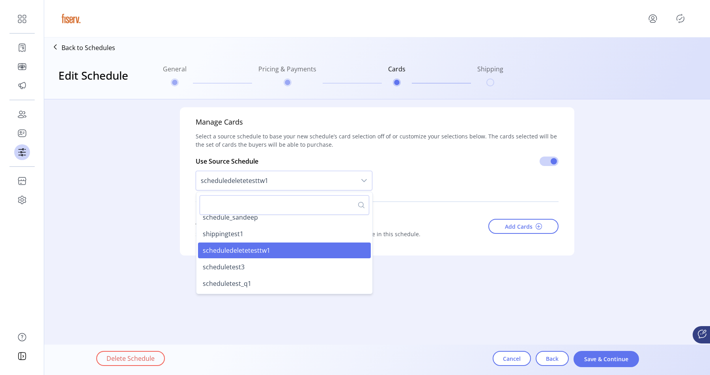
scroll to position [608, 0]
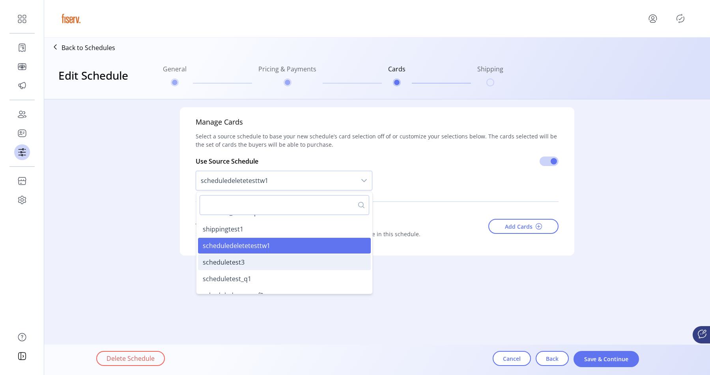
click at [230, 262] on span "scheduletest3" at bounding box center [224, 262] width 42 height 9
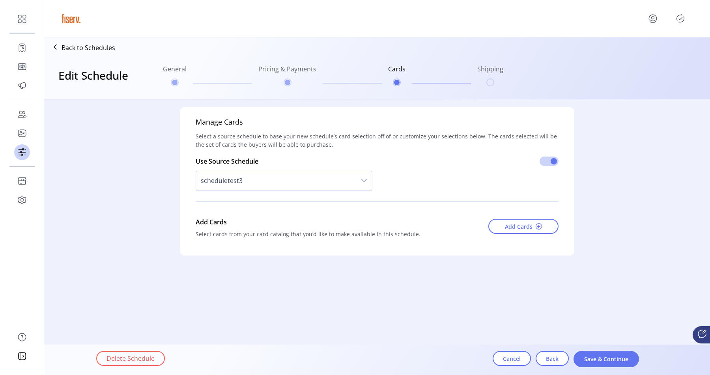
click at [251, 181] on span "scheduletest3" at bounding box center [276, 180] width 160 height 19
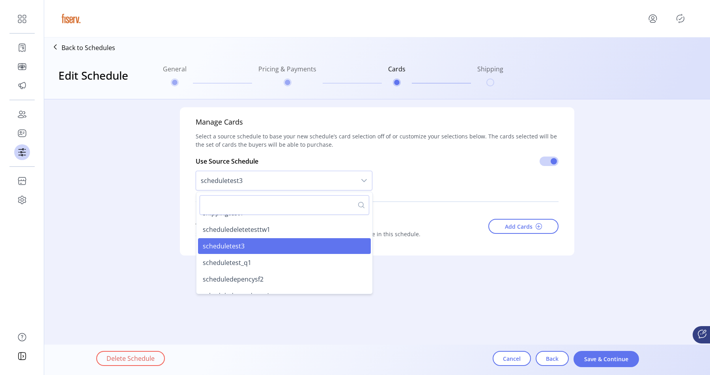
scroll to position [635, 0]
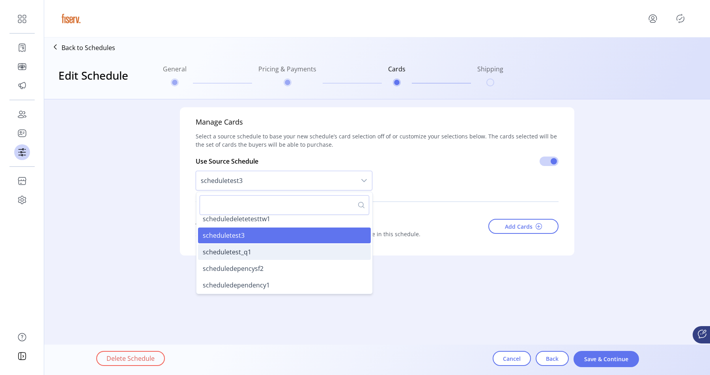
click at [231, 252] on span "scheduletest_q1" at bounding box center [227, 252] width 49 height 9
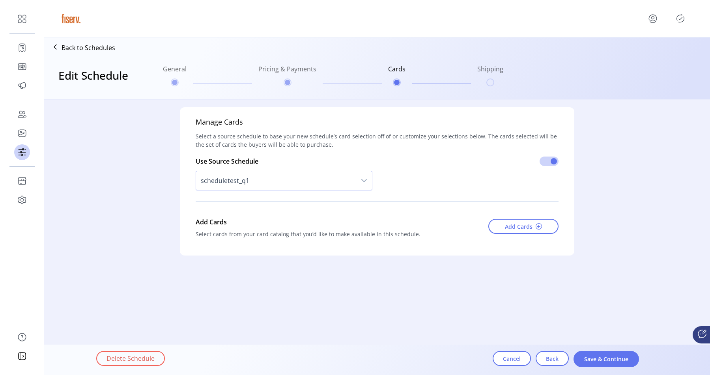
click at [254, 182] on span "scheduletest_q1" at bounding box center [276, 180] width 160 height 19
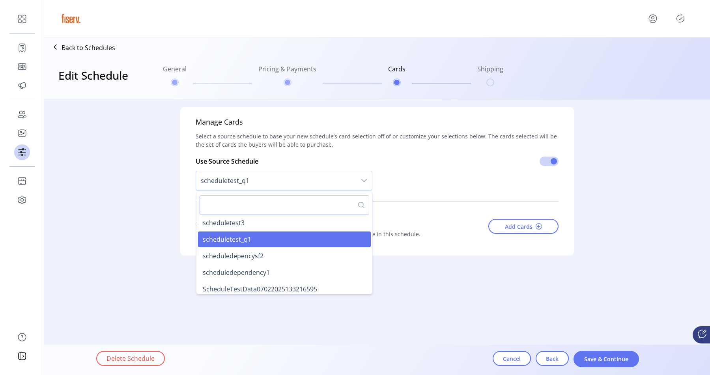
scroll to position [661, 0]
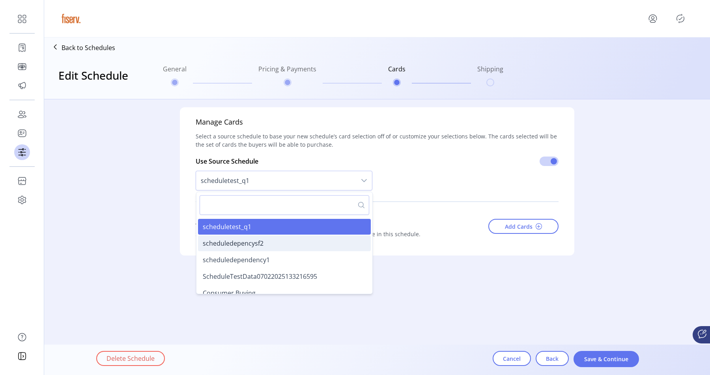
click at [239, 240] on span "scheduledepencysf2" at bounding box center [233, 243] width 61 height 9
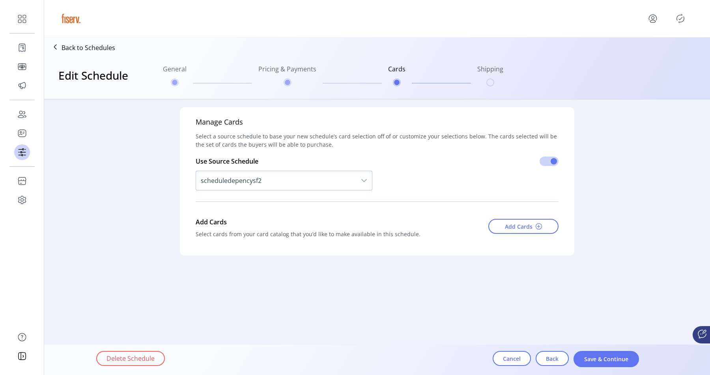
click at [250, 185] on span "scheduledepencysf2" at bounding box center [276, 180] width 160 height 19
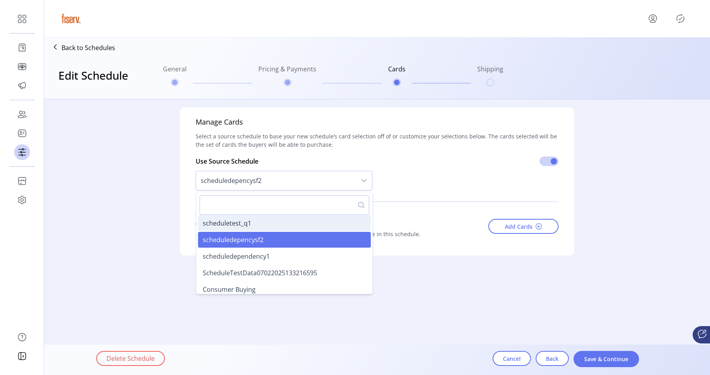
scroll to position [675, 0]
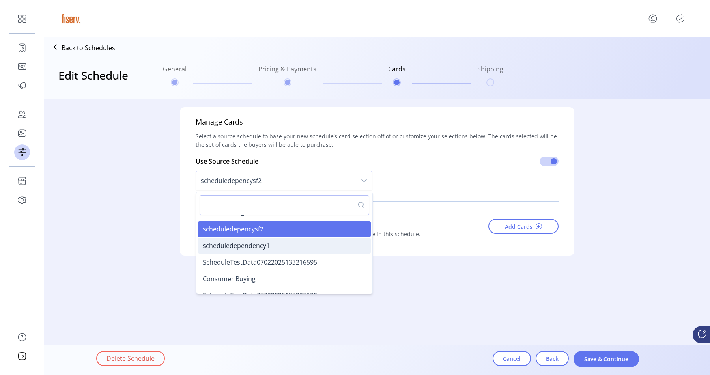
click at [237, 248] on span "scheduledependency1" at bounding box center [236, 245] width 67 height 9
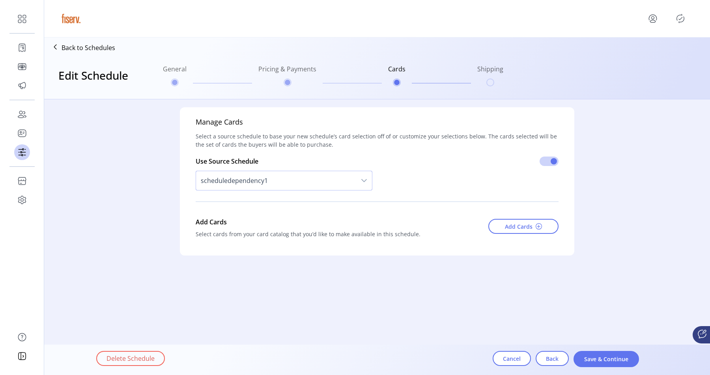
click at [262, 191] on div "scheduledependency1" at bounding box center [284, 180] width 177 height 29
click at [262, 189] on span "scheduledependency1" at bounding box center [276, 180] width 160 height 19
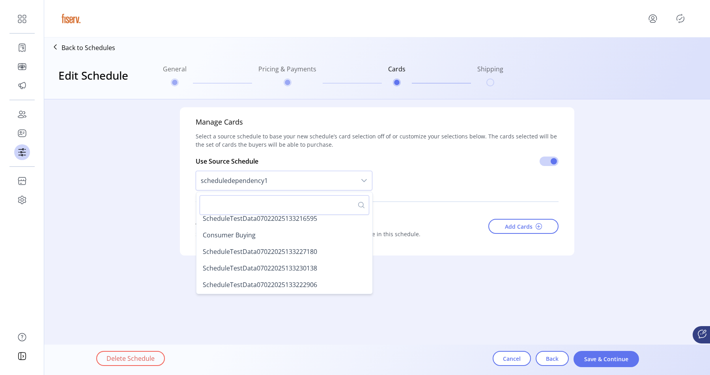
scroll to position [720, 0]
click at [251, 236] on span "Consumer Buying" at bounding box center [229, 234] width 53 height 9
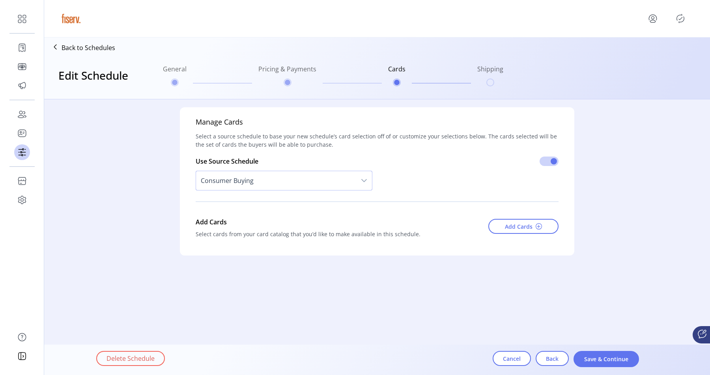
click at [266, 192] on div "Consumer Buying" at bounding box center [284, 180] width 177 height 29
click at [267, 189] on span "Consumer Buying" at bounding box center [276, 180] width 160 height 19
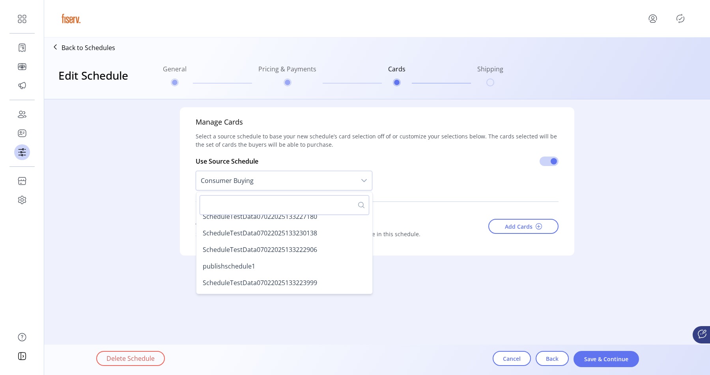
scroll to position [758, 0]
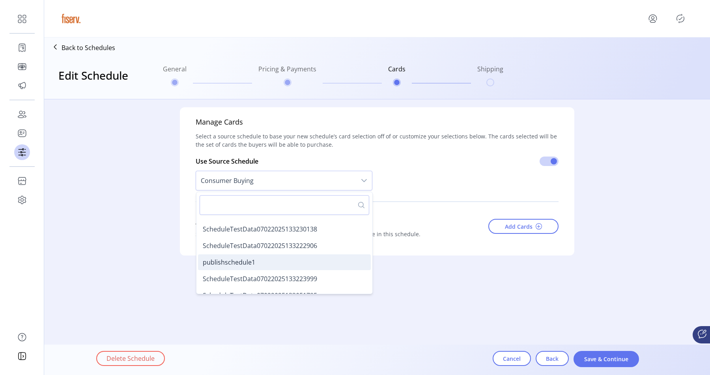
click at [238, 262] on span "publishschedule1" at bounding box center [229, 262] width 52 height 9
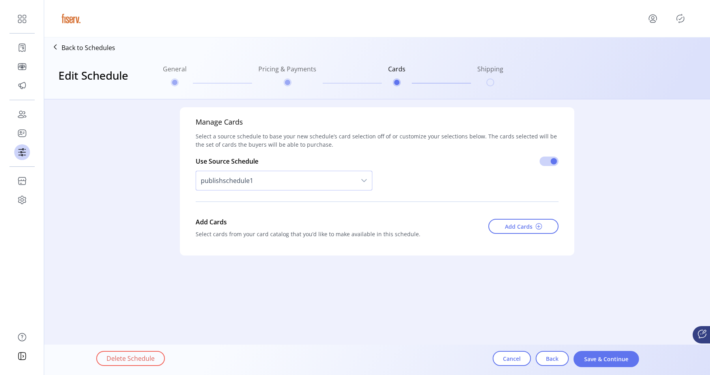
click at [266, 183] on span "publishschedule1" at bounding box center [276, 180] width 160 height 19
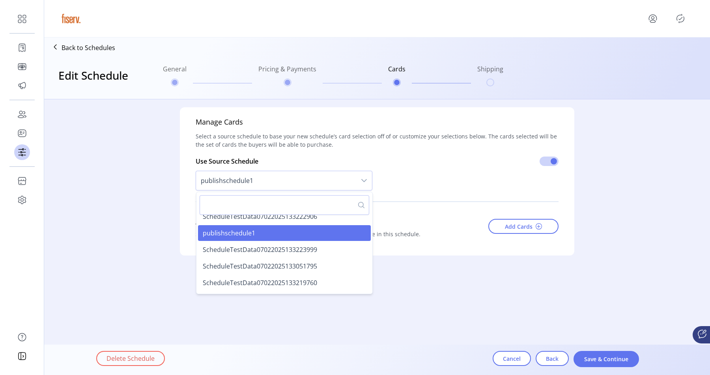
scroll to position [792, 0]
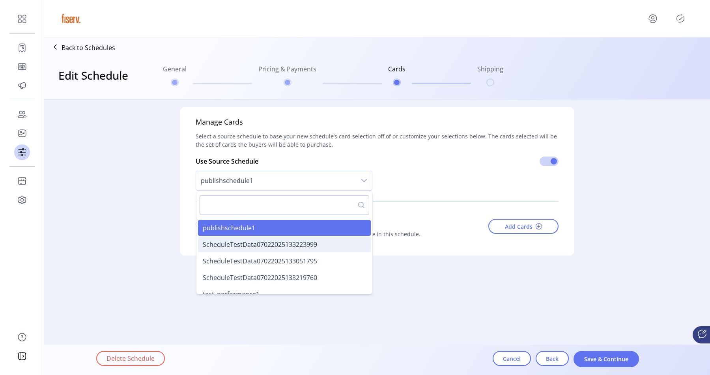
click at [246, 242] on span "ScheduleTestData07022025133223999" at bounding box center [260, 244] width 114 height 9
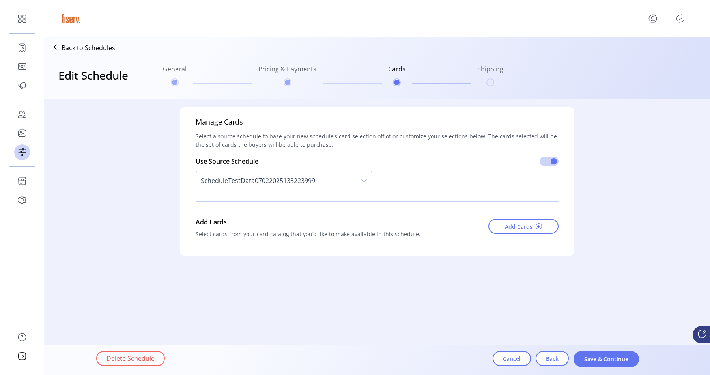
click at [261, 176] on span "ScheduleTestData07022025133223999" at bounding box center [276, 180] width 160 height 19
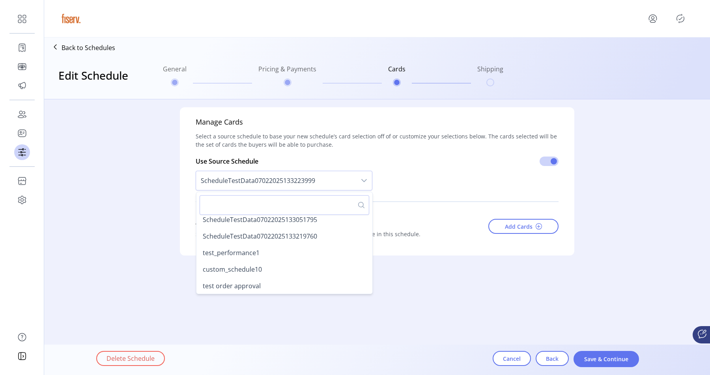
scroll to position [836, 0]
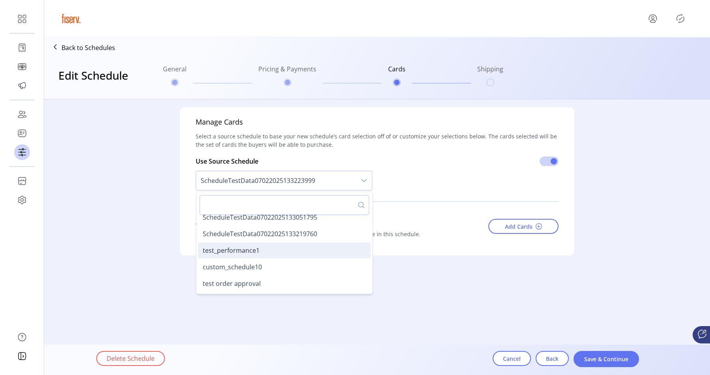
click at [232, 251] on span "test_performance1" at bounding box center [231, 250] width 57 height 9
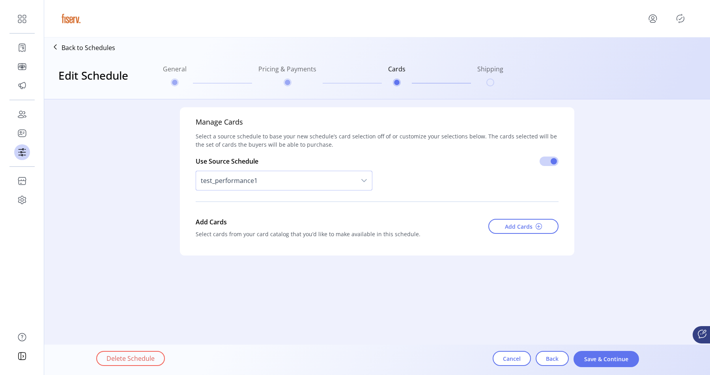
click at [267, 183] on span "test_performance1" at bounding box center [276, 180] width 160 height 19
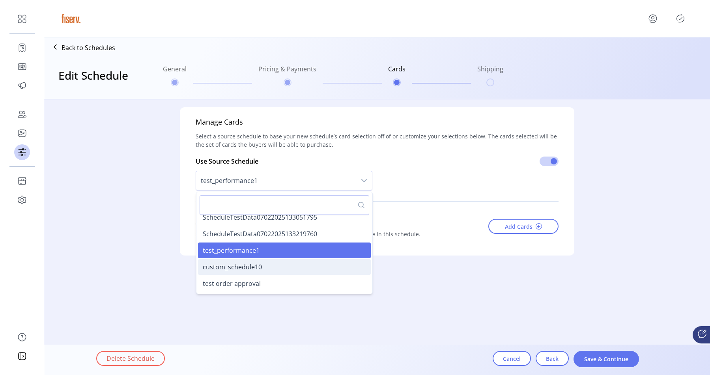
click at [237, 264] on span "custom_schedule10" at bounding box center [232, 267] width 59 height 9
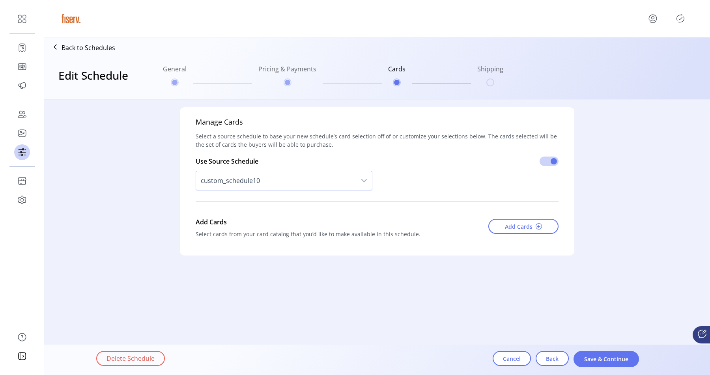
click at [256, 185] on span "custom_schedule10" at bounding box center [276, 180] width 160 height 19
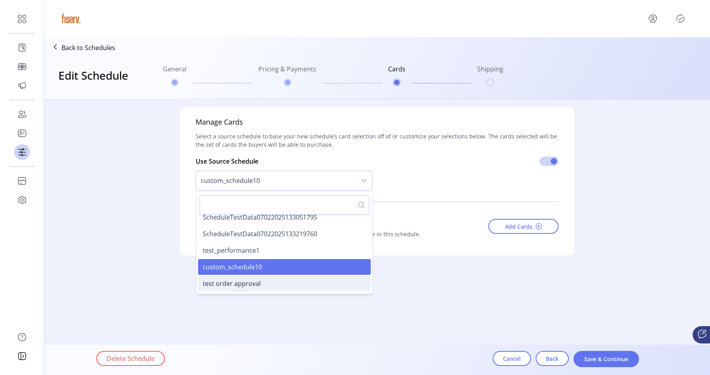
click at [242, 283] on span "test order approval" at bounding box center [232, 283] width 58 height 9
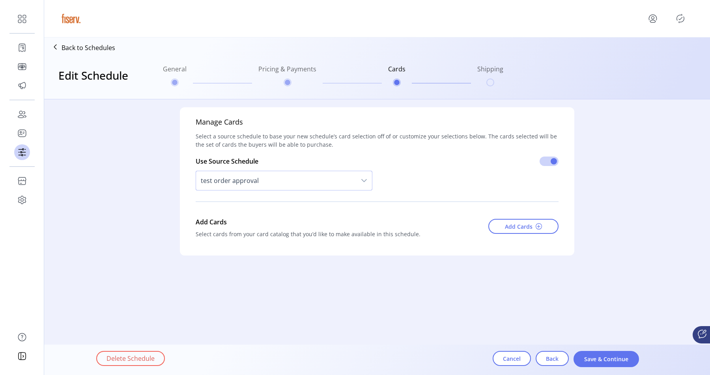
click at [272, 179] on span "test order approval" at bounding box center [276, 180] width 160 height 19
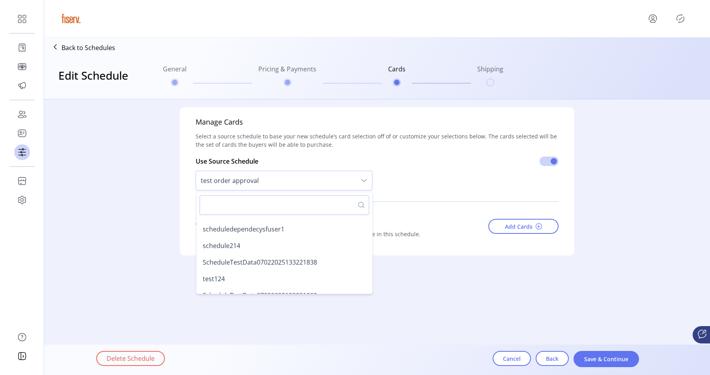
scroll to position [0, 0]
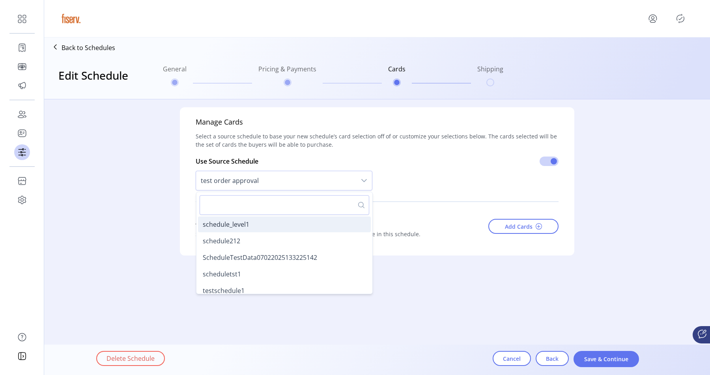
click at [243, 223] on span "schedule_level1" at bounding box center [226, 224] width 47 height 9
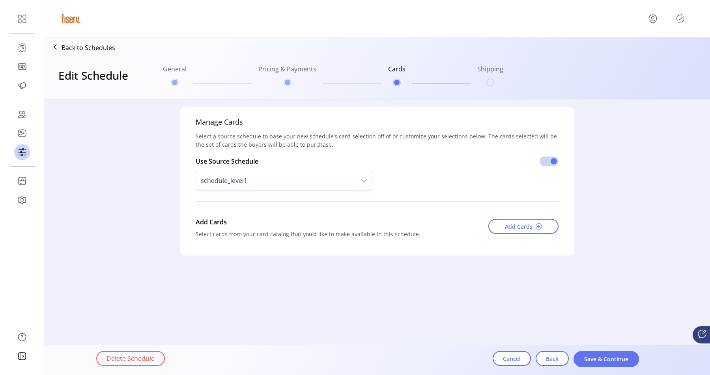
click at [251, 178] on span "schedule_level1" at bounding box center [276, 180] width 160 height 19
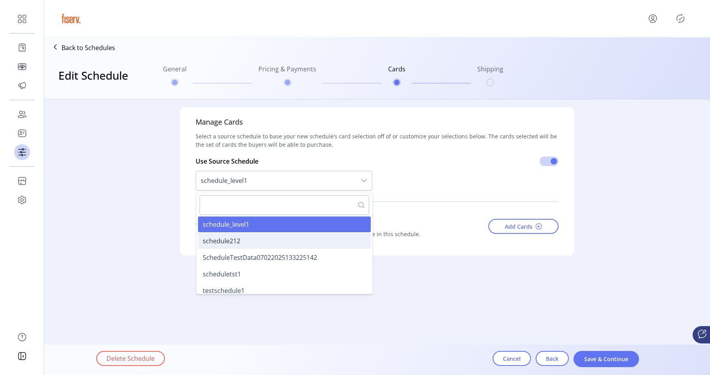
click at [230, 245] on span "schedule212" at bounding box center [221, 241] width 37 height 9
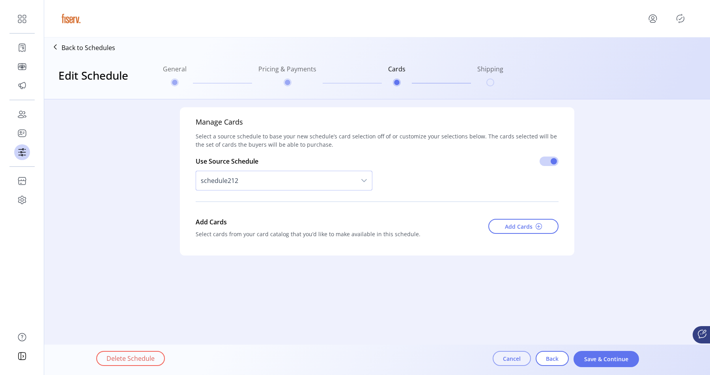
click at [498, 354] on button "Cancel" at bounding box center [512, 358] width 38 height 15
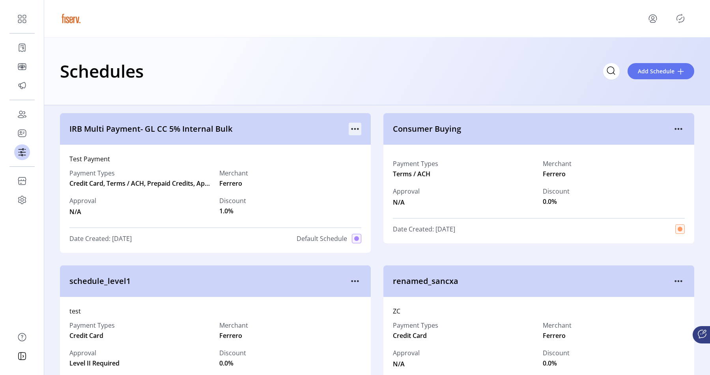
click at [349, 128] on icon "menu" at bounding box center [355, 129] width 13 height 13
click at [379, 150] on link "View Details" at bounding box center [386, 144] width 75 height 13
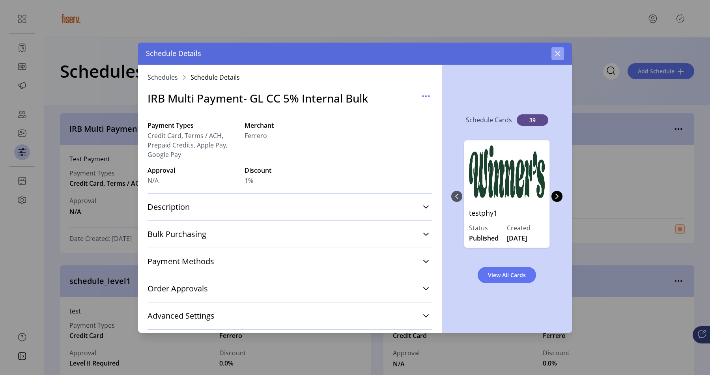
click at [559, 55] on icon "button" at bounding box center [558, 53] width 5 height 5
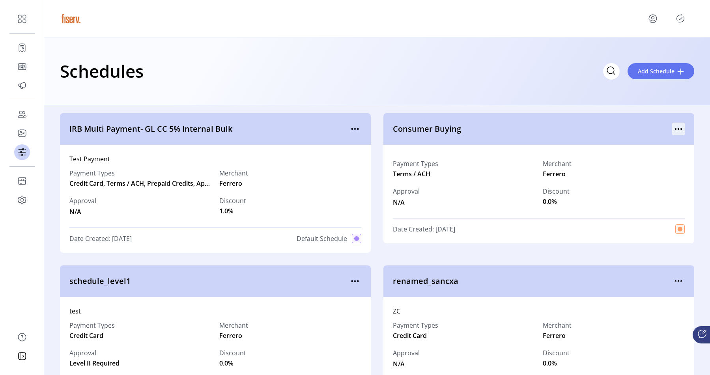
click at [672, 129] on icon "menu" at bounding box center [678, 129] width 13 height 13
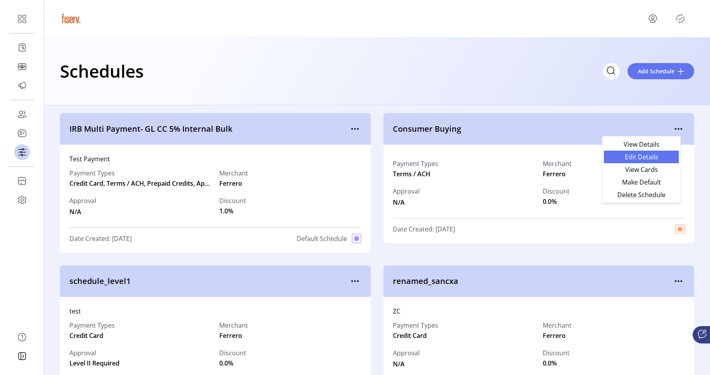
click at [640, 151] on link "Edit Details" at bounding box center [641, 157] width 75 height 13
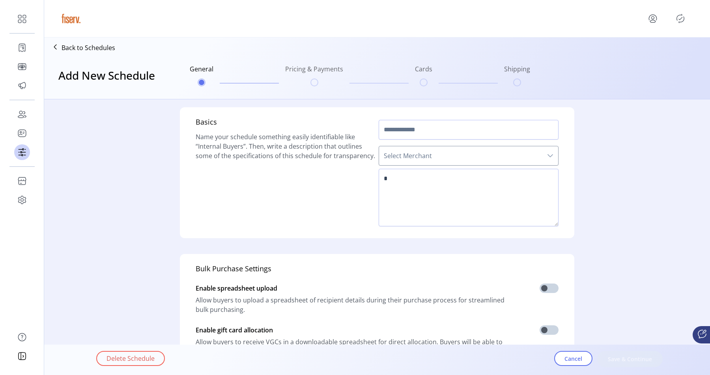
type input "**********"
click at [432, 209] on textarea at bounding box center [469, 198] width 180 height 58
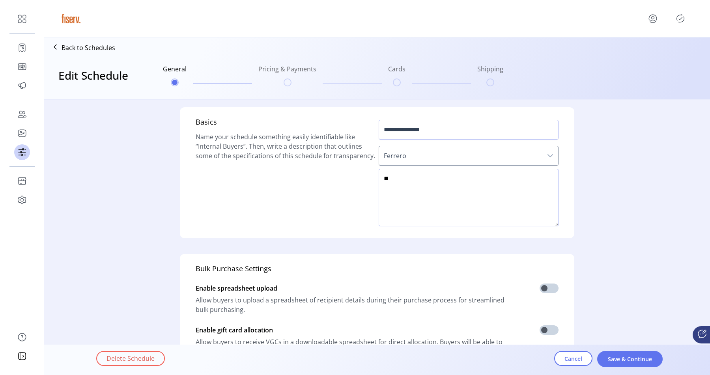
type textarea "**"
click at [616, 372] on div "Delete Schedule Cancel Save & Continue" at bounding box center [399, 359] width 606 height 27
click at [605, 352] on button "Save & Continue" at bounding box center [630, 359] width 66 height 16
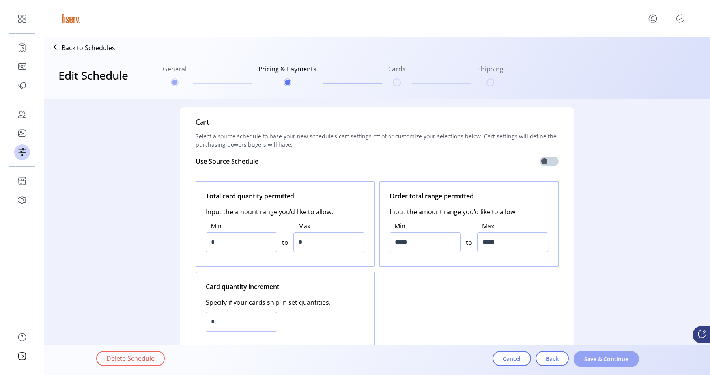
click at [602, 355] on span "Save & Continue" at bounding box center [606, 359] width 45 height 8
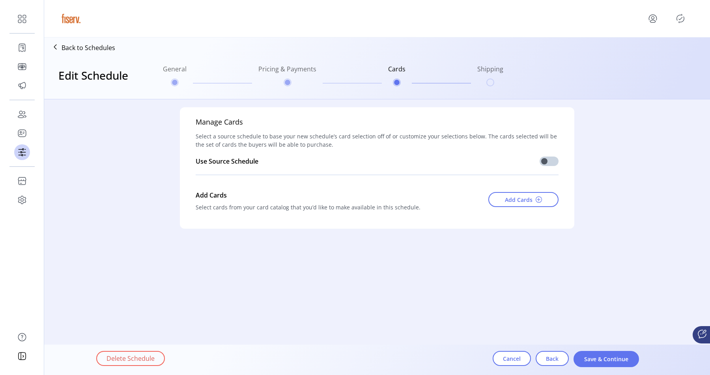
click at [551, 166] on p-inputswitch at bounding box center [549, 163] width 19 height 12
click at [548, 165] on span at bounding box center [549, 161] width 19 height 9
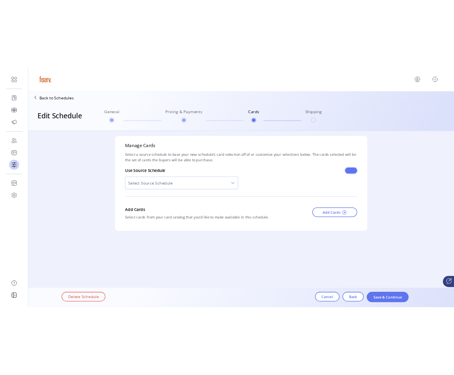
scroll to position [4, 2]
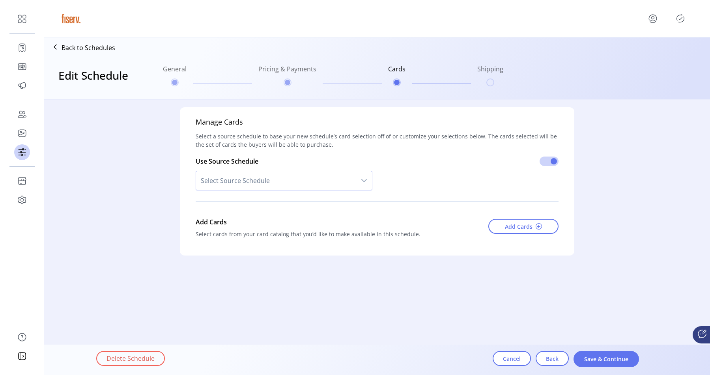
click at [275, 178] on span "Select Source Schedule" at bounding box center [276, 180] width 160 height 19
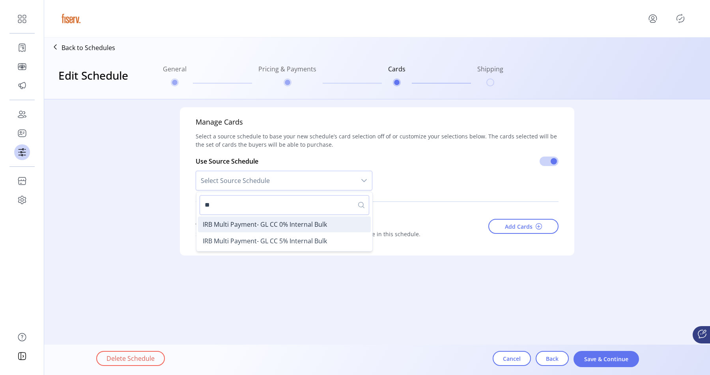
type input "**"
click at [269, 226] on span "IRB Multi Payment- GL CC 0% Internal Bulk" at bounding box center [265, 224] width 124 height 9
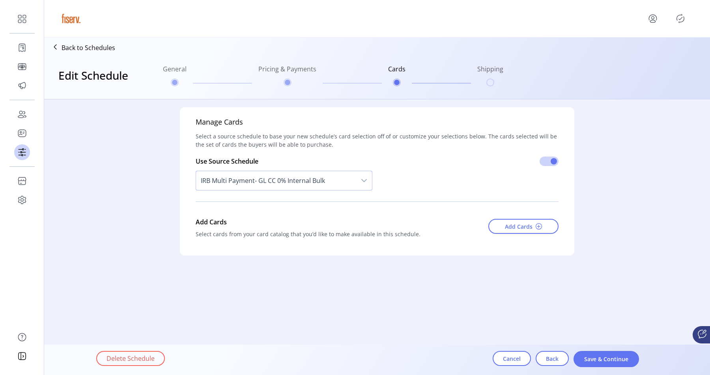
click at [282, 176] on span "IRB Multi Payment- GL CC 0% Internal Bulk" at bounding box center [276, 180] width 160 height 19
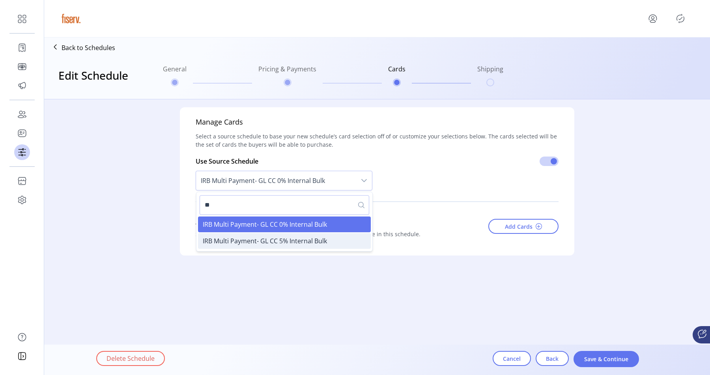
click at [261, 243] on span "IRB Multi Payment- GL CC 5% Internal Bulk" at bounding box center [265, 241] width 124 height 9
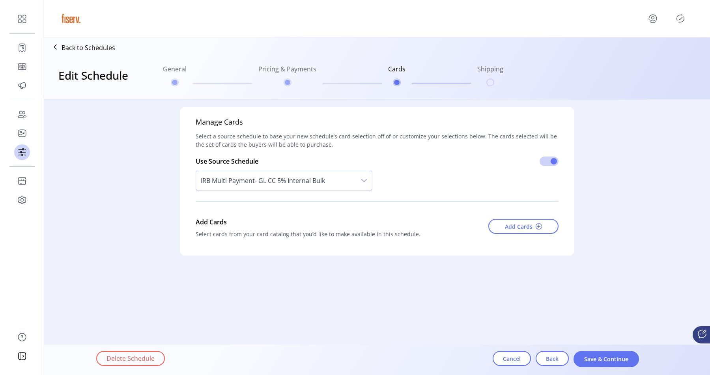
click at [289, 179] on span "IRB Multi Payment- GL CC 5% Internal Bulk" at bounding box center [276, 180] width 160 height 19
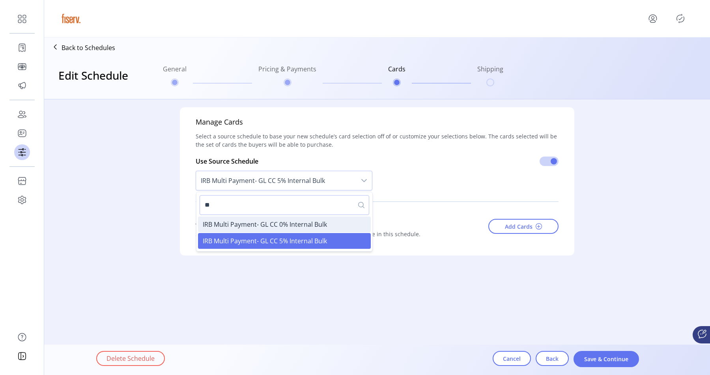
click at [274, 224] on span "IRB Multi Payment- GL CC 0% Internal Bulk" at bounding box center [265, 224] width 124 height 9
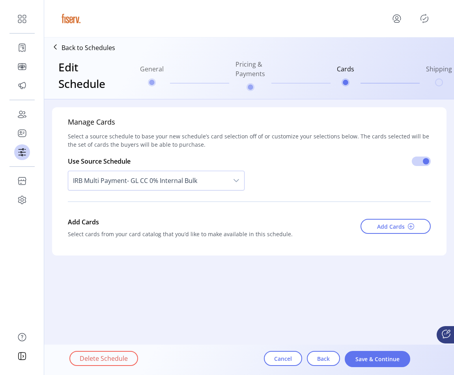
click at [195, 180] on span "IRB Multi Payment- GL CC 0% Internal Bulk" at bounding box center [148, 180] width 160 height 19
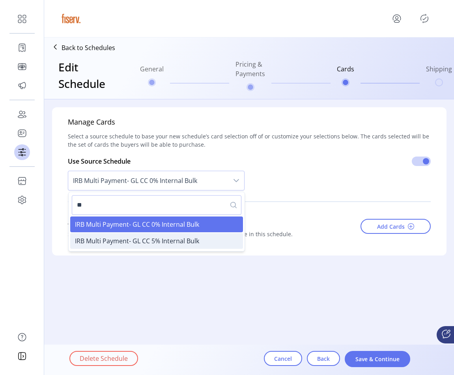
click at [167, 238] on span "IRB Multi Payment- GL CC 5% Internal Bulk" at bounding box center [137, 241] width 124 height 9
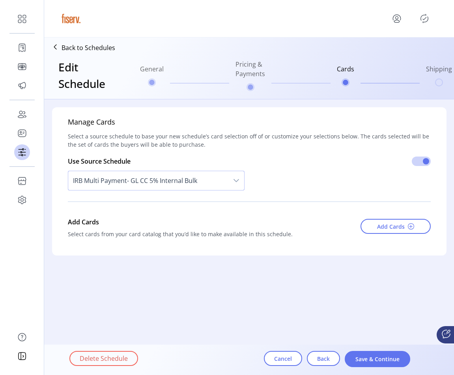
click at [176, 176] on span "IRB Multi Payment- GL CC 5% Internal Bulk" at bounding box center [148, 180] width 160 height 19
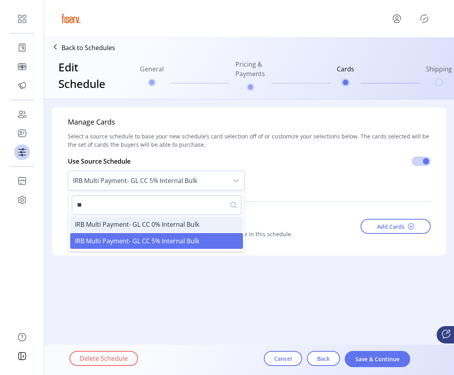
click at [157, 221] on span "IRB Multi Payment- GL CC 0% Internal Bulk" at bounding box center [137, 224] width 124 height 9
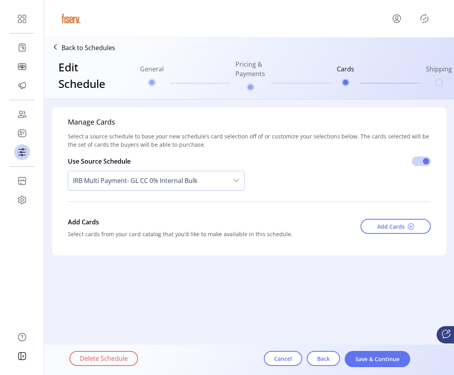
click at [199, 182] on span "IRB Multi Payment- GL CC 0% Internal Bulk" at bounding box center [148, 180] width 160 height 19
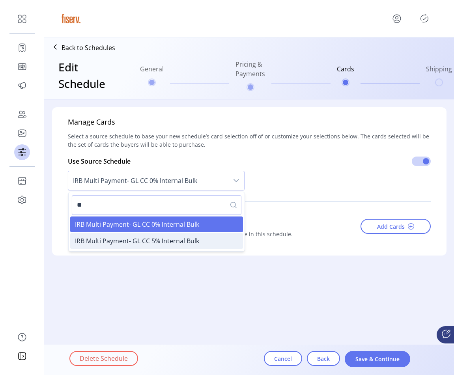
click at [135, 245] on span "IRB Multi Payment- GL CC 5% Internal Bulk" at bounding box center [137, 241] width 124 height 9
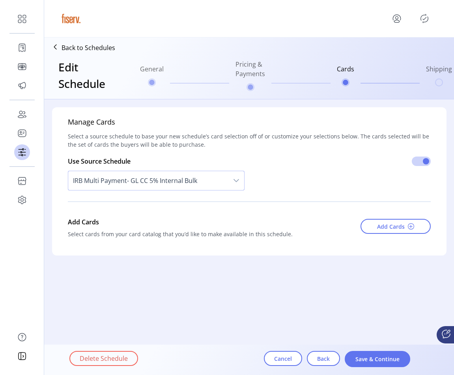
click at [175, 183] on span "IRB Multi Payment- GL CC 5% Internal Bulk" at bounding box center [148, 180] width 160 height 19
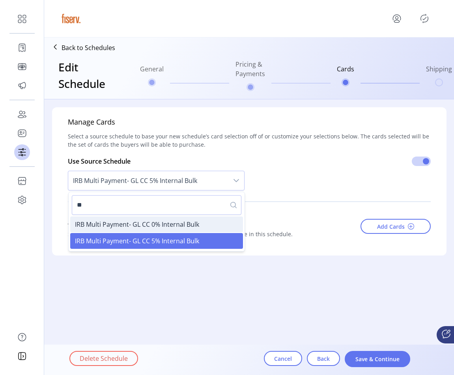
click at [138, 225] on span "IRB Multi Payment- GL CC 0% Internal Bulk" at bounding box center [137, 224] width 124 height 9
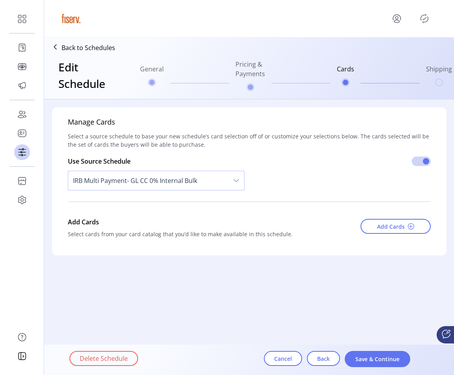
click at [200, 178] on span "IRB Multi Payment- GL CC 0% Internal Bulk" at bounding box center [148, 180] width 160 height 19
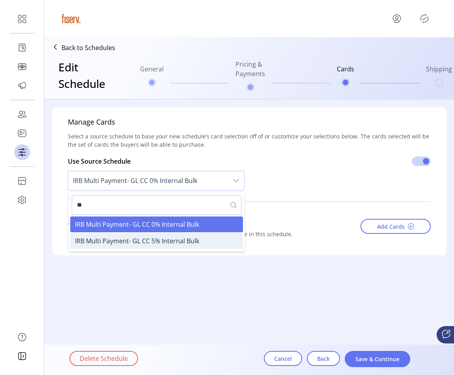
click at [148, 244] on span "IRB Multi Payment- GL CC 5% Internal Bulk" at bounding box center [137, 241] width 124 height 9
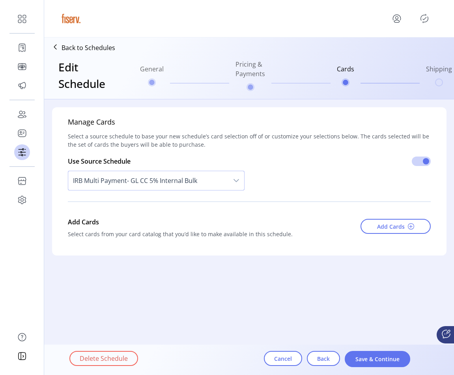
click at [153, 193] on div "IRB Multi Payment- GL CC 5% Internal Bulk" at bounding box center [156, 180] width 177 height 29
click at [152, 182] on span "IRB Multi Payment- GL CC 5% Internal Bulk" at bounding box center [148, 180] width 160 height 19
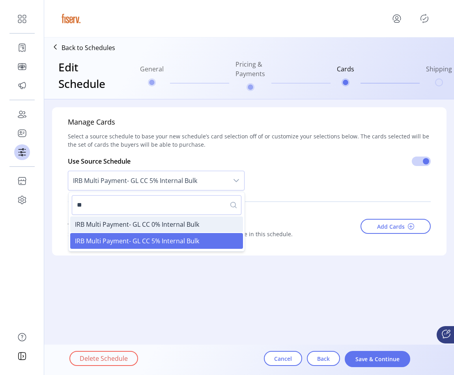
click at [136, 220] on span "IRB Multi Payment- GL CC 0% Internal Bulk" at bounding box center [137, 224] width 124 height 9
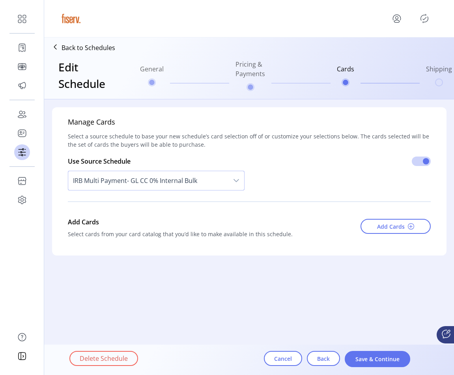
click at [167, 178] on span "IRB Multi Payment- GL CC 0% Internal Bulk" at bounding box center [148, 180] width 160 height 19
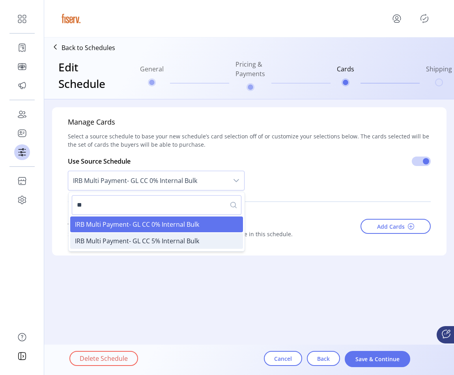
click at [154, 235] on li "IRB Multi Payment- GL CC 5% Internal Bulk" at bounding box center [156, 241] width 173 height 16
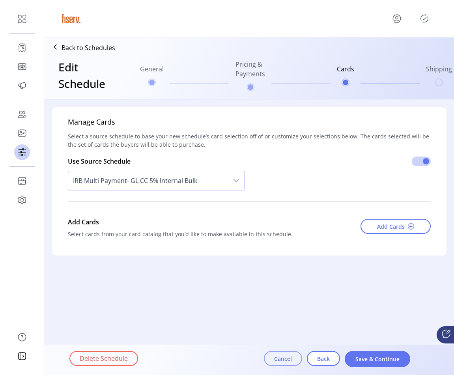
click at [278, 362] on span "Cancel" at bounding box center [283, 359] width 18 height 8
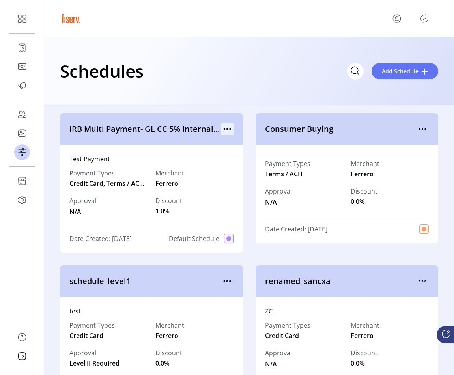
click at [225, 126] on icon "menu" at bounding box center [227, 129] width 13 height 13
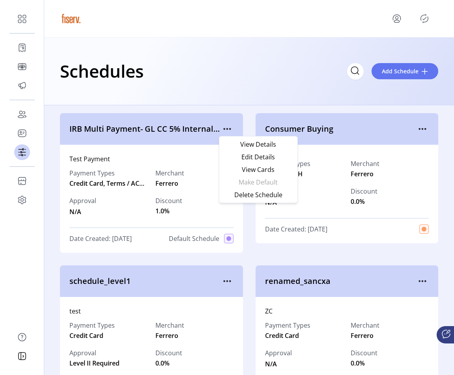
click at [245, 101] on div "Schedules Add Schedule" at bounding box center [249, 71] width 410 height 68
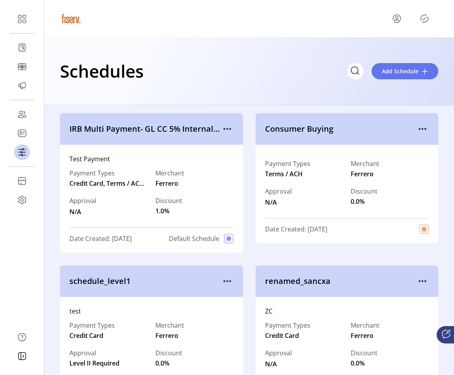
click at [224, 92] on div "Schedules Add Schedule" at bounding box center [249, 71] width 410 height 68
click at [230, 127] on icon "menu" at bounding box center [227, 129] width 13 height 13
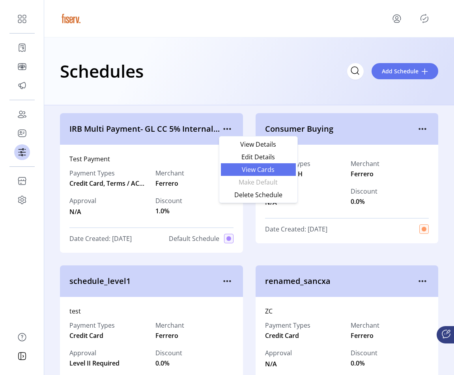
click at [234, 165] on link "View Cards" at bounding box center [258, 169] width 75 height 13
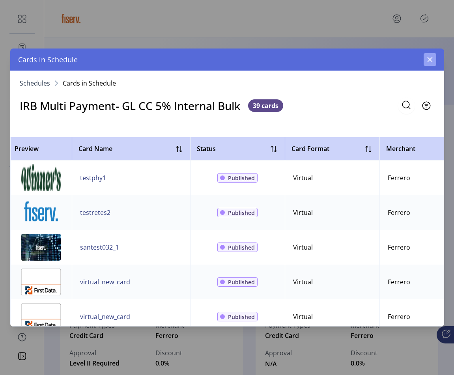
click at [432, 59] on icon "button" at bounding box center [430, 59] width 6 height 6
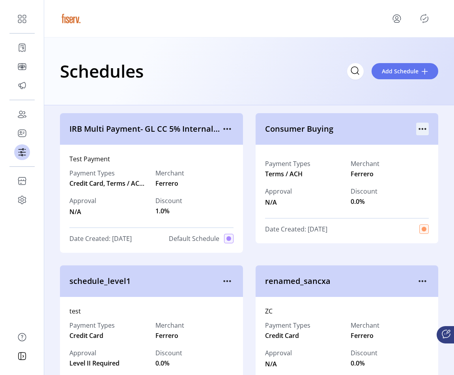
click at [419, 131] on icon "menu" at bounding box center [422, 129] width 13 height 13
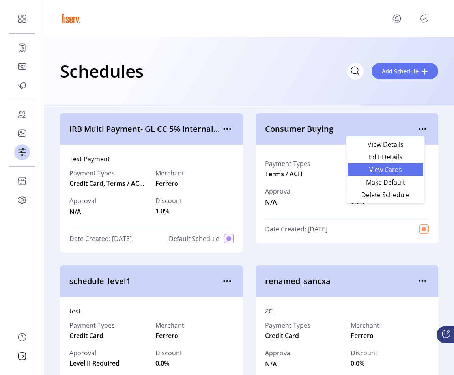
click at [395, 168] on span "View Cards" at bounding box center [386, 170] width 66 height 6
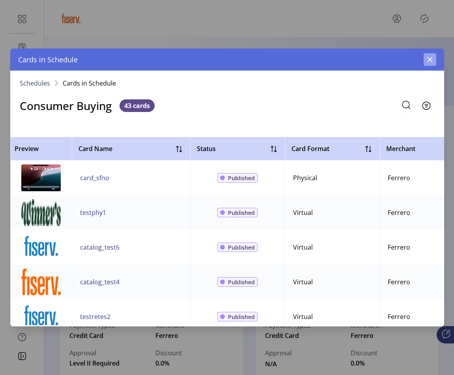
click at [426, 61] on button "button" at bounding box center [430, 59] width 13 height 13
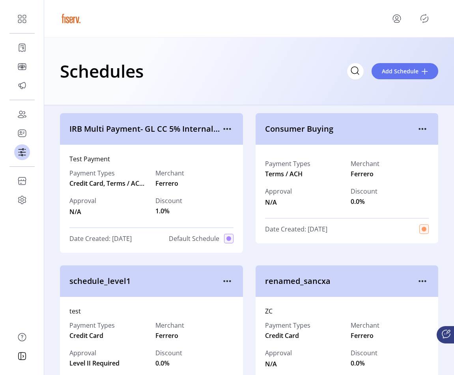
click at [420, 135] on div "Consumer Buying" at bounding box center [347, 129] width 183 height 32
click at [420, 133] on icon "menu" at bounding box center [422, 129] width 13 height 13
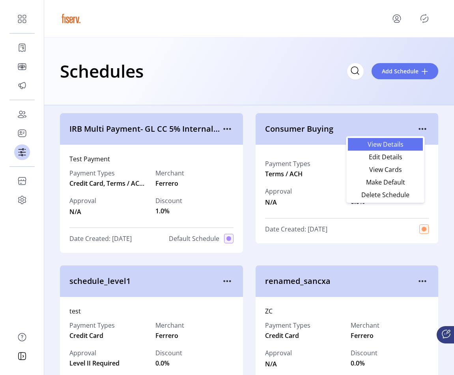
click at [397, 147] on span "View Details" at bounding box center [386, 144] width 66 height 6
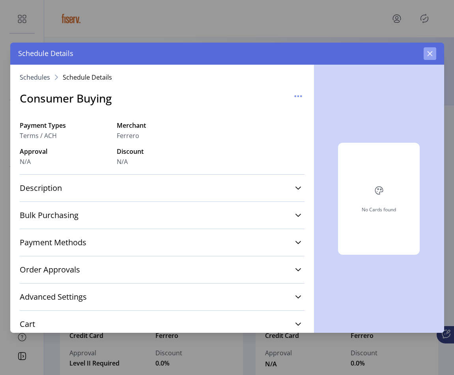
click at [430, 50] on button "button" at bounding box center [430, 53] width 13 height 13
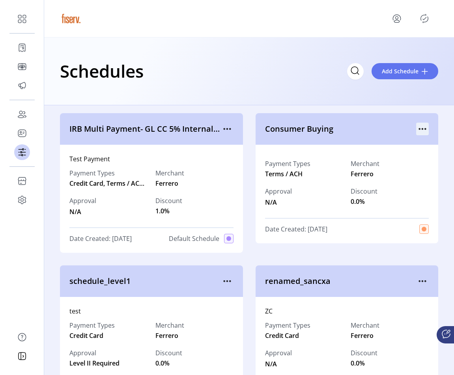
click at [417, 131] on icon "menu" at bounding box center [422, 129] width 13 height 13
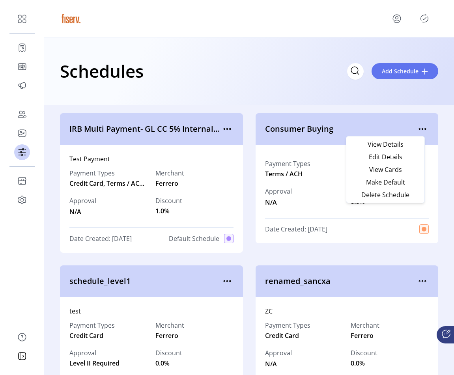
click at [312, 151] on div "Payment Types Terms / ACH Merchant Ferrero Approval N/A Discount 0.0% Date Crea…" at bounding box center [347, 194] width 183 height 99
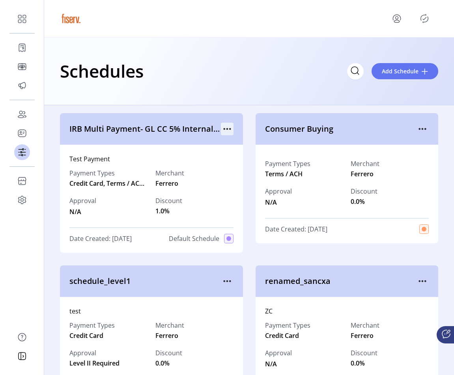
click at [227, 126] on icon "menu" at bounding box center [227, 129] width 13 height 13
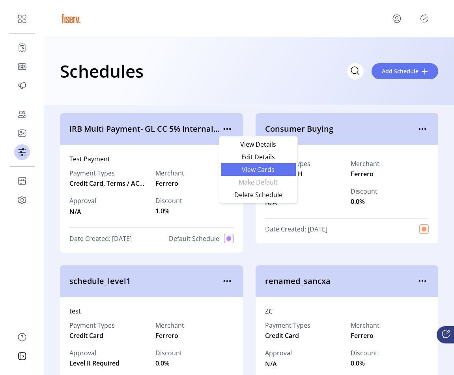
click at [238, 167] on span "View Cards" at bounding box center [259, 170] width 66 height 6
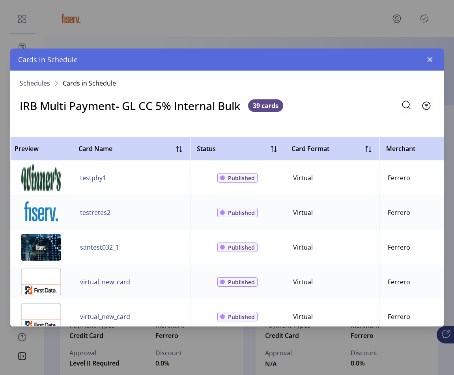
click at [135, 109] on h3 "IRB Multi Payment- GL CC 5% Internal Bulk" at bounding box center [130, 105] width 221 height 17
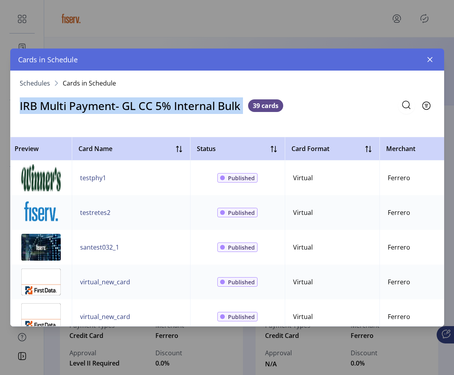
click at [135, 109] on h3 "IRB Multi Payment- GL CC 5% Internal Bulk" at bounding box center [130, 105] width 221 height 17
copy h3 "IRB Multi Payment- GL CC 5% Internal Bulk"
click at [427, 64] on button "button" at bounding box center [430, 59] width 13 height 13
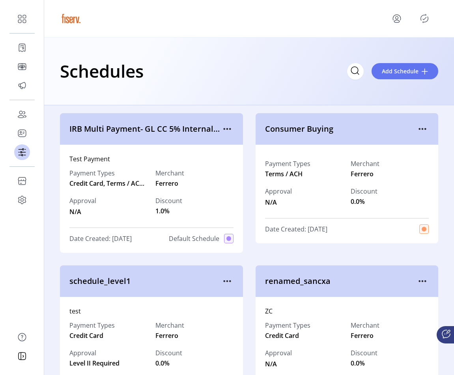
click at [427, 129] on div "Consumer Buying" at bounding box center [347, 129] width 183 height 32
click at [425, 129] on div "Consumer Buying" at bounding box center [347, 129] width 183 height 32
click at [419, 129] on icon "menu" at bounding box center [419, 129] width 1 height 1
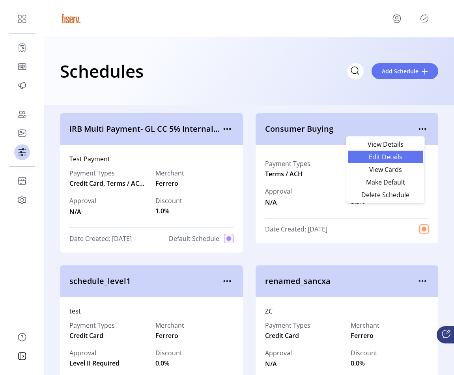
click at [387, 157] on span "Edit Details" at bounding box center [386, 157] width 66 height 6
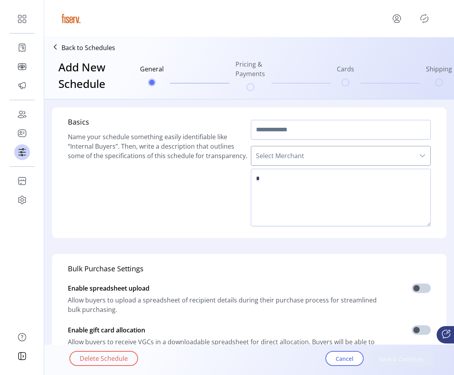
type input "**********"
click at [278, 182] on textarea at bounding box center [341, 198] width 180 height 58
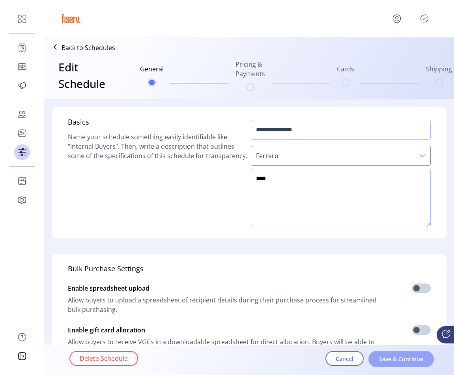
type textarea "****"
click at [379, 359] on span "Save & Continue" at bounding box center [401, 359] width 45 height 8
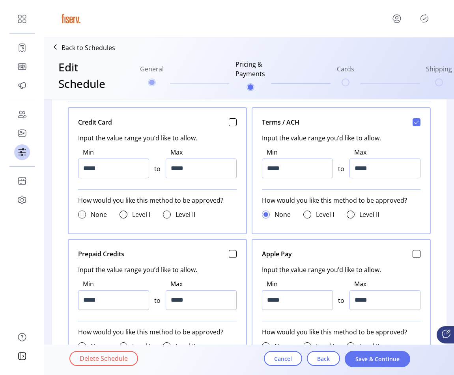
scroll to position [395, 0]
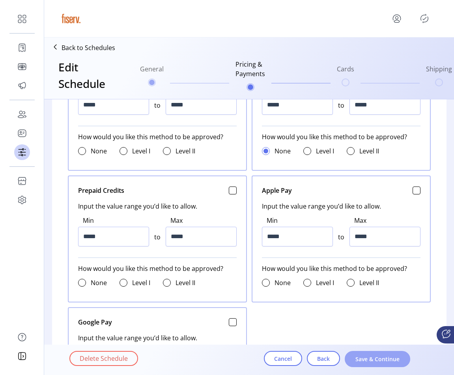
click at [365, 363] on span "Save & Continue" at bounding box center [377, 359] width 45 height 8
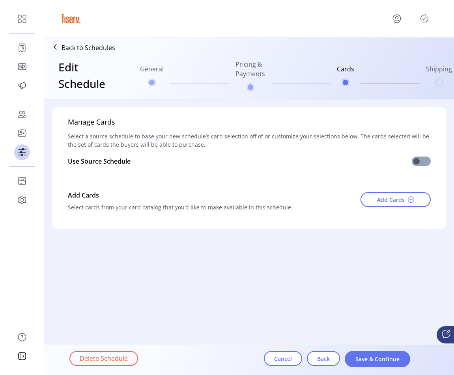
click at [423, 163] on span at bounding box center [421, 161] width 19 height 9
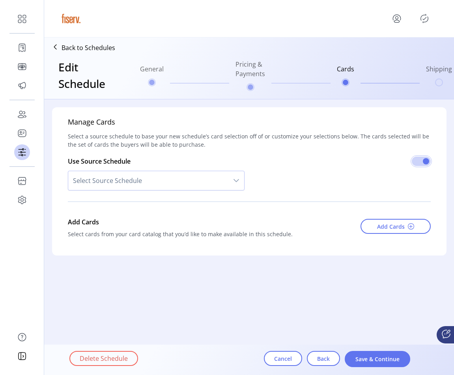
click at [167, 187] on span "Select Source Schedule" at bounding box center [148, 180] width 160 height 19
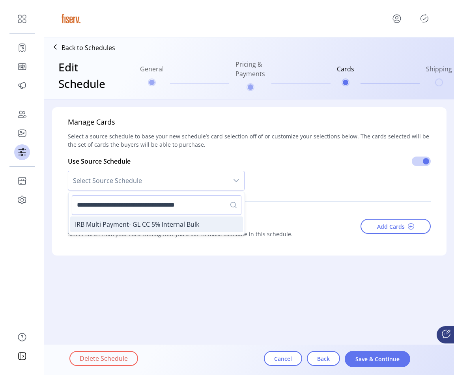
type input "**********"
click at [168, 232] on li "IRB Multi Payment- GL CC 5% Internal Bulk" at bounding box center [156, 225] width 173 height 16
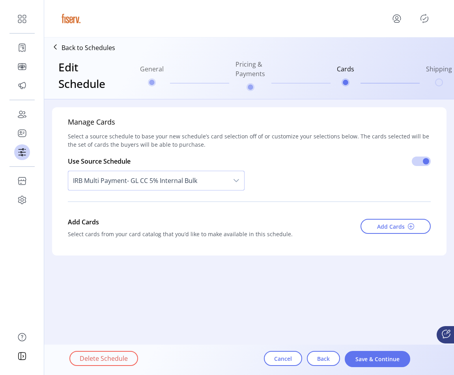
click at [202, 184] on span "IRB Multi Payment- GL CC 5% Internal Bulk" at bounding box center [148, 180] width 160 height 19
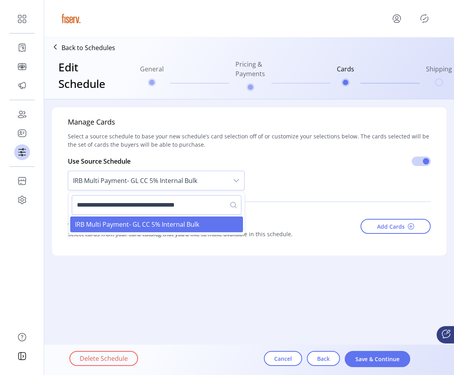
click at [157, 202] on input "**********" at bounding box center [157, 205] width 170 height 20
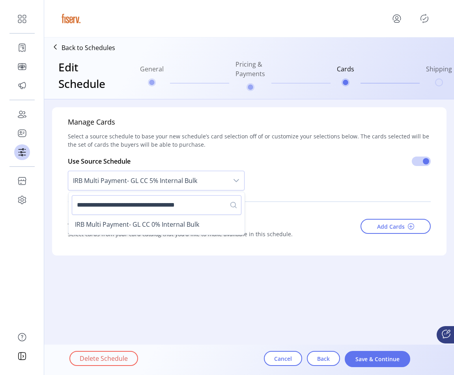
type input "**********"
click at [168, 233] on ul "IRB Multi Payment- GL CC 0% Internal Bulk" at bounding box center [157, 225] width 176 height 20
click at [172, 223] on span "IRB Multi Payment- GL CC 0% Internal Bulk" at bounding box center [137, 224] width 124 height 9
click at [211, 183] on span "IRB Multi Payment- GL CC 0% Internal Bulk" at bounding box center [148, 180] width 160 height 19
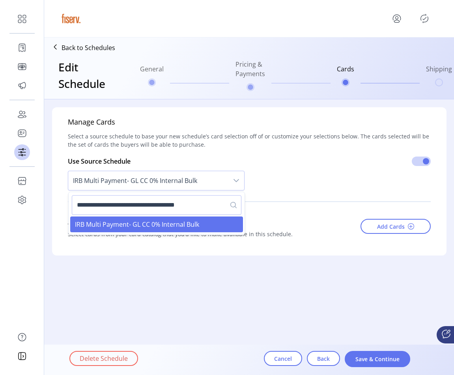
click at [156, 204] on input "**********" at bounding box center [157, 205] width 170 height 20
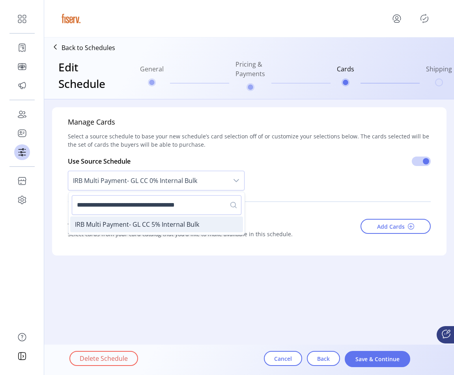
type input "**********"
click at [188, 223] on span "IRB Multi Payment- GL CC 5% Internal Bulk" at bounding box center [137, 224] width 124 height 9
